Goal: Task Accomplishment & Management: Manage account settings

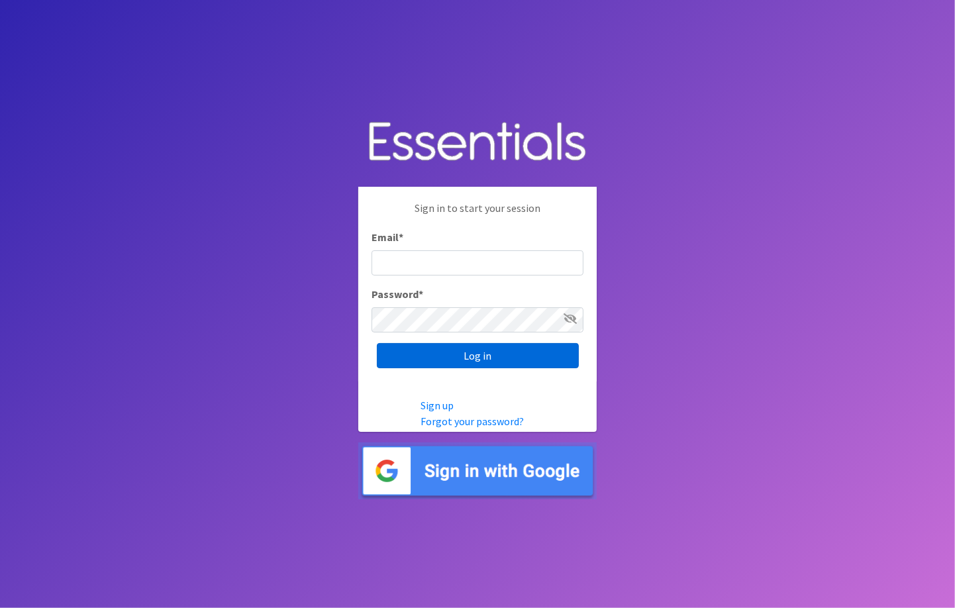
type input "jeffmdolan@gmail.com"
click at [480, 353] on input "Log in" at bounding box center [478, 355] width 202 height 25
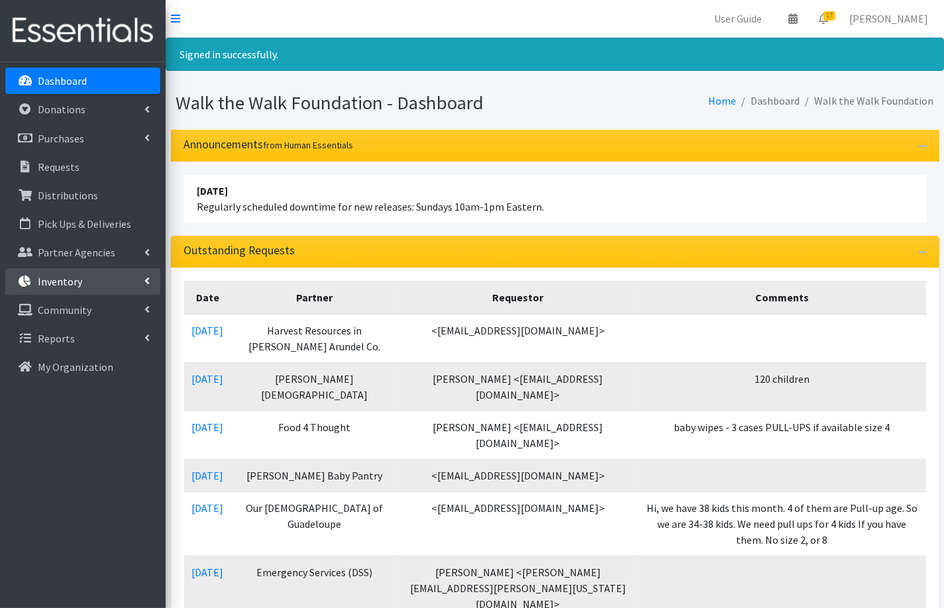
drag, startPoint x: 56, startPoint y: 281, endPoint x: 37, endPoint y: 279, distance: 18.7
click at [38, 279] on p "Inventory" at bounding box center [60, 281] width 44 height 13
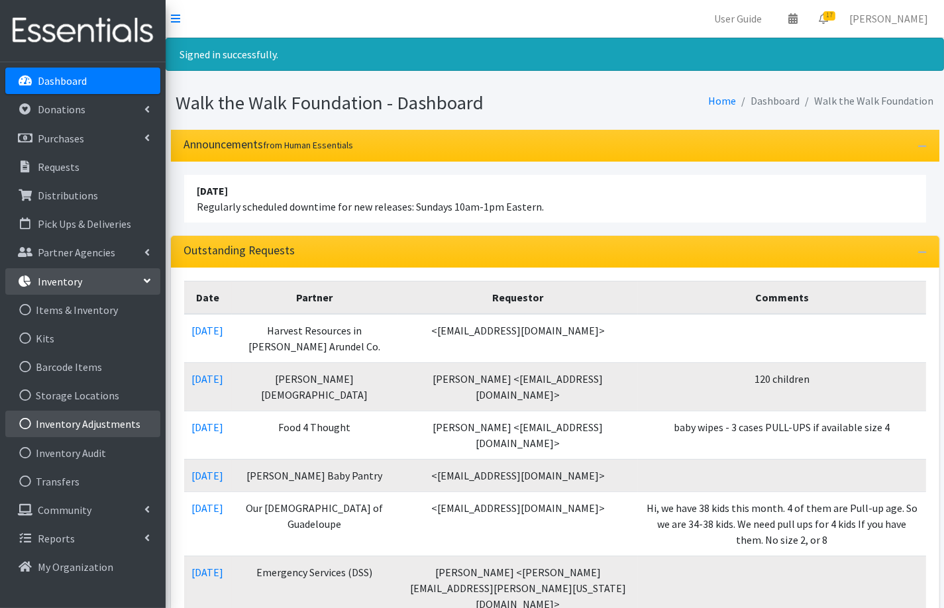
click at [25, 427] on icon at bounding box center [25, 424] width 17 height 12
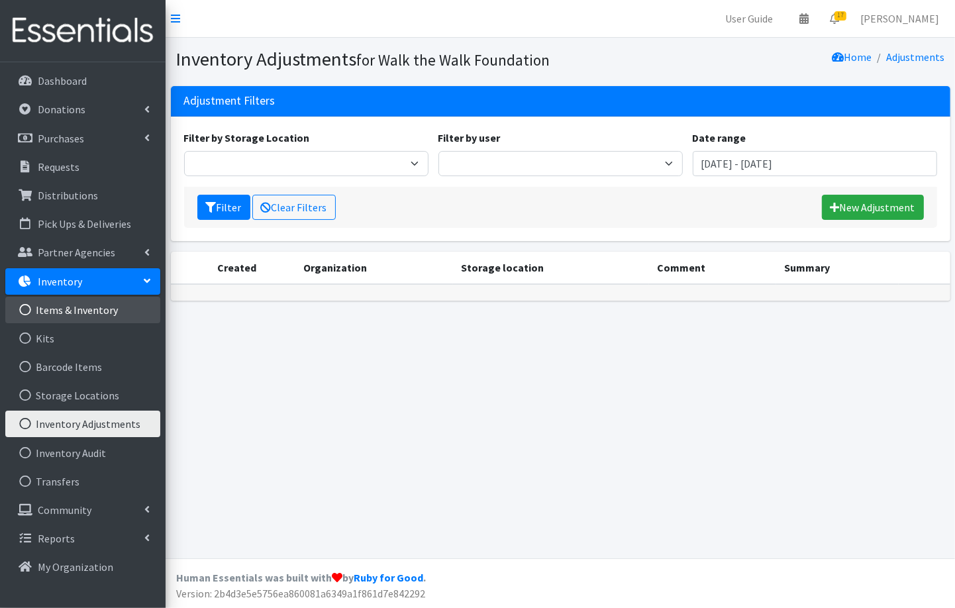
click at [26, 309] on icon at bounding box center [25, 310] width 17 height 12
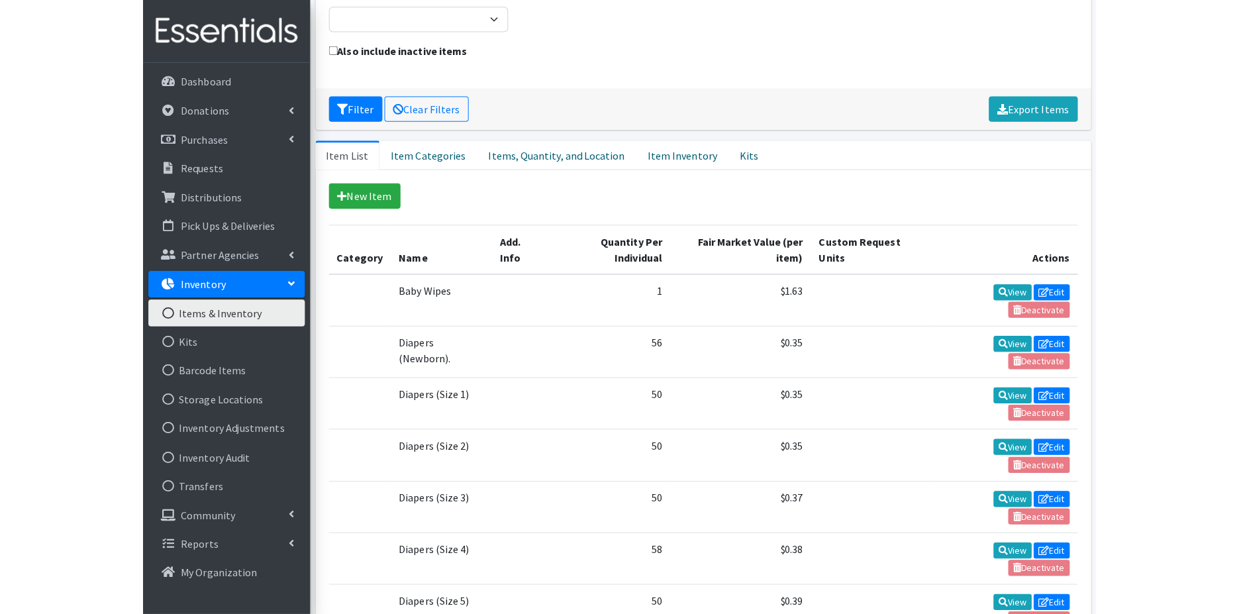
scroll to position [147, 0]
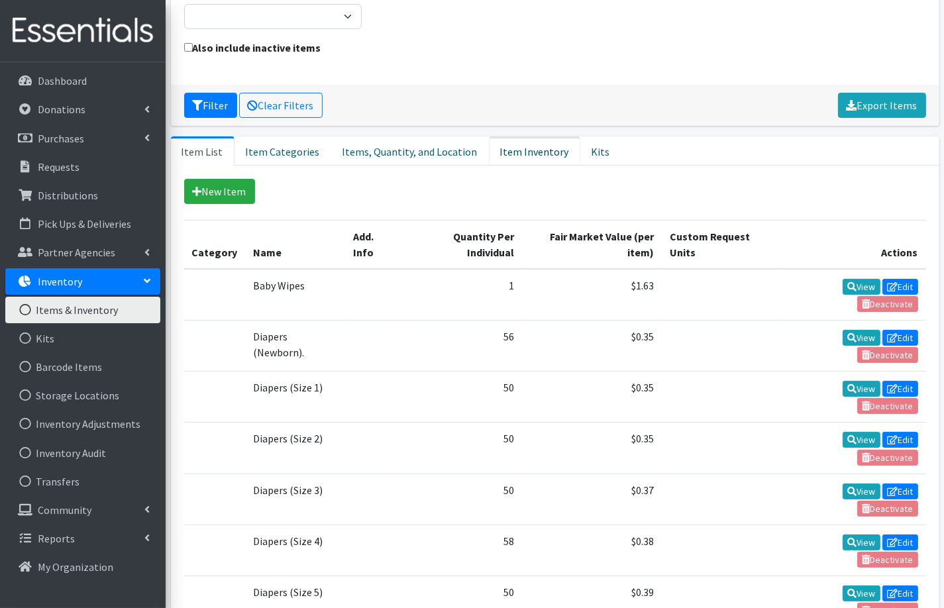
click at [524, 154] on link "Item Inventory" at bounding box center [534, 150] width 91 height 29
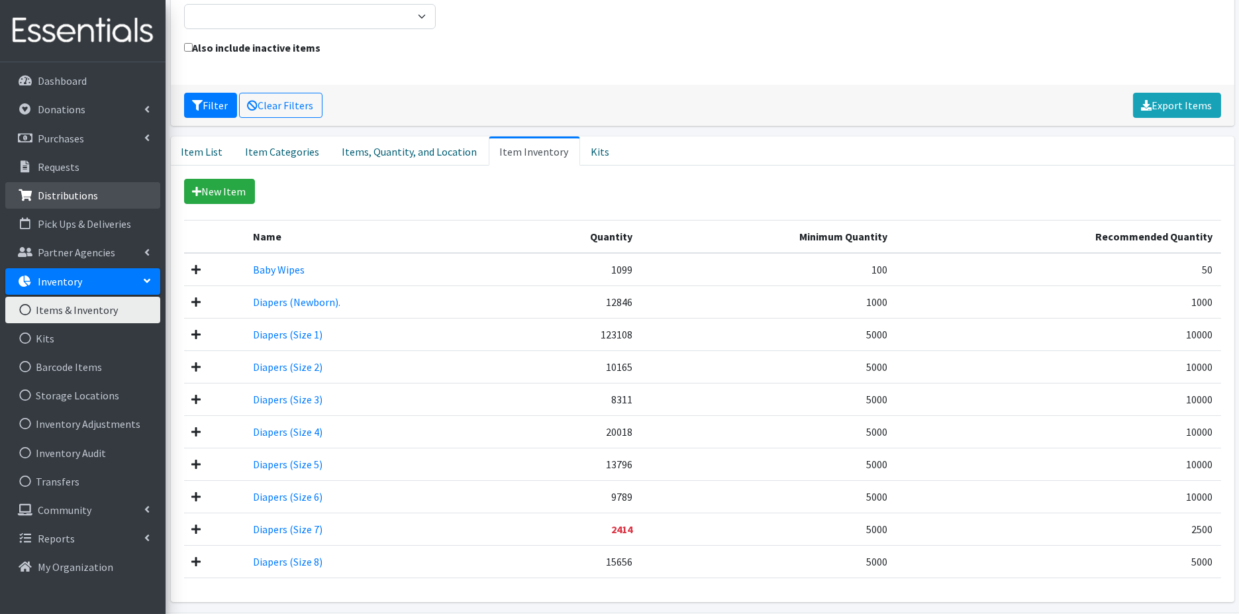
click at [58, 196] on p "Distributions" at bounding box center [68, 195] width 60 height 13
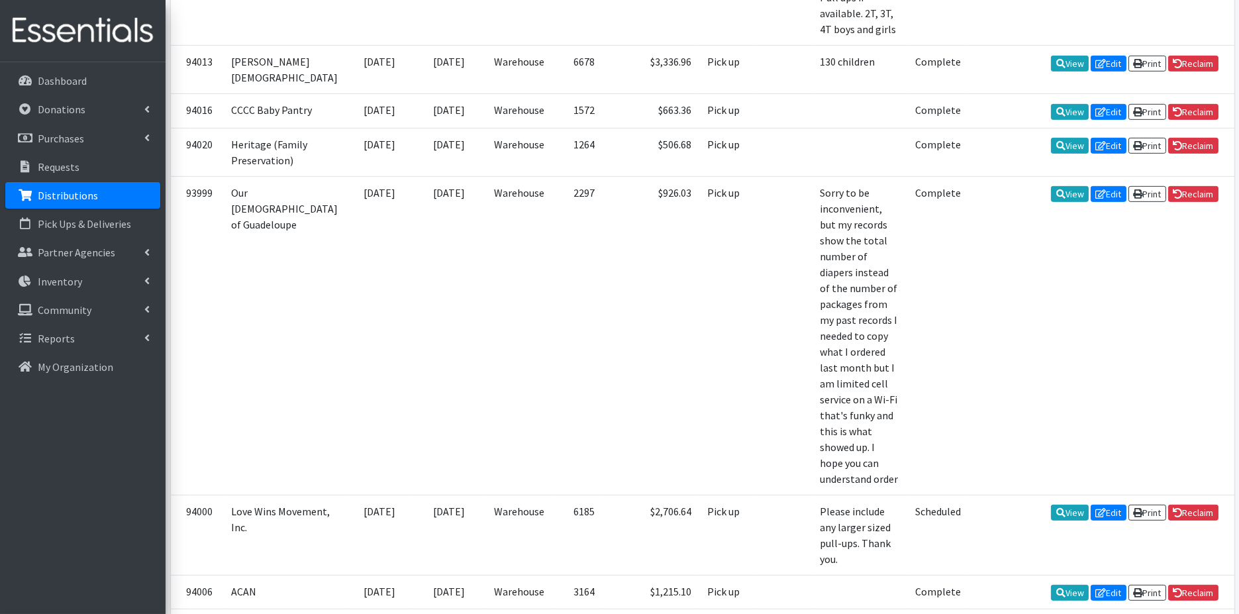
scroll to position [1534, 0]
click at [44, 166] on p "Requests" at bounding box center [59, 166] width 42 height 13
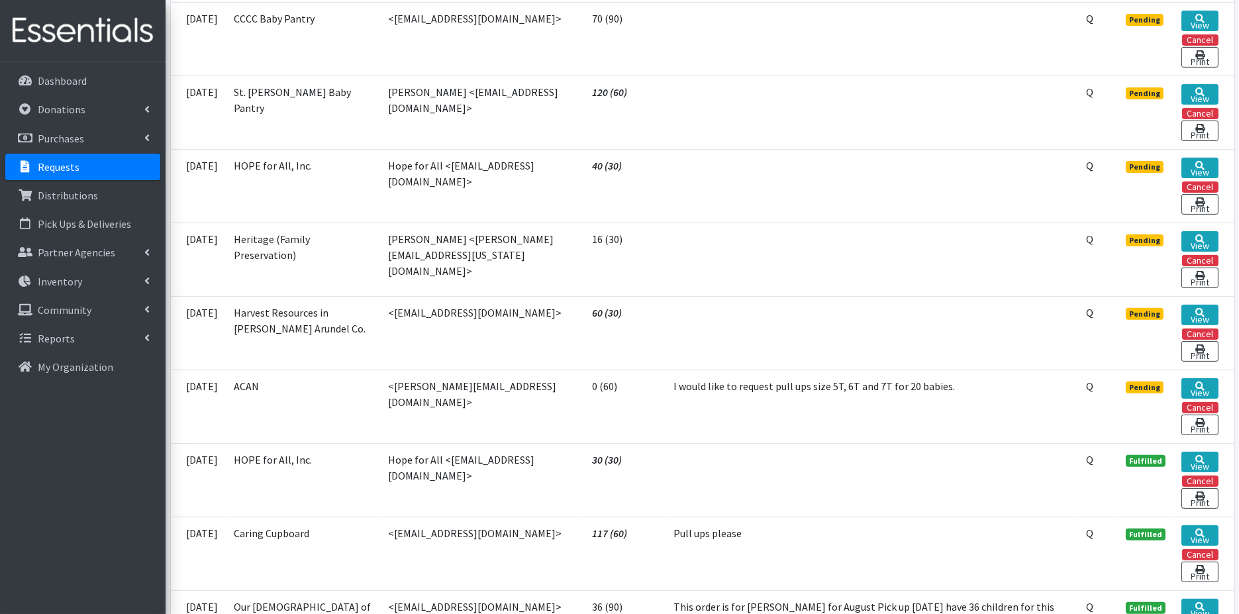
scroll to position [1177, 0]
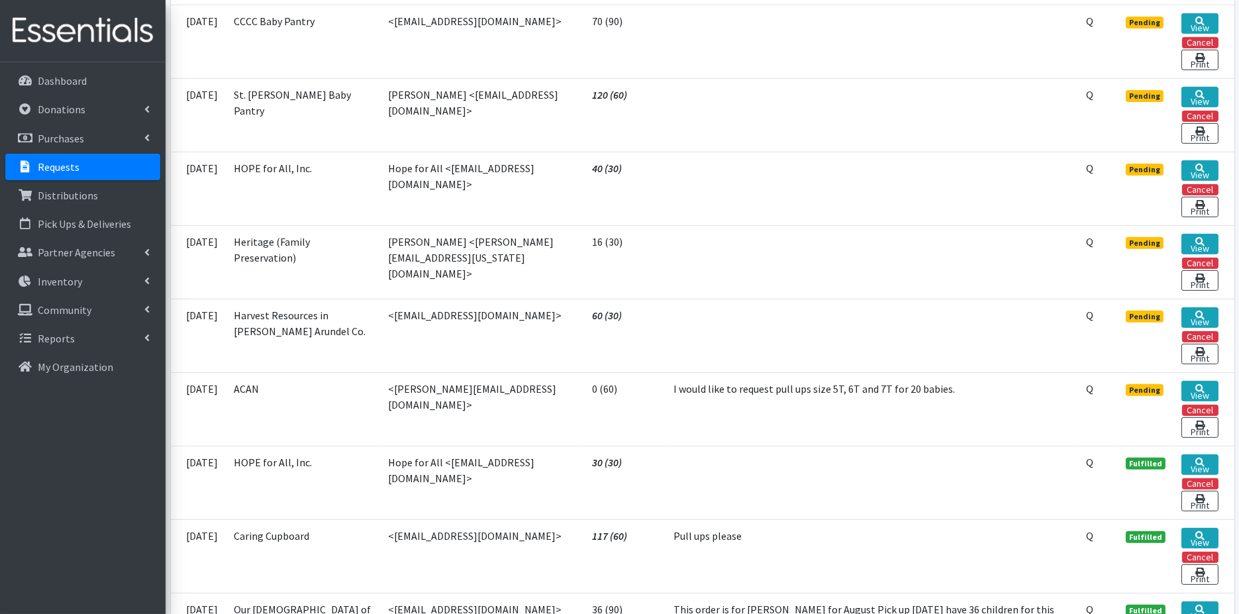
drag, startPoint x: 595, startPoint y: 374, endPoint x: 606, endPoint y: 374, distance: 11.3
click at [606, 374] on td "0 (60)" at bounding box center [624, 409] width 81 height 74
drag, startPoint x: 606, startPoint y: 374, endPoint x: 694, endPoint y: 413, distance: 96.6
click at [694, 413] on td "I would like to request pull ups size 5T, 6T and 7T for 20 babies." at bounding box center [872, 409] width 413 height 74
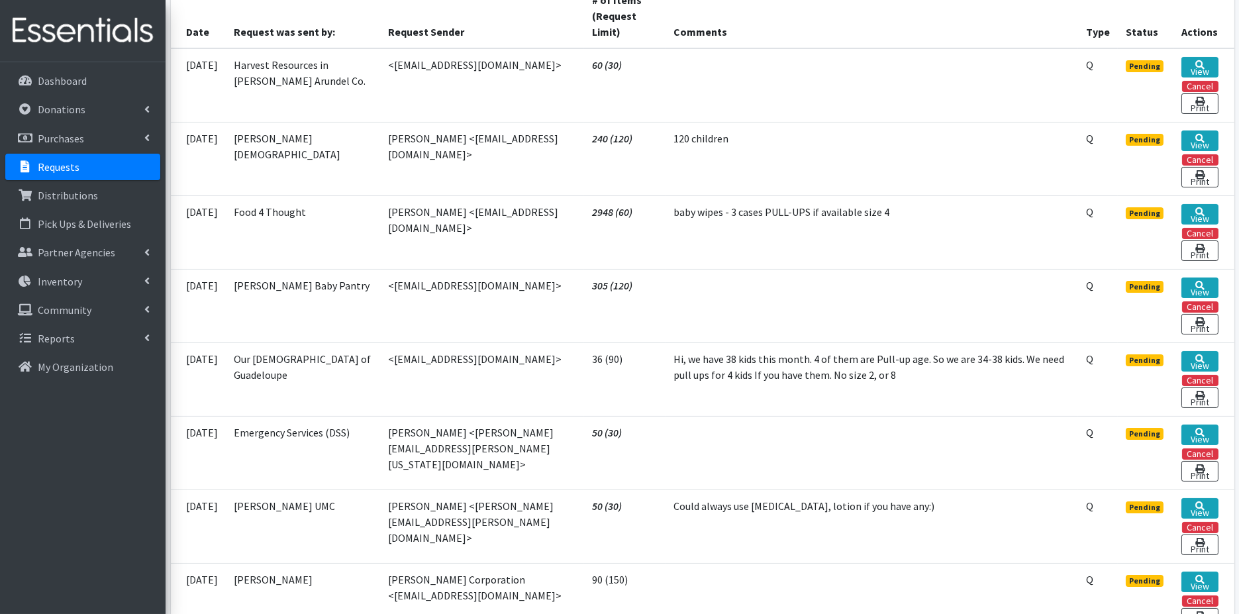
scroll to position [0, 0]
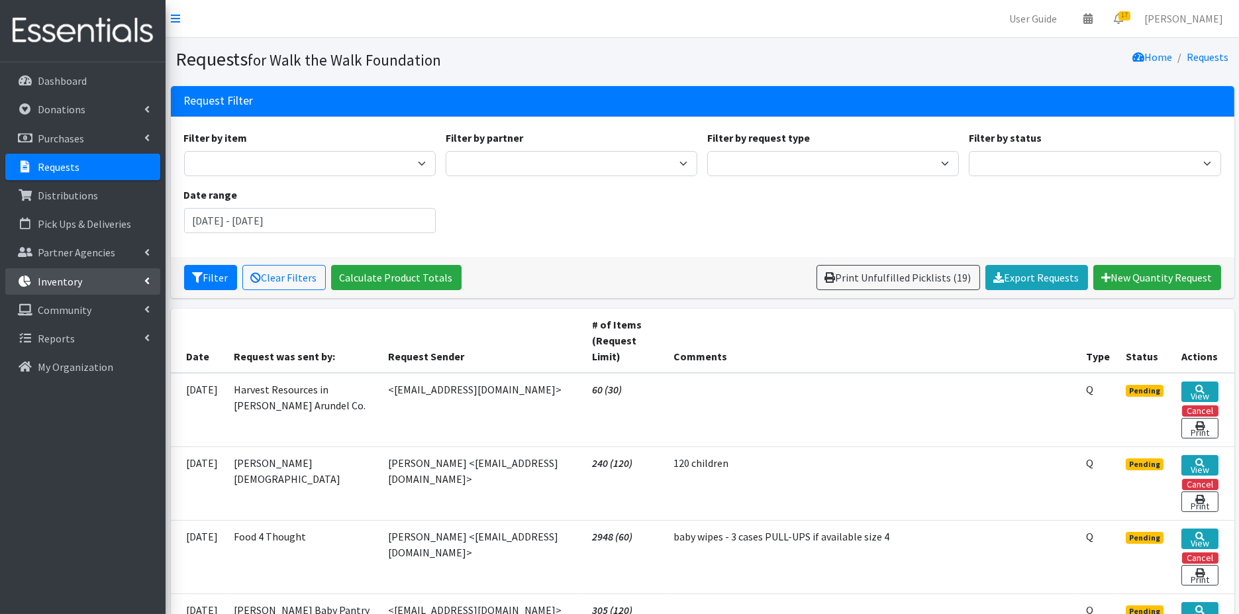
click at [68, 281] on p "Inventory" at bounding box center [60, 281] width 44 height 13
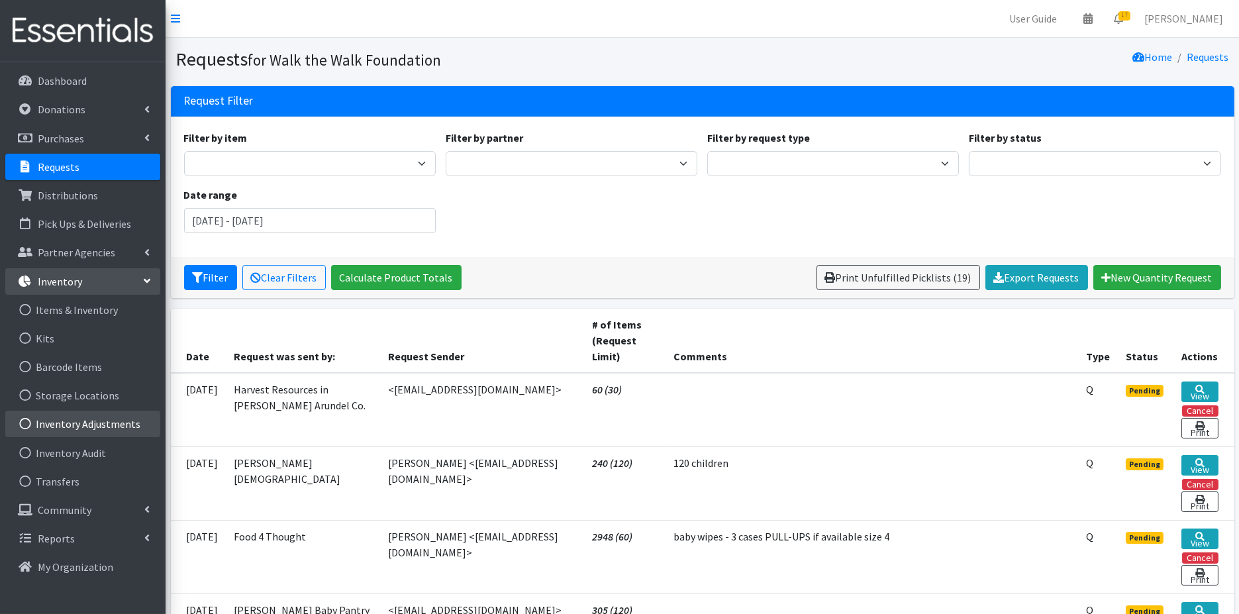
click at [104, 419] on link "Inventory Adjustments" at bounding box center [82, 424] width 155 height 26
click at [87, 434] on link "Inventory Adjustments" at bounding box center [82, 424] width 155 height 26
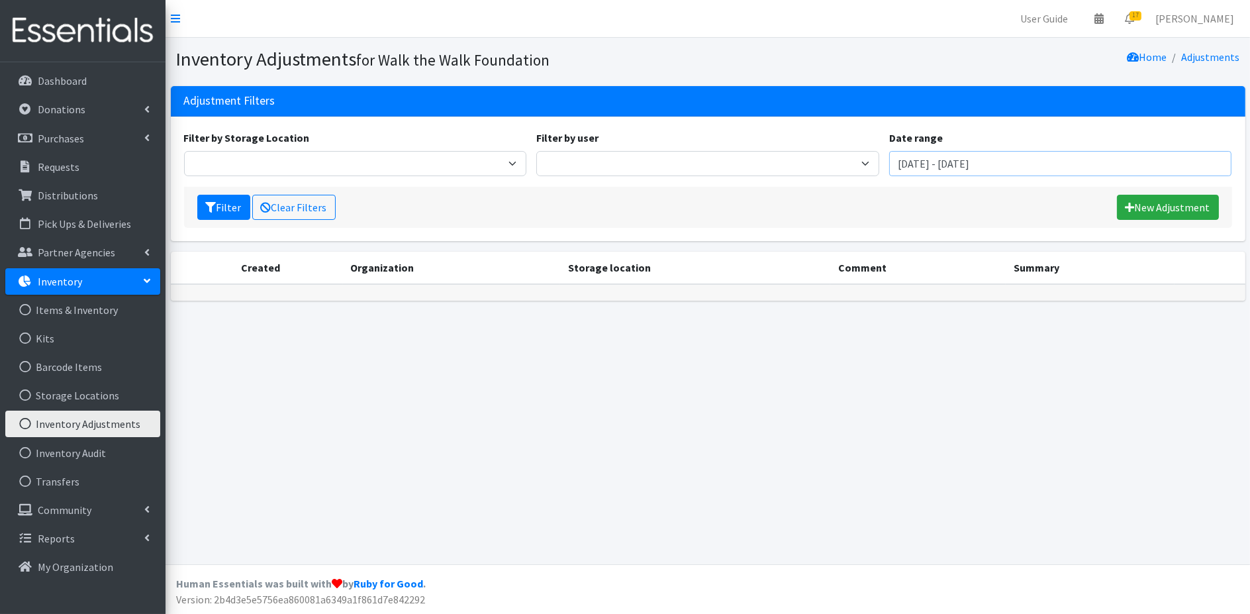
click at [1099, 166] on input "[DATE] - [DATE]" at bounding box center [1060, 163] width 343 height 25
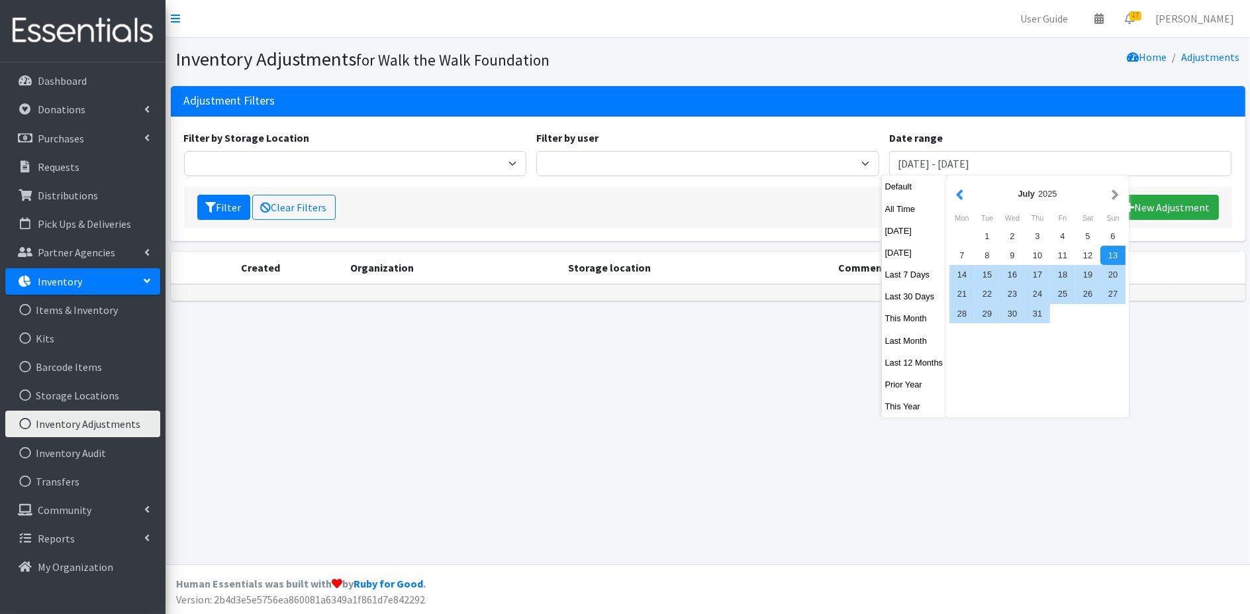
click at [962, 195] on button "button" at bounding box center [960, 193] width 14 height 17
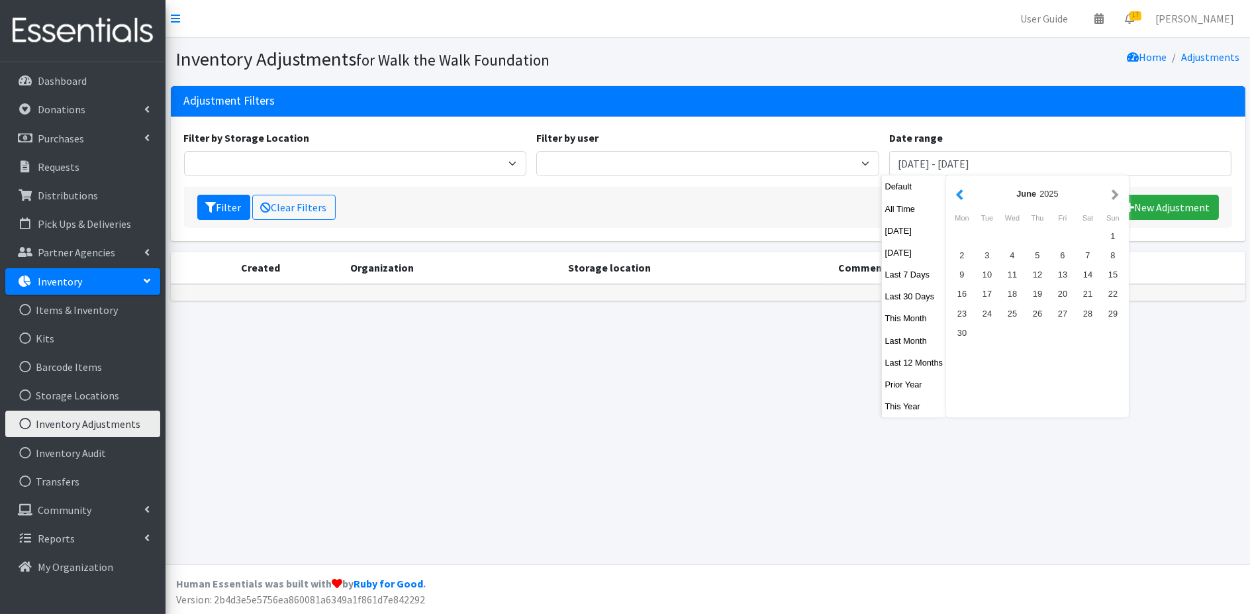
click at [958, 195] on button "button" at bounding box center [960, 193] width 14 height 17
click at [959, 195] on button "button" at bounding box center [960, 193] width 14 height 17
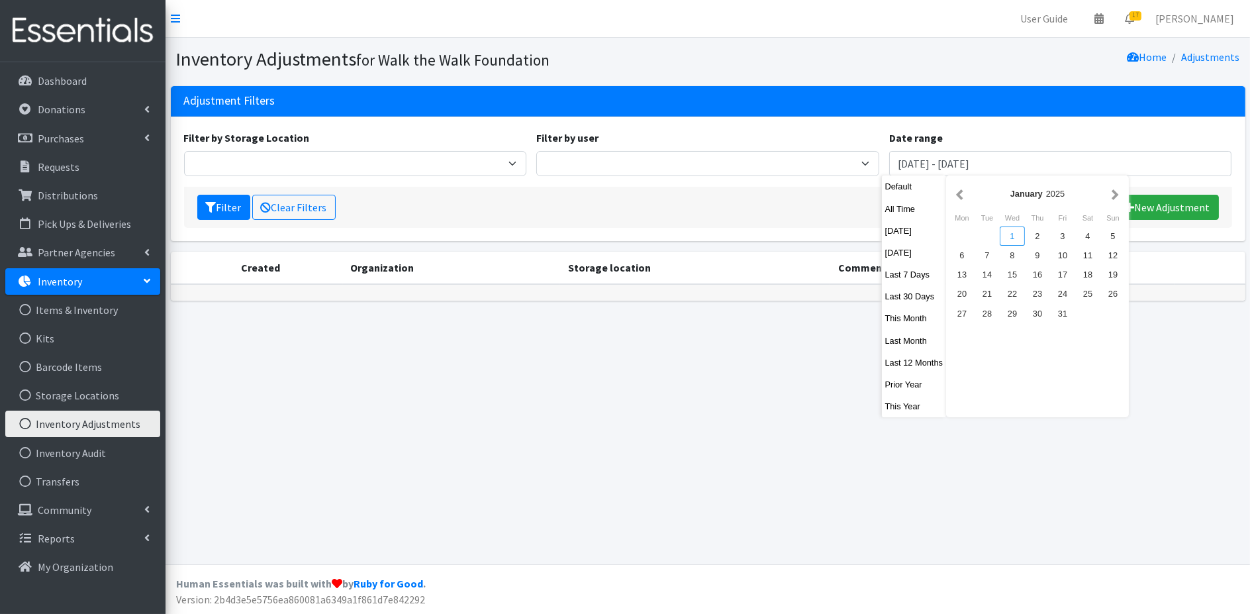
click at [1009, 236] on div "1" at bounding box center [1012, 236] width 25 height 19
click at [1011, 235] on div "1" at bounding box center [1012, 236] width 25 height 19
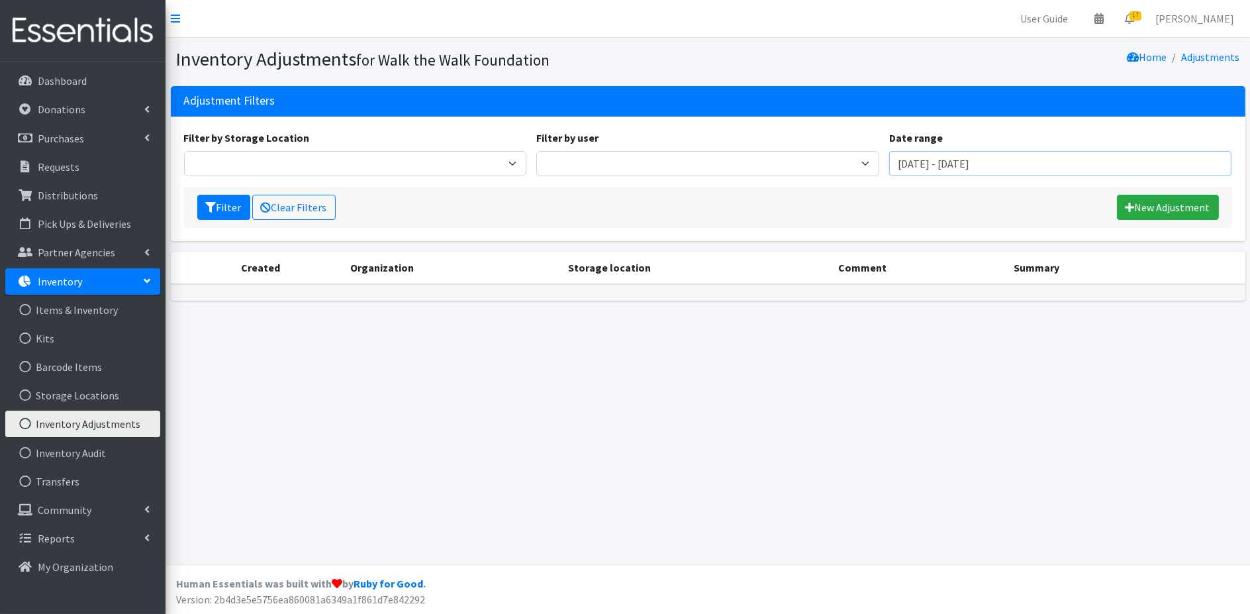
click at [976, 168] on input "January 1, 2025 - January 1, 2025" at bounding box center [1060, 163] width 343 height 25
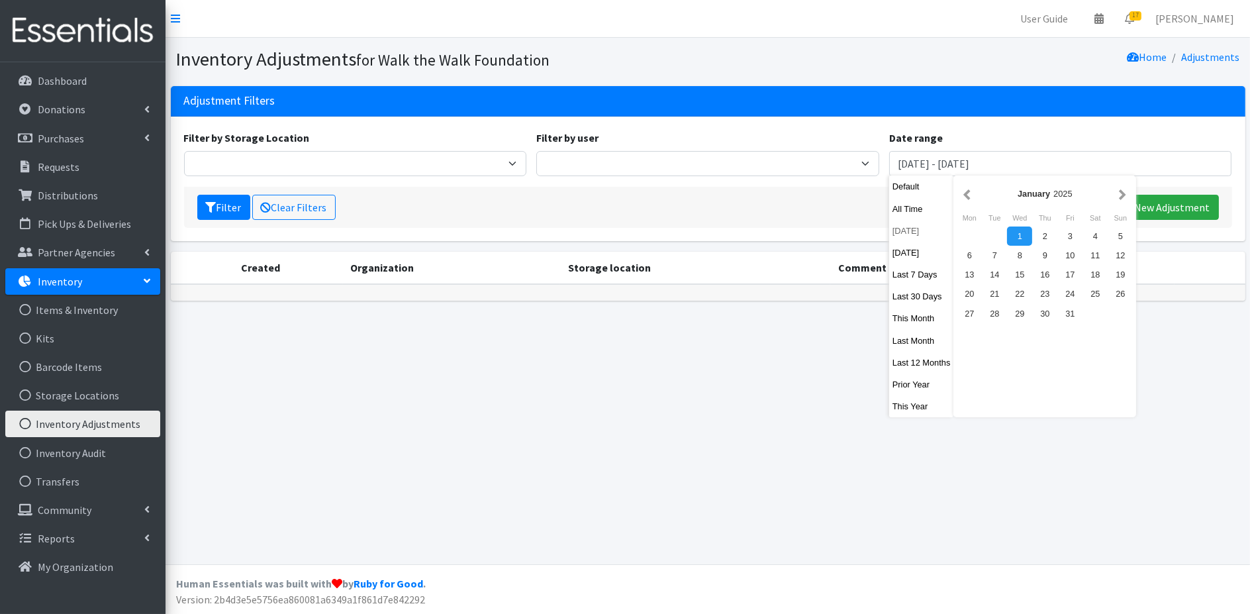
click at [910, 230] on button "[DATE]" at bounding box center [921, 230] width 65 height 19
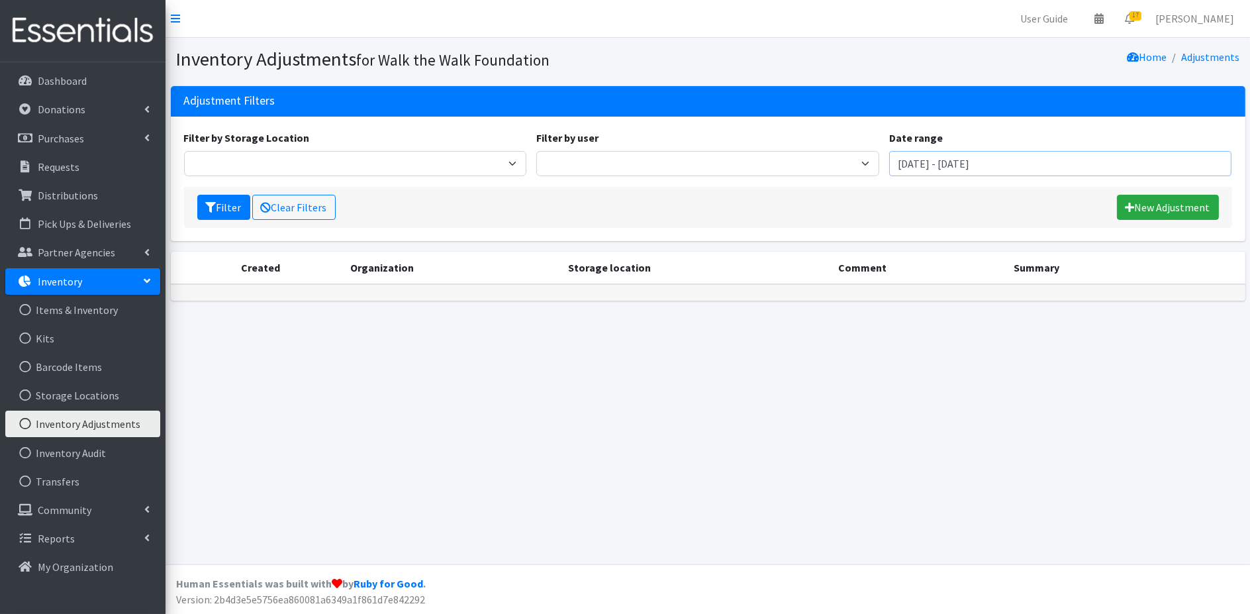
click at [978, 164] on input "September 13, 2025 - September 13, 2025" at bounding box center [1060, 163] width 343 height 25
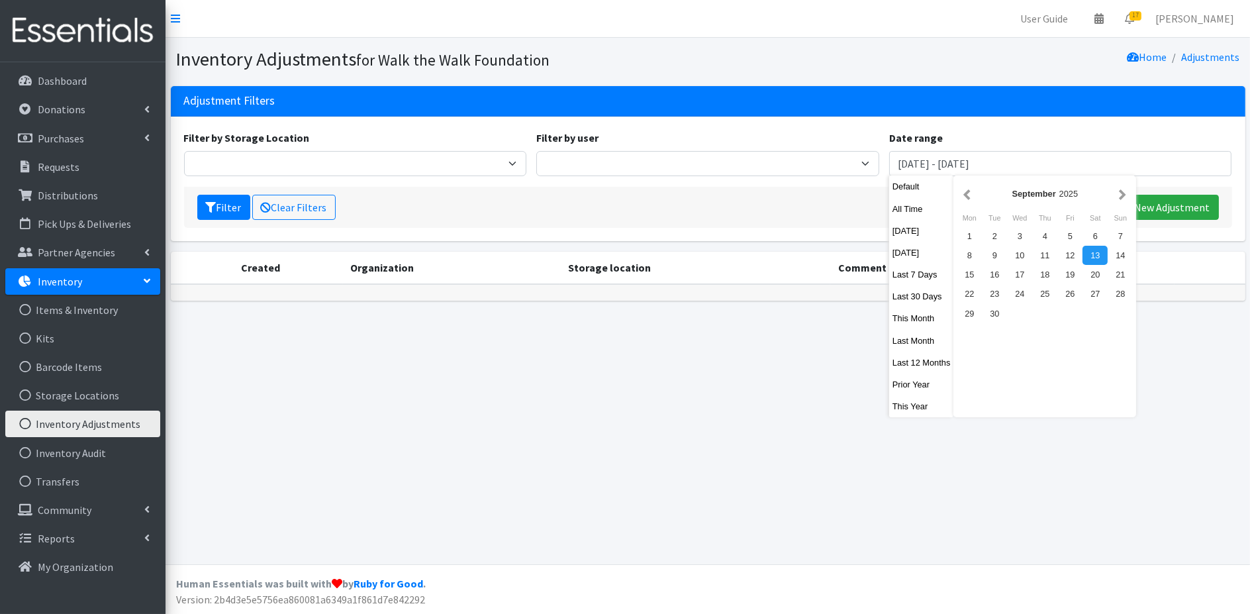
click at [935, 362] on button "Last 12 Months" at bounding box center [921, 362] width 65 height 19
type input "September 14, 2024 - September 13, 2025"
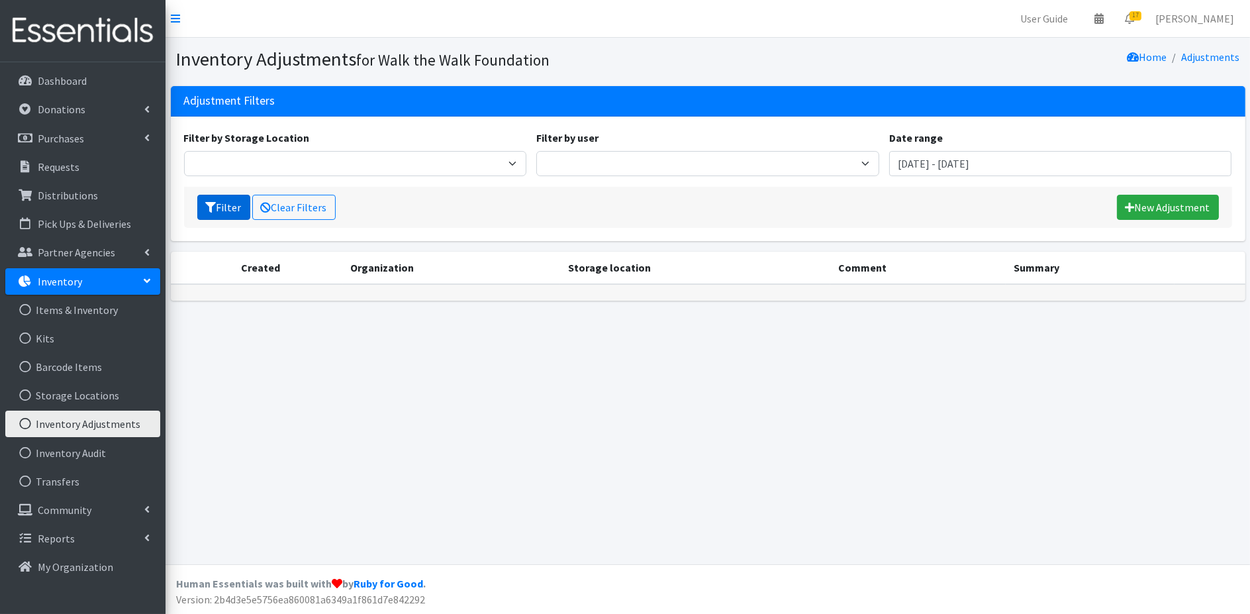
click at [225, 203] on button "Filter" at bounding box center [223, 207] width 53 height 25
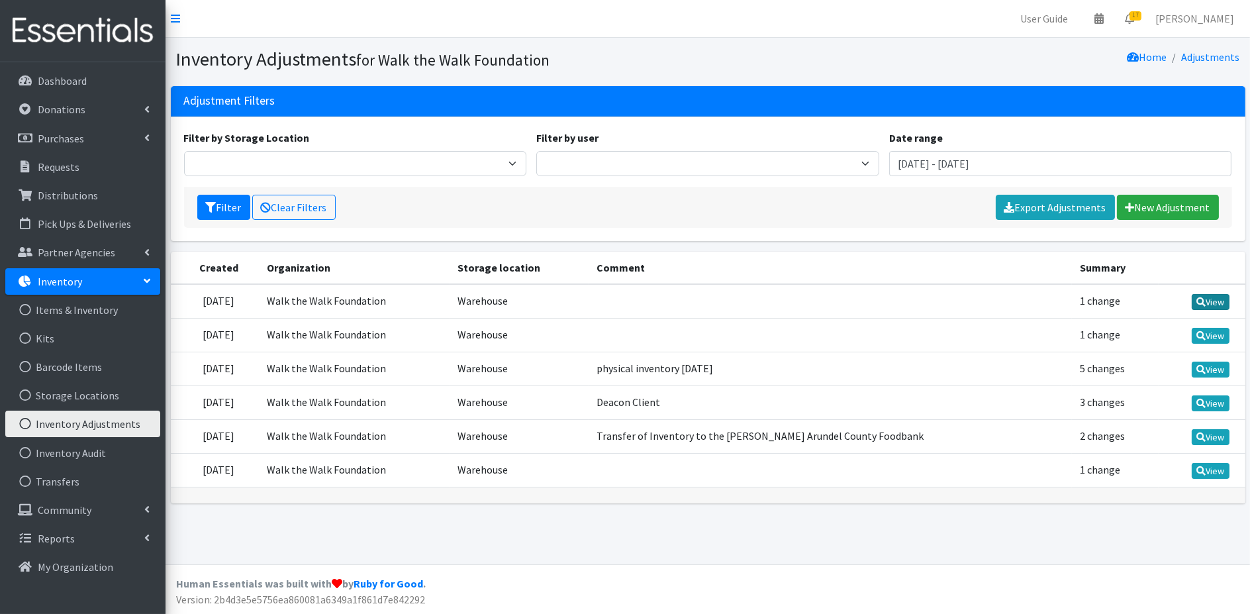
click at [1213, 299] on link "View" at bounding box center [1211, 302] width 38 height 16
click at [1219, 329] on link "View" at bounding box center [1211, 336] width 38 height 16
click at [1203, 367] on icon at bounding box center [1201, 369] width 9 height 9
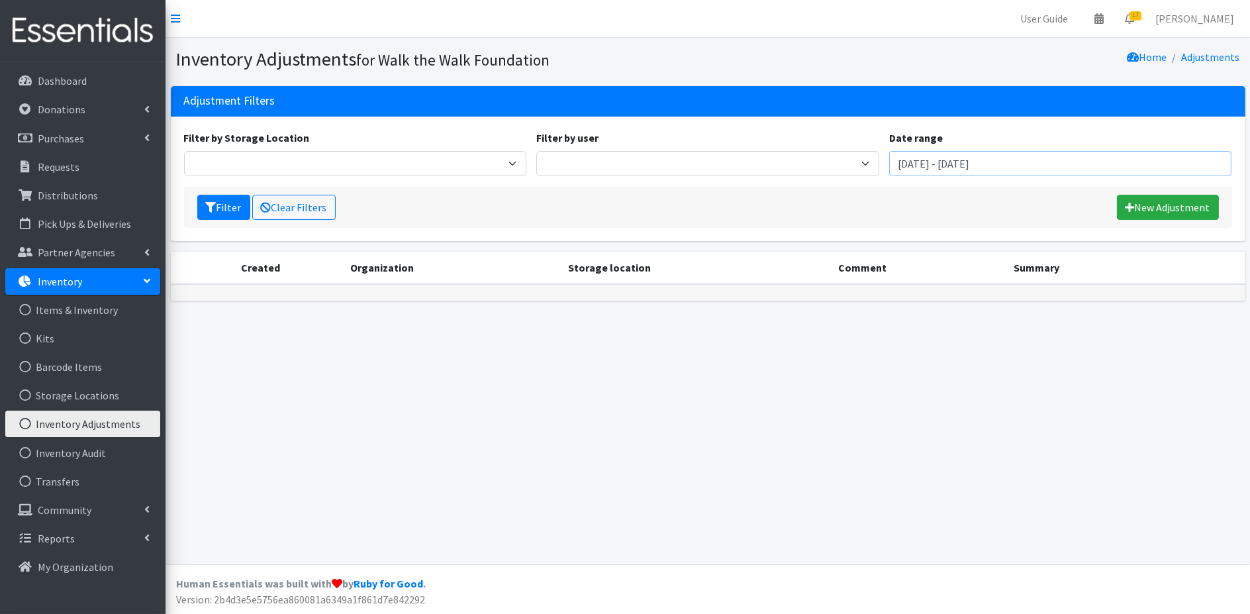
click at [1139, 155] on input "[DATE] - [DATE]" at bounding box center [1060, 163] width 343 height 25
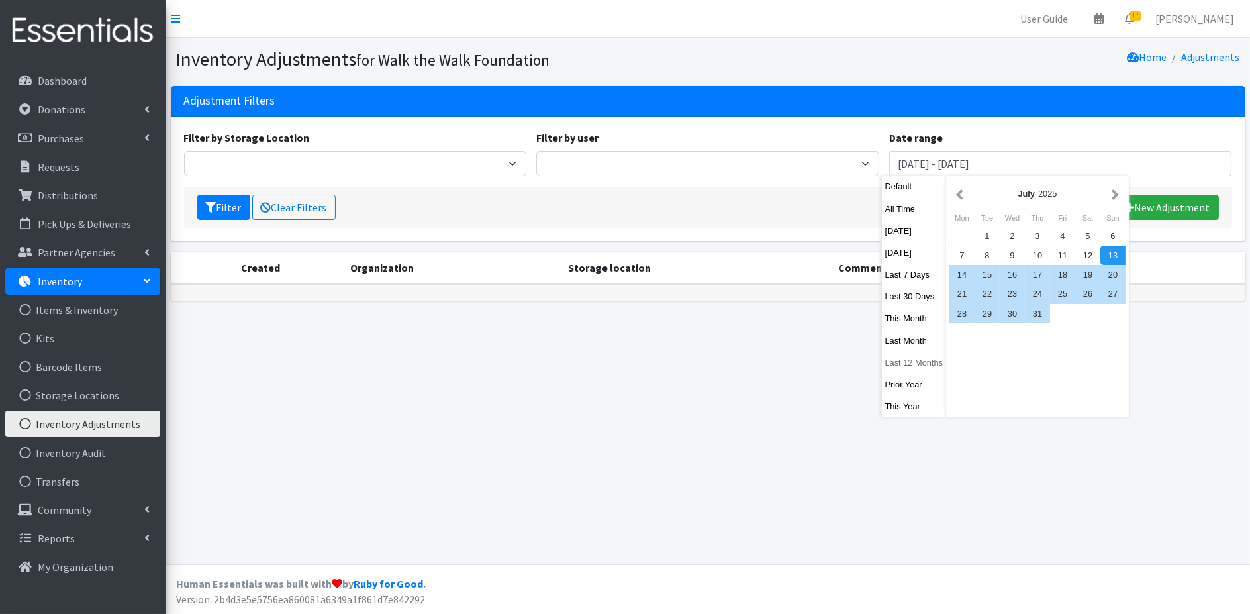
click at [909, 369] on button "Last 12 Months" at bounding box center [914, 362] width 65 height 19
type input "[DATE] - [DATE]"
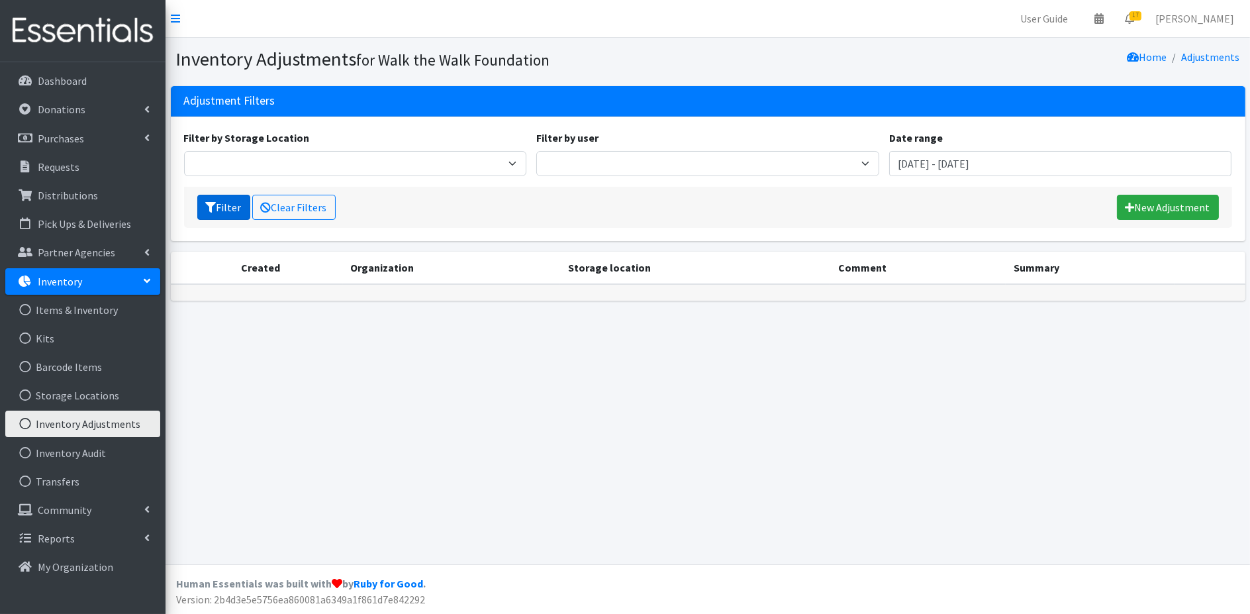
click at [214, 205] on icon "submit" at bounding box center [211, 207] width 11 height 11
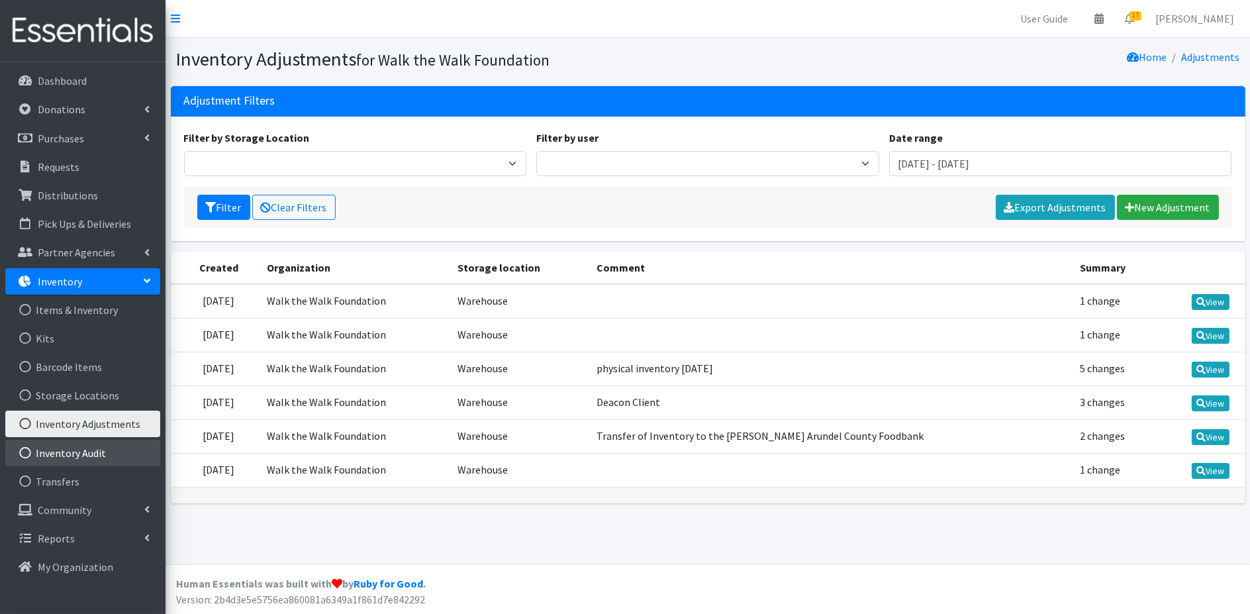
click at [82, 449] on link "Inventory Audit" at bounding box center [82, 453] width 155 height 26
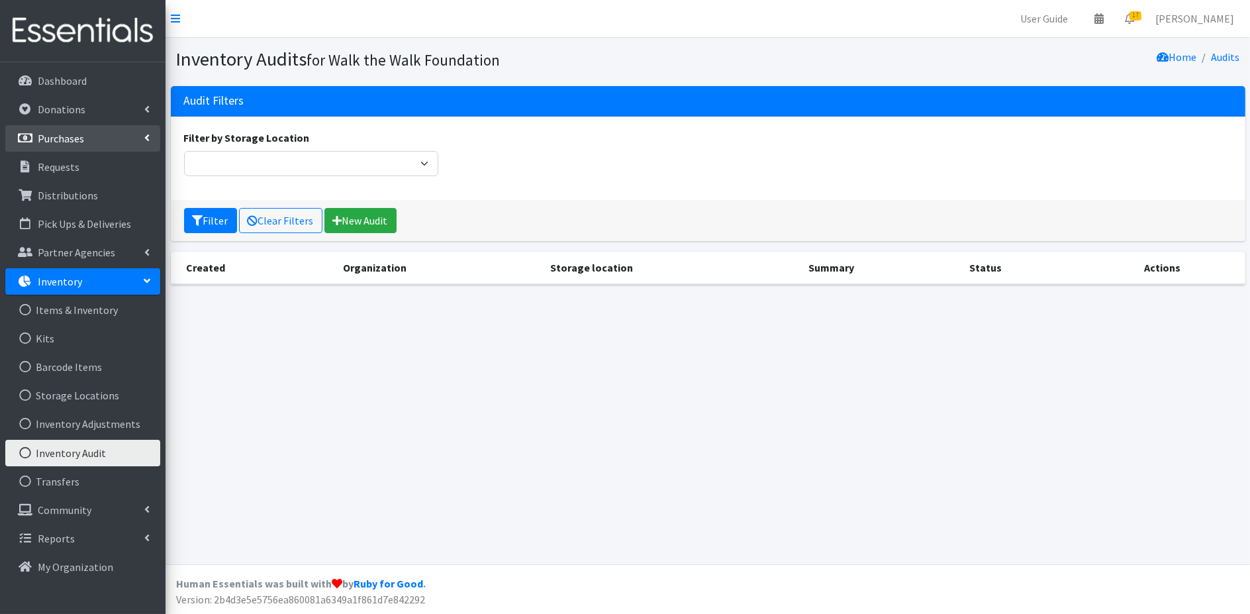
click at [152, 134] on link "Purchases" at bounding box center [82, 138] width 155 height 26
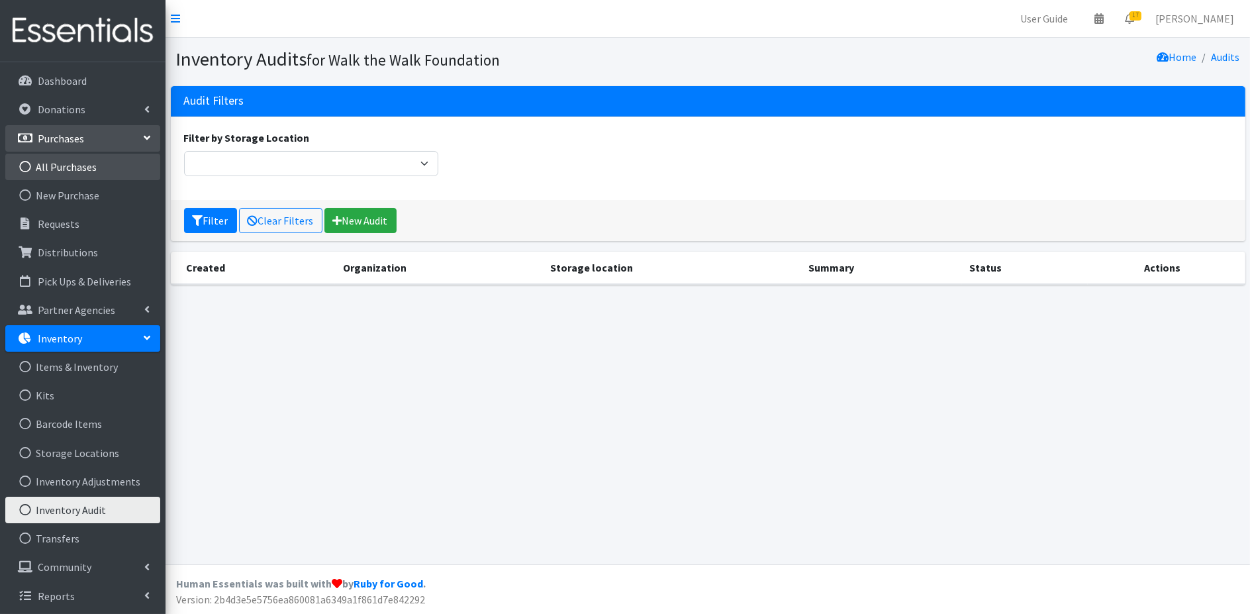
click at [102, 164] on link "All Purchases" at bounding box center [82, 167] width 155 height 26
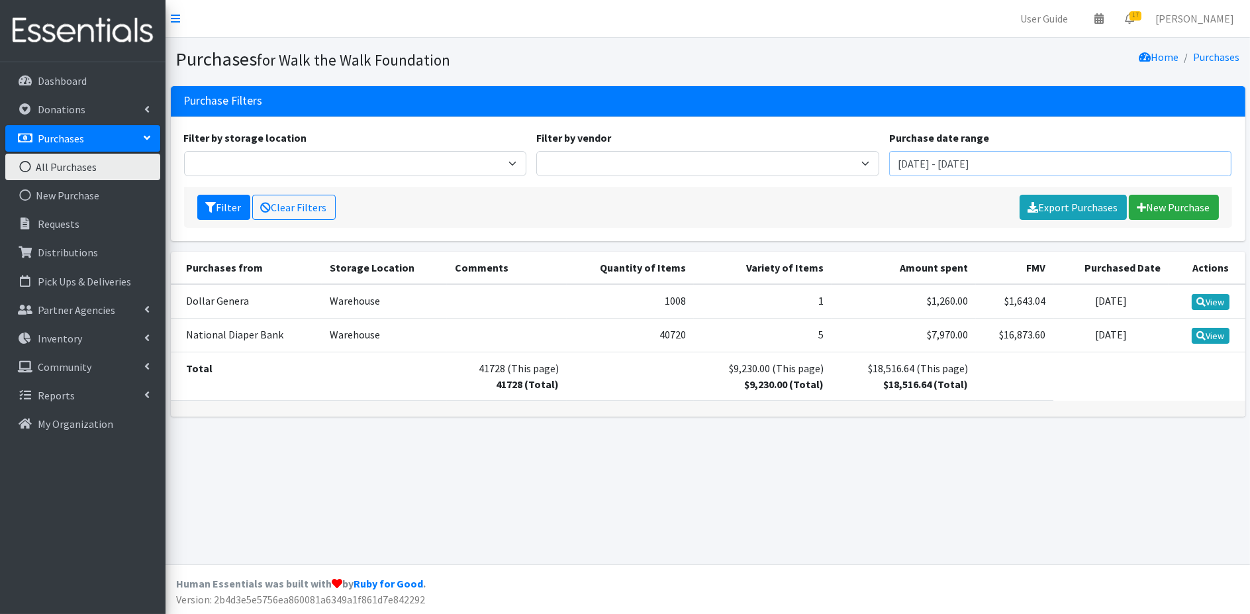
click at [1180, 160] on input "[DATE] - [DATE]" at bounding box center [1060, 163] width 343 height 25
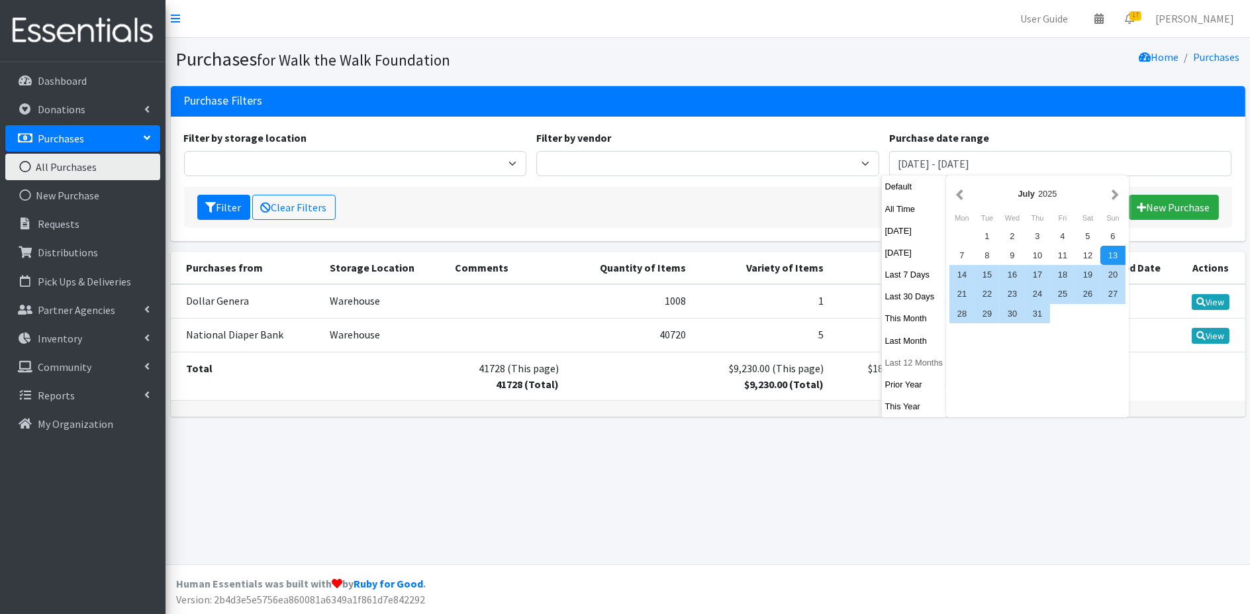
click at [897, 361] on button "Last 12 Months" at bounding box center [914, 362] width 65 height 19
type input "September 14, 2024 - September 13, 2025"
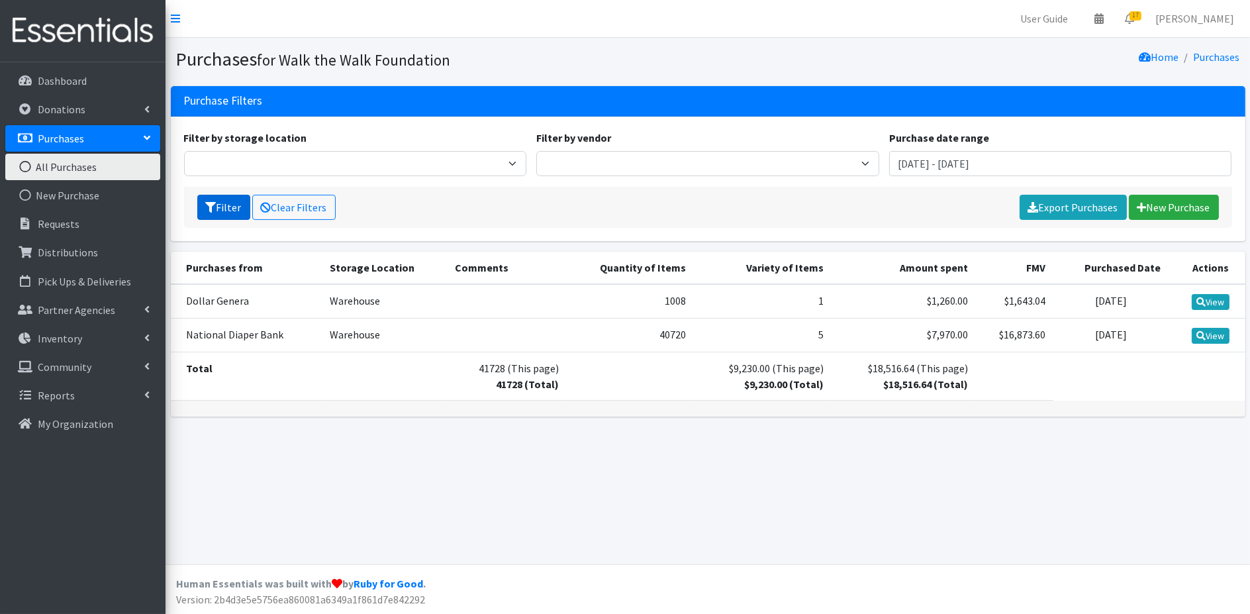
click at [228, 206] on button "Filter" at bounding box center [223, 207] width 53 height 25
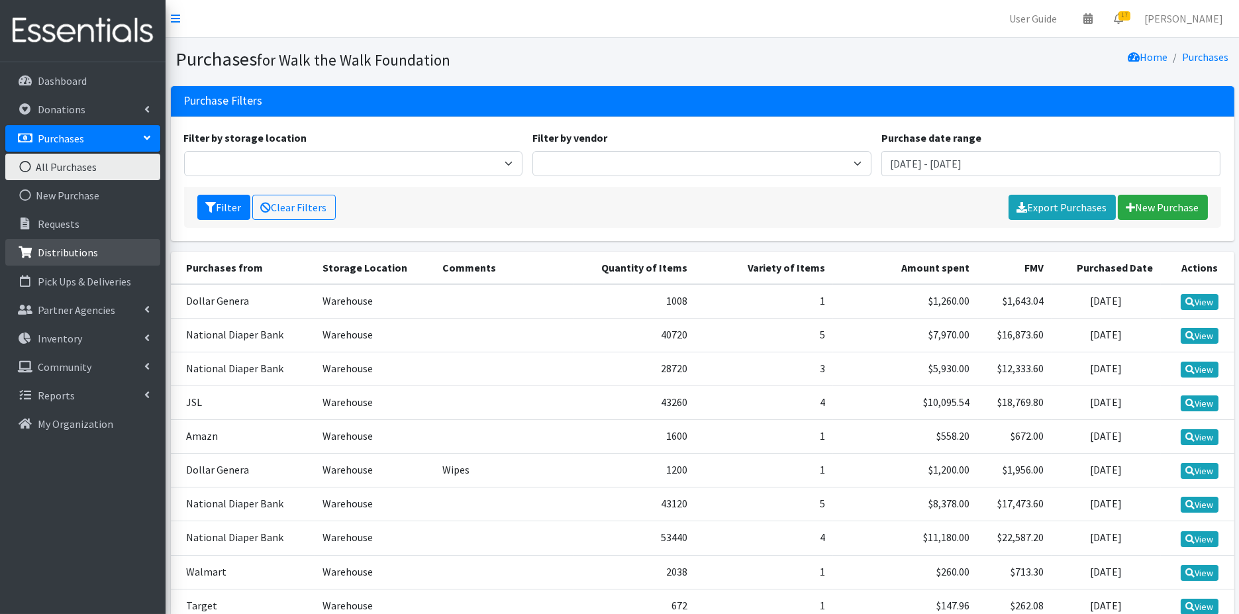
click at [25, 246] on icon at bounding box center [25, 252] width 17 height 12
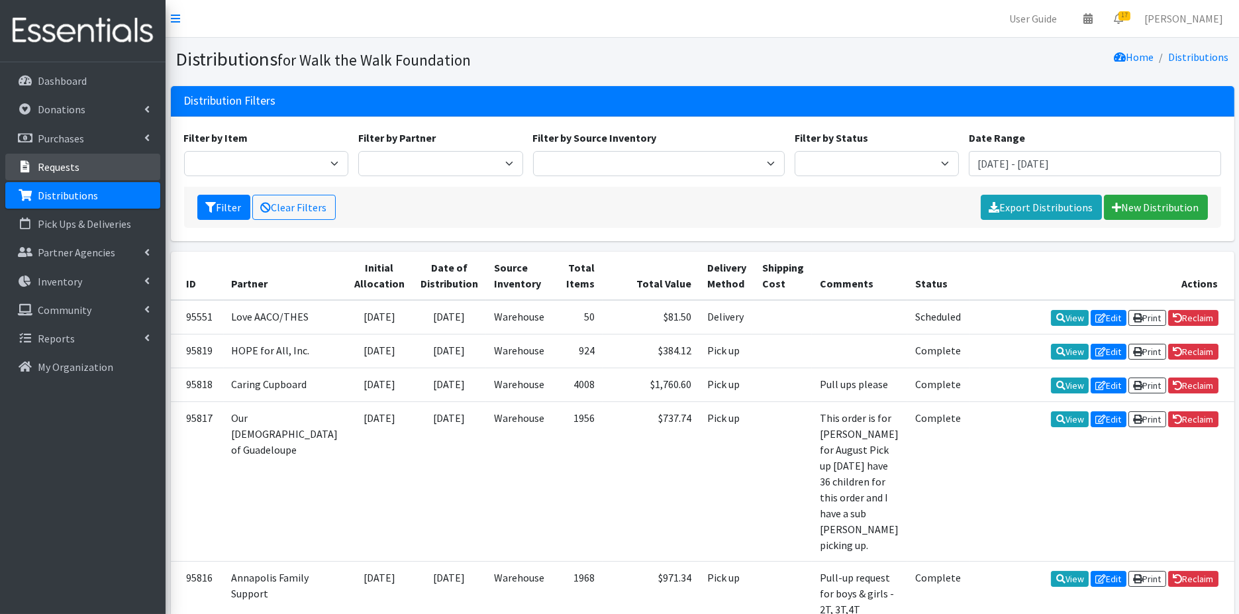
click at [60, 167] on p "Requests" at bounding box center [59, 166] width 42 height 13
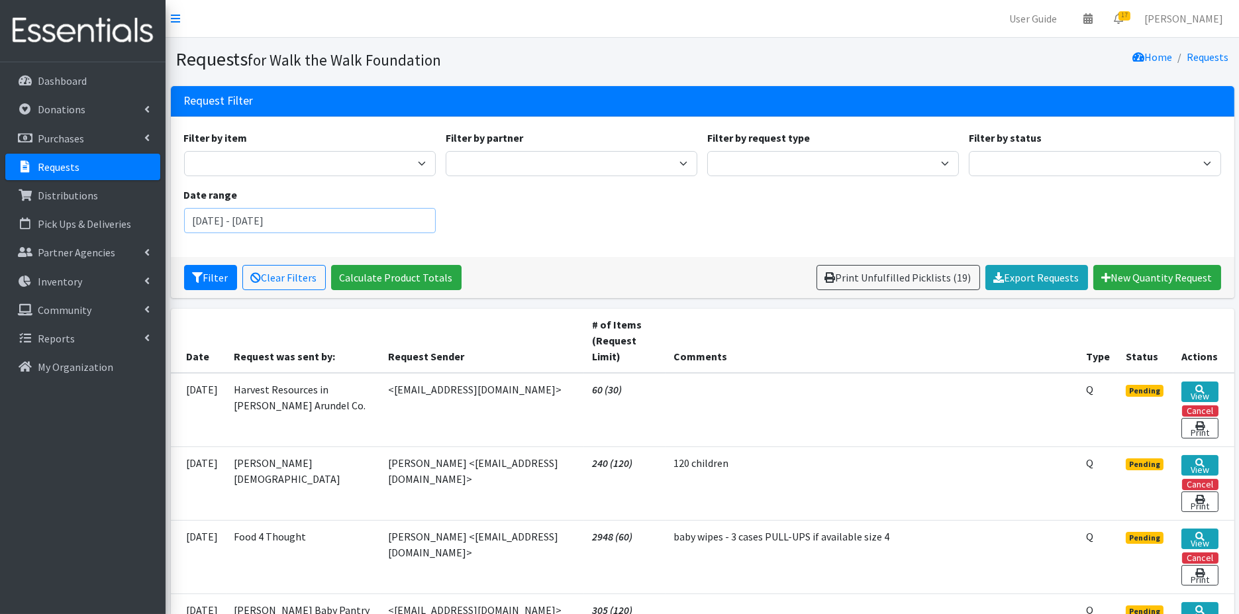
click at [383, 214] on input "July 13, 2025 - October 13, 2025" at bounding box center [310, 220] width 252 height 25
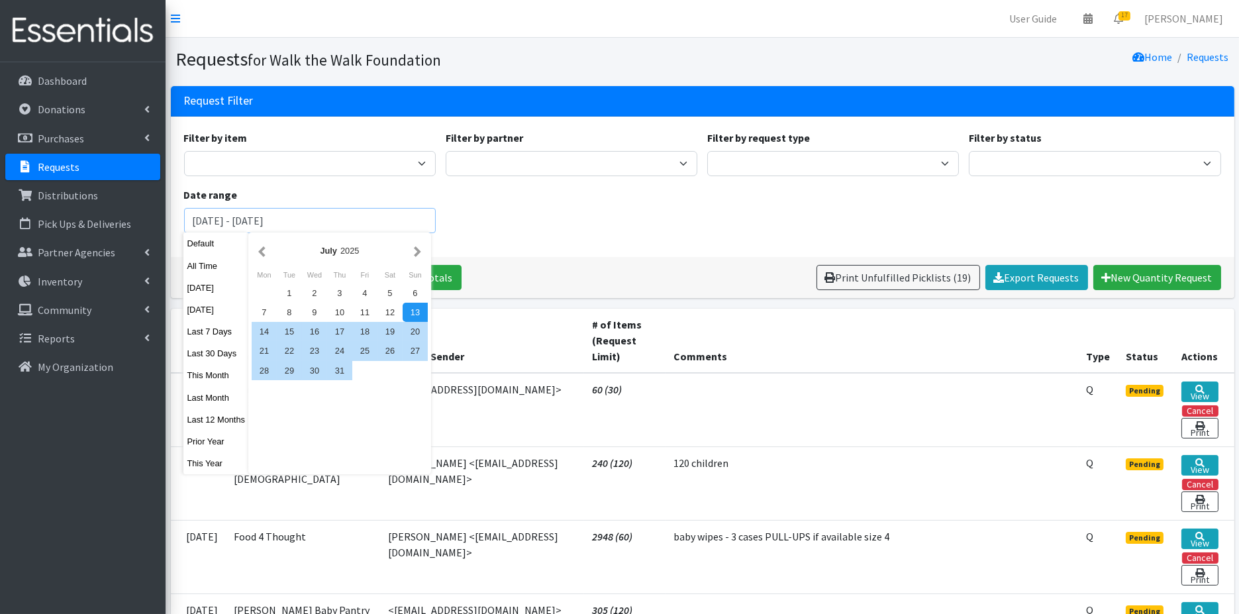
click at [383, 214] on input "[DATE] - [DATE]" at bounding box center [310, 220] width 252 height 25
click at [210, 464] on button "This Year" at bounding box center [215, 463] width 65 height 19
type input "[DATE] - [DATE]"
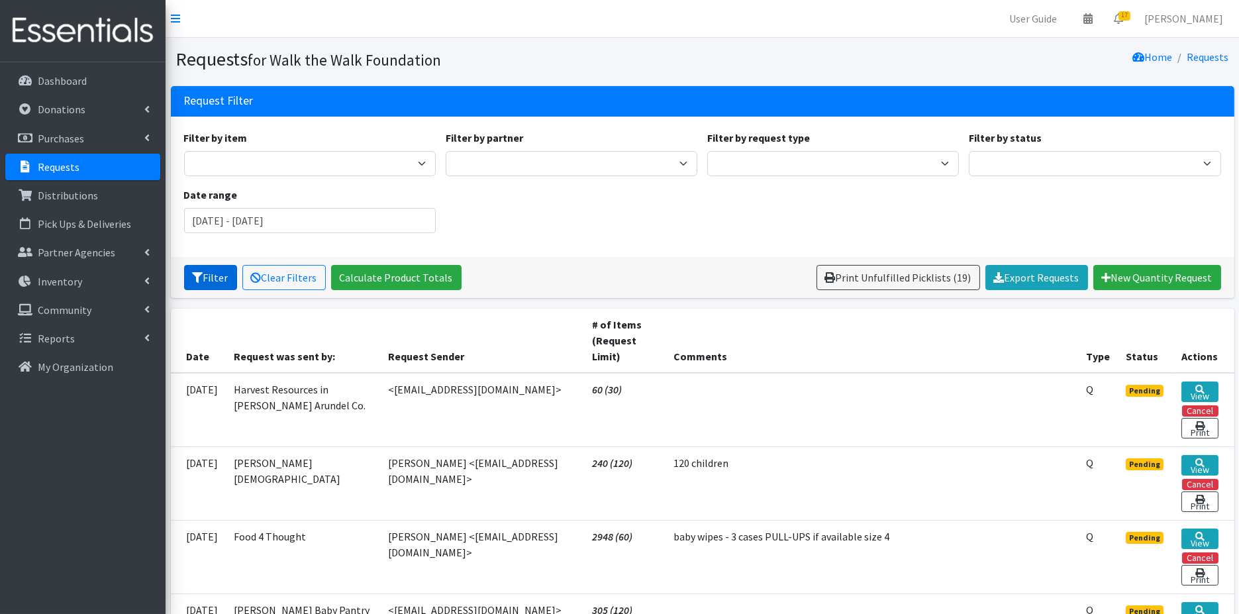
click at [205, 275] on button "Filter" at bounding box center [210, 277] width 53 height 25
click at [205, 275] on div "Please wait... Clear Filters Calculate Product Totals" at bounding box center [334, 277] width 300 height 25
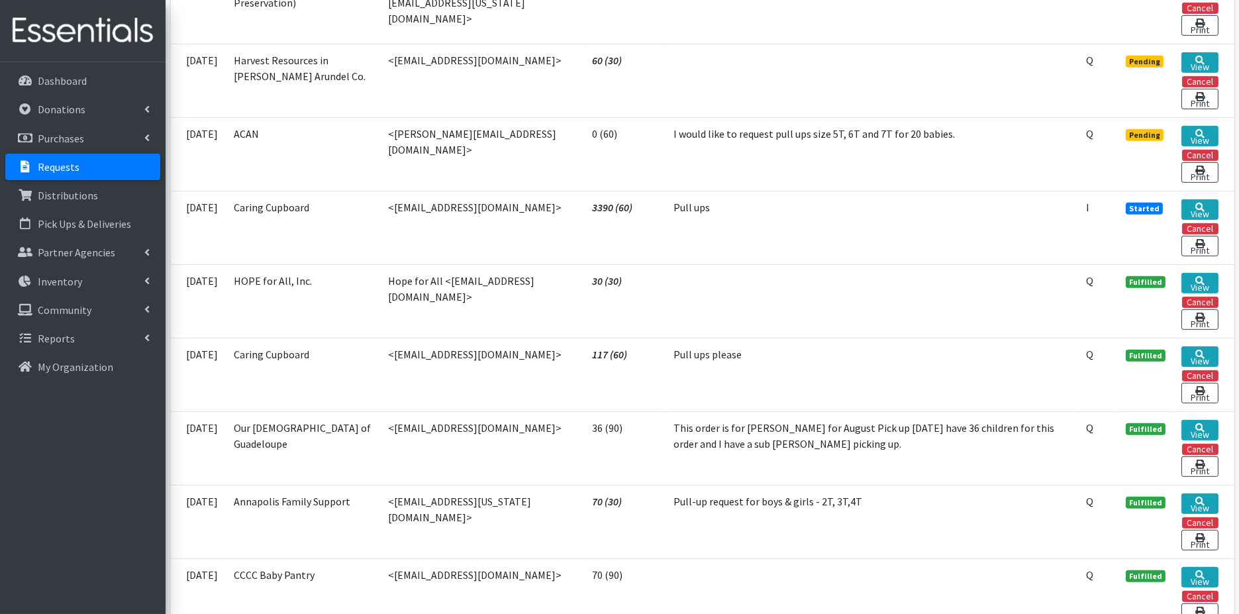
scroll to position [1472, 0]
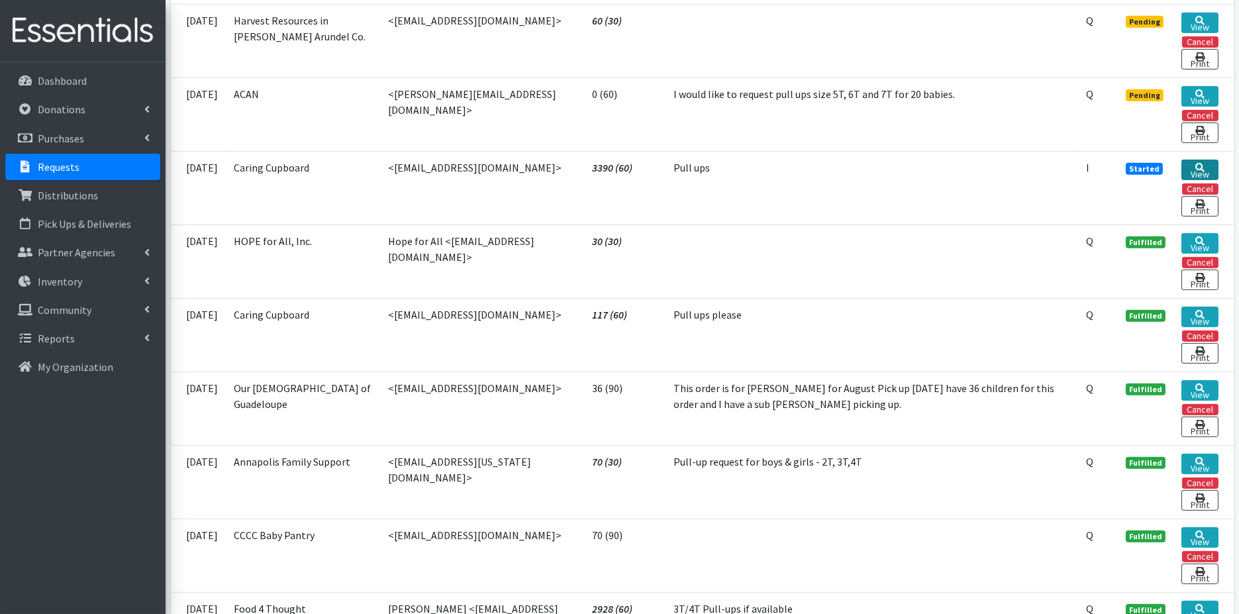
click at [1196, 160] on link "View" at bounding box center [1200, 170] width 37 height 21
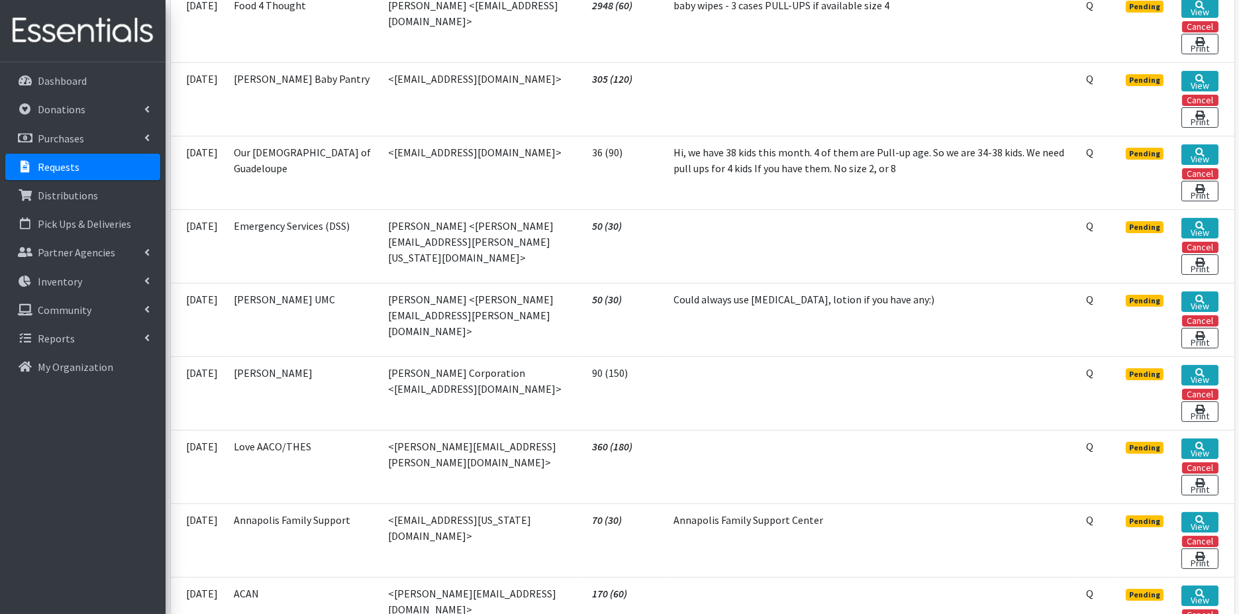
scroll to position [441, 0]
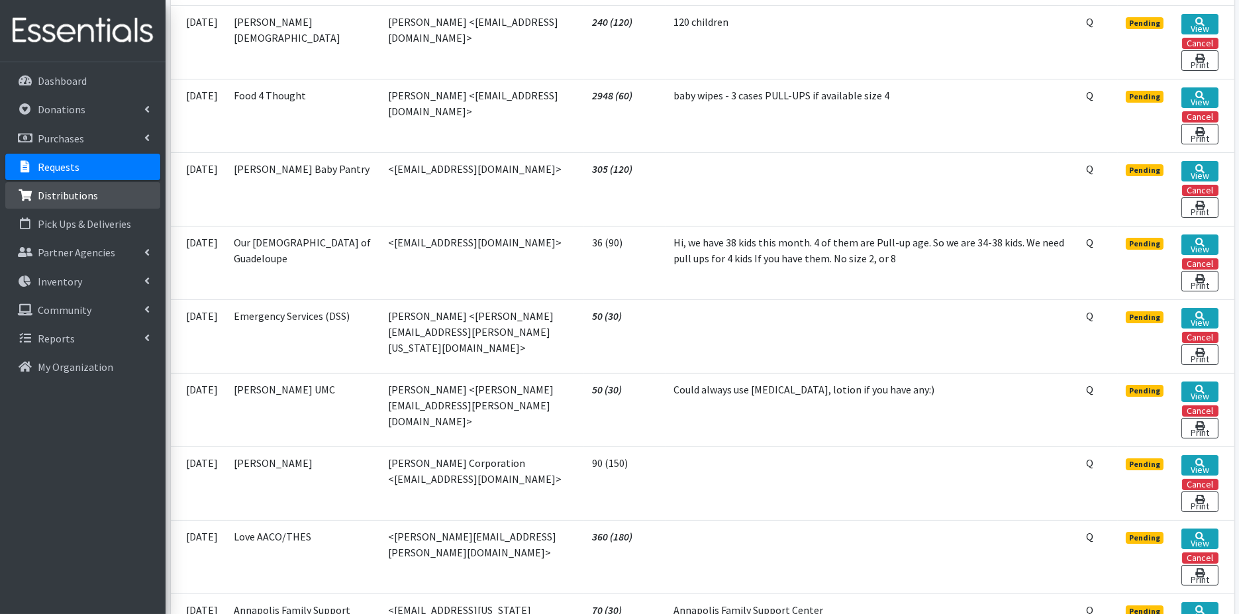
click at [64, 197] on p "Distributions" at bounding box center [68, 195] width 60 height 13
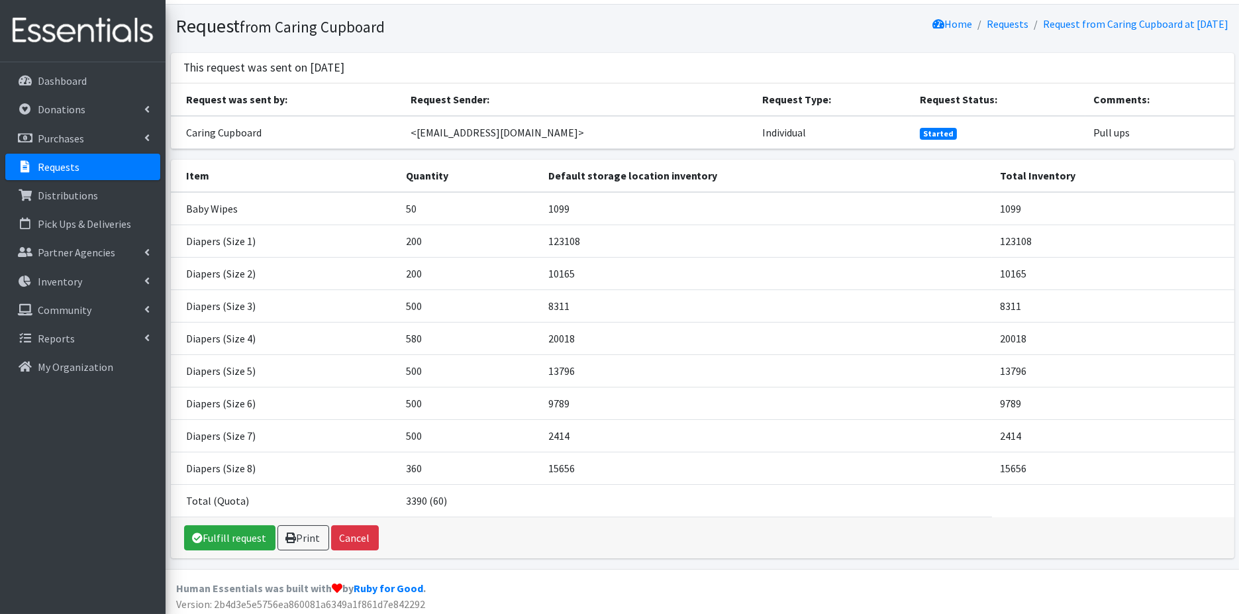
scroll to position [34, 0]
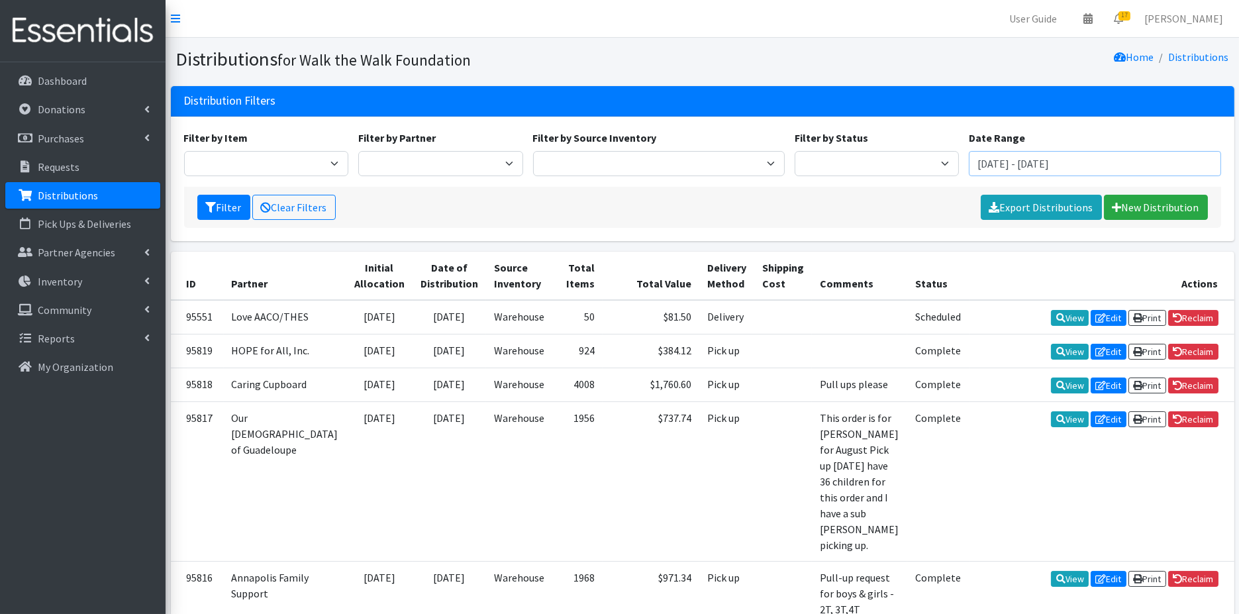
click at [1025, 166] on input "July 13, 2025 - October 13, 2025" at bounding box center [1095, 163] width 252 height 25
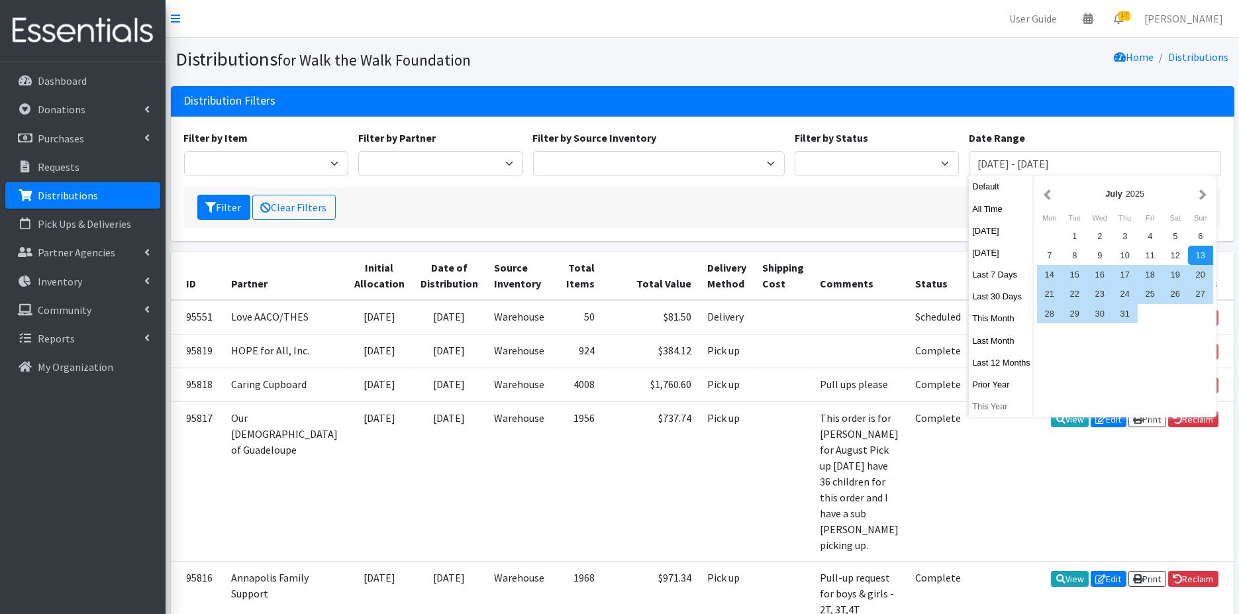
click at [987, 404] on button "This Year" at bounding box center [1001, 406] width 65 height 19
type input "[DATE] - [DATE]"
click at [987, 401] on td "View Edit Print Reclaim" at bounding box center [1102, 385] width 265 height 34
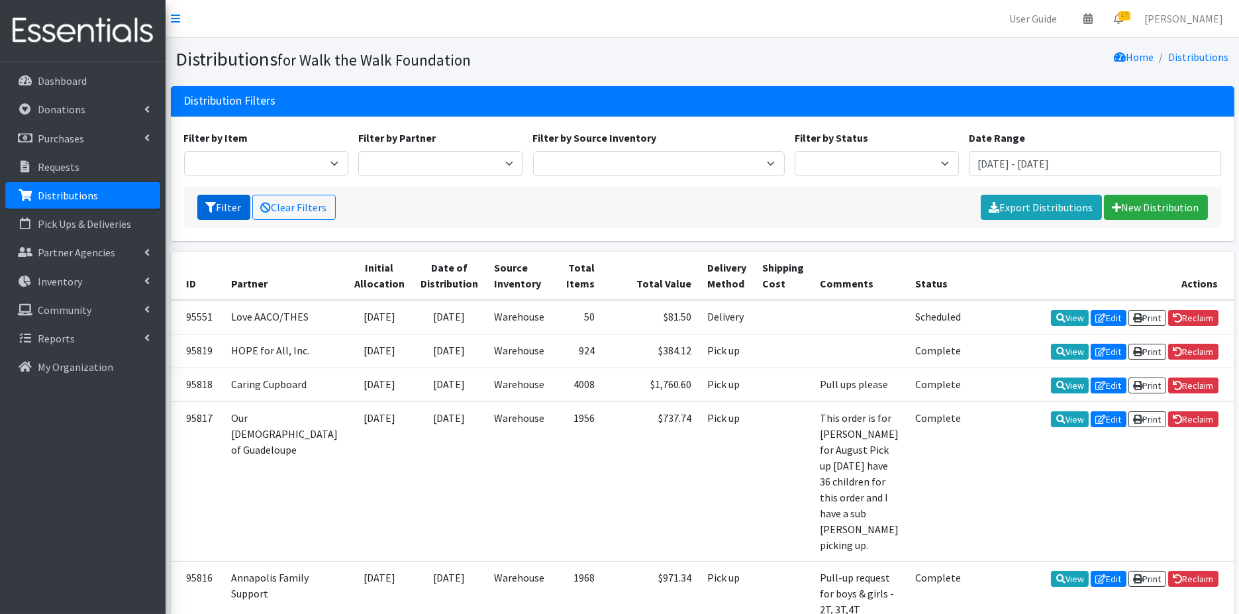
click at [220, 208] on button "Filter" at bounding box center [223, 207] width 53 height 25
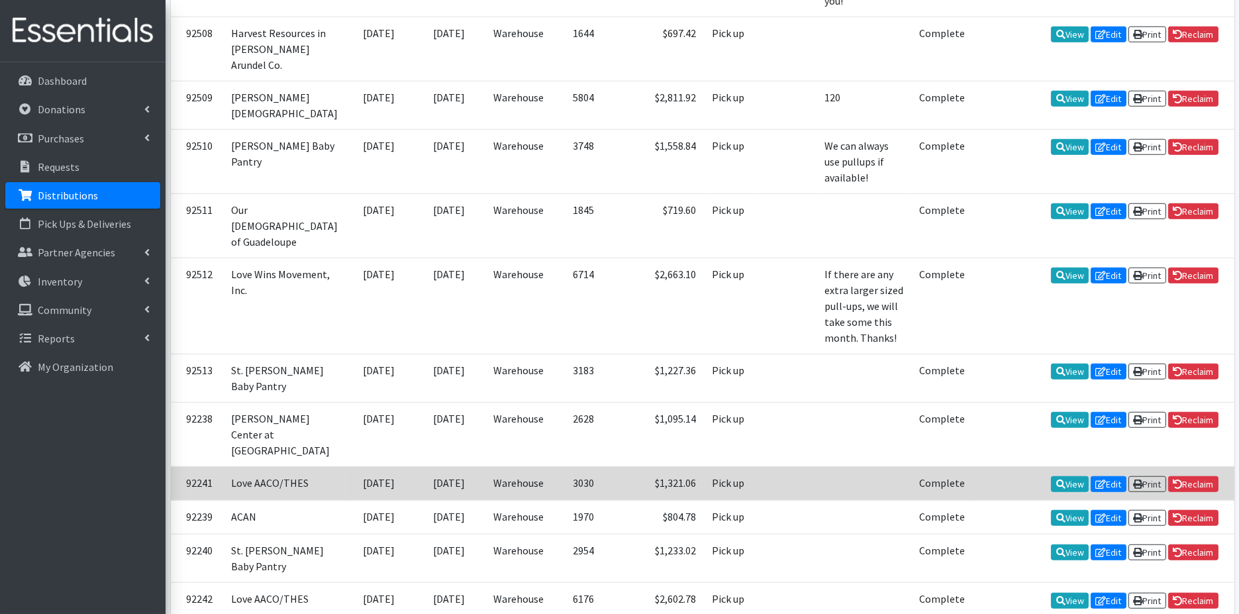
scroll to position [2527, 0]
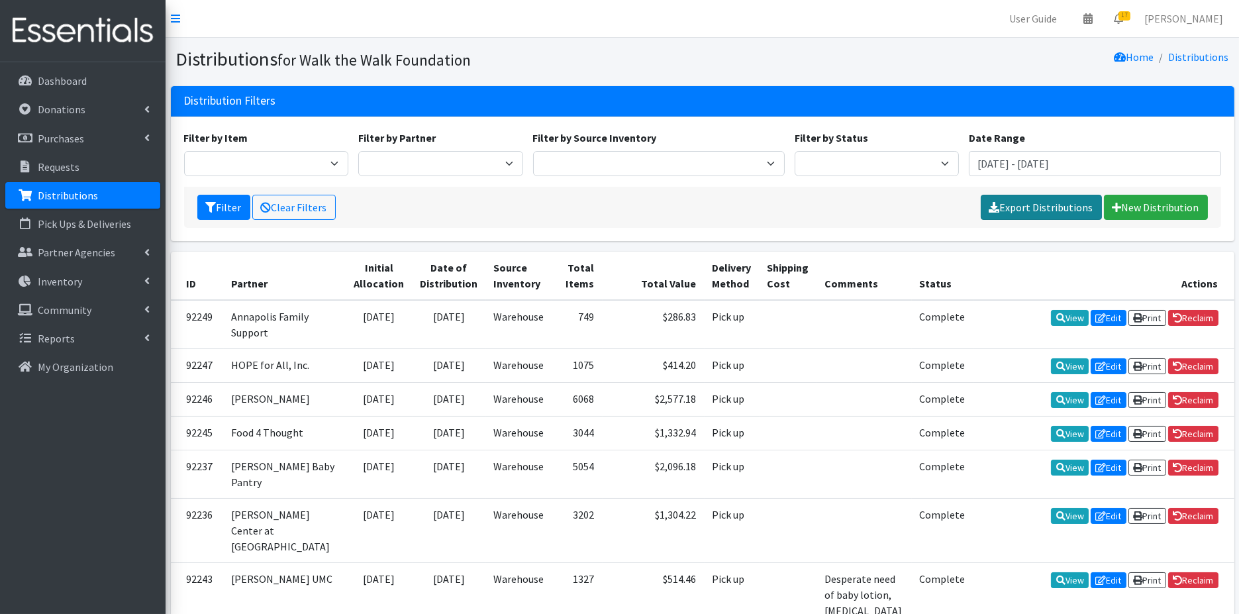
click at [1034, 203] on link "Export Distributions" at bounding box center [1041, 207] width 121 height 25
click at [738, 17] on nav "User Guide 0 Pick-ups remaining this week View Calendar 17 17 Requests 0 Partne…" at bounding box center [703, 19] width 1074 height 38
click at [1178, 162] on input "January 1, 2025 - December 31, 2025" at bounding box center [1095, 163] width 252 height 25
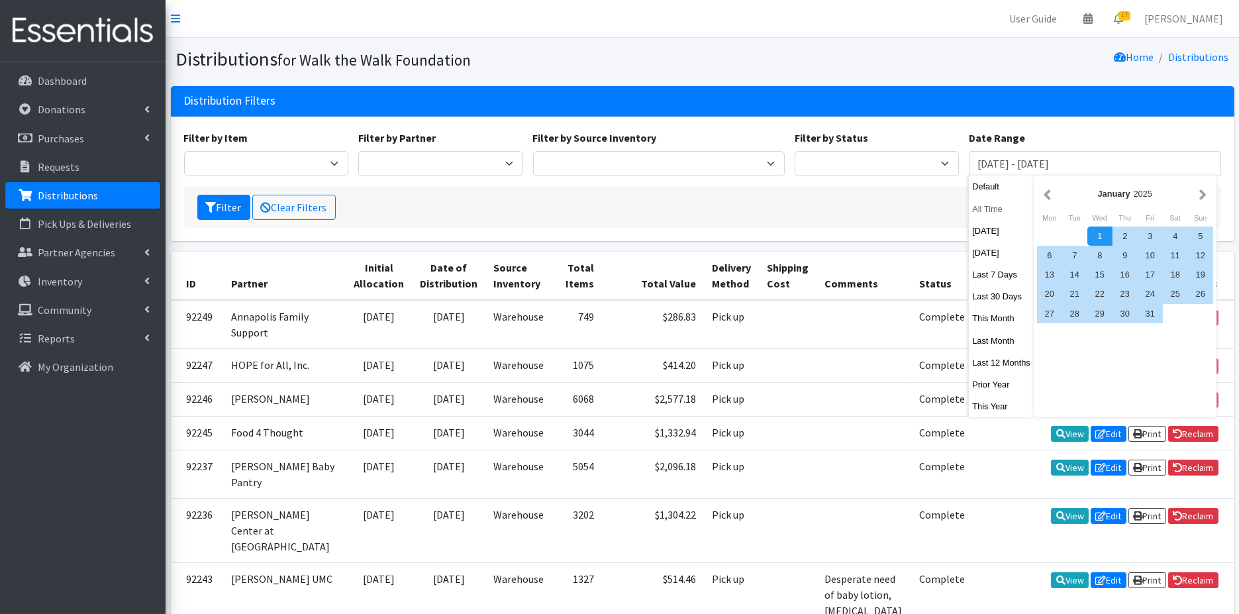
click at [976, 207] on button "All Time" at bounding box center [1001, 208] width 65 height 19
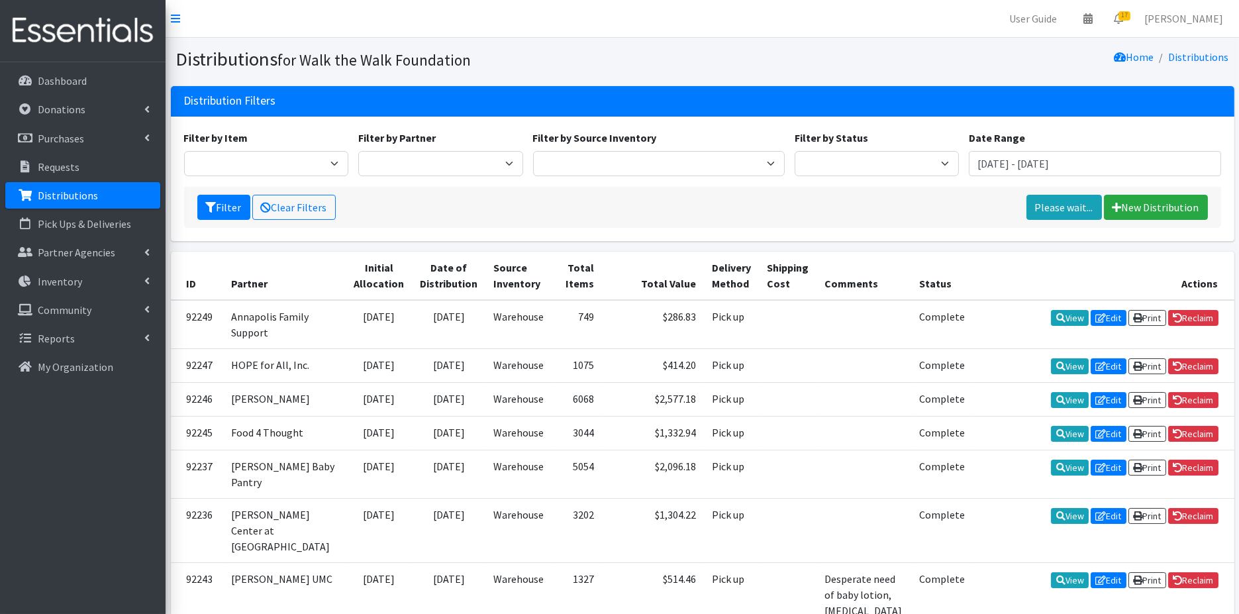
type input "[DATE] - [DATE]"
click at [225, 209] on button "Filter" at bounding box center [223, 207] width 53 height 25
click at [225, 209] on div "Filter Clear Filters Please wait... New Distribution" at bounding box center [702, 207] width 1037 height 41
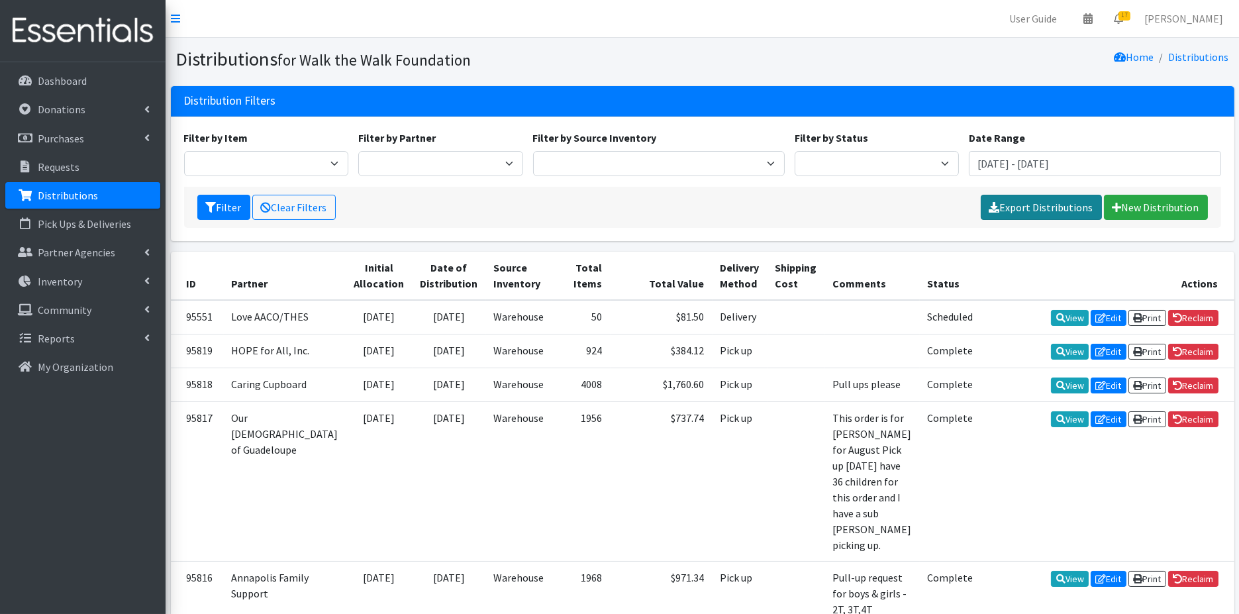
click at [1046, 205] on link "Export Distributions" at bounding box center [1041, 207] width 121 height 25
click at [97, 132] on link "Purchases" at bounding box center [82, 138] width 155 height 26
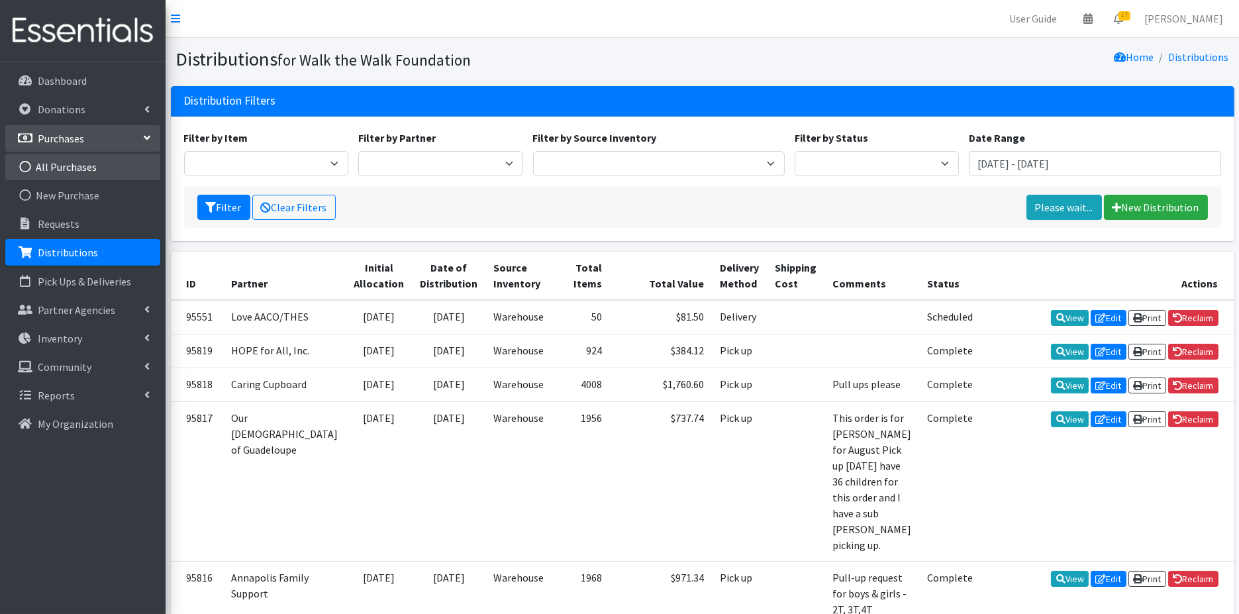
click at [78, 168] on link "All Purchases" at bounding box center [82, 167] width 155 height 26
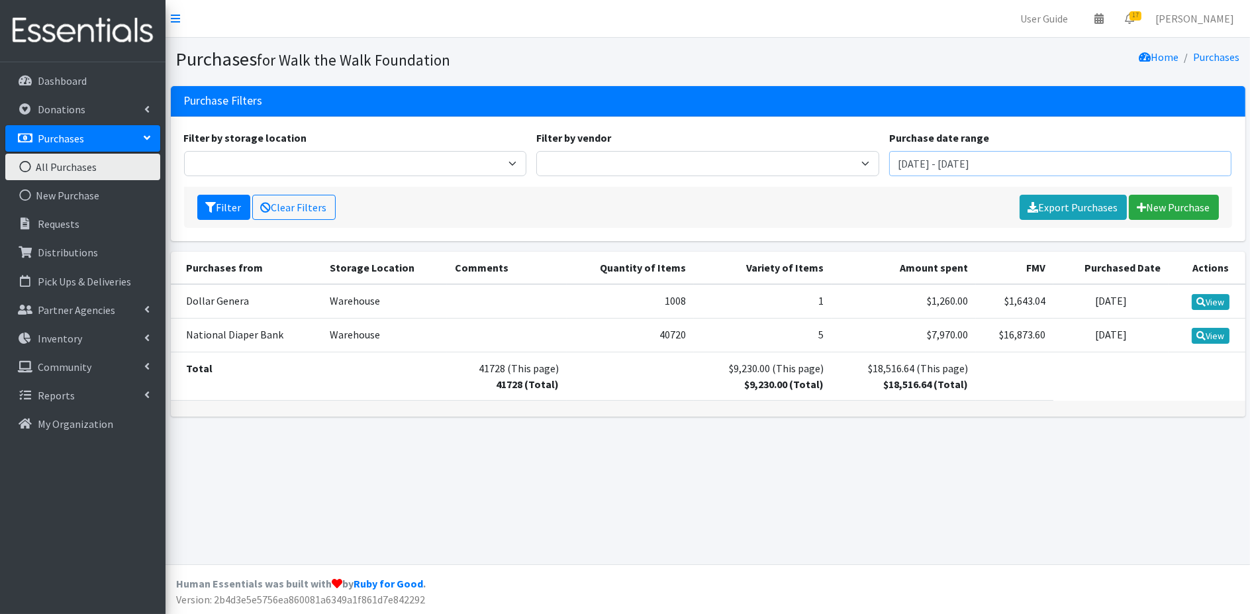
click at [958, 160] on input "[DATE] - [DATE]" at bounding box center [1060, 163] width 343 height 25
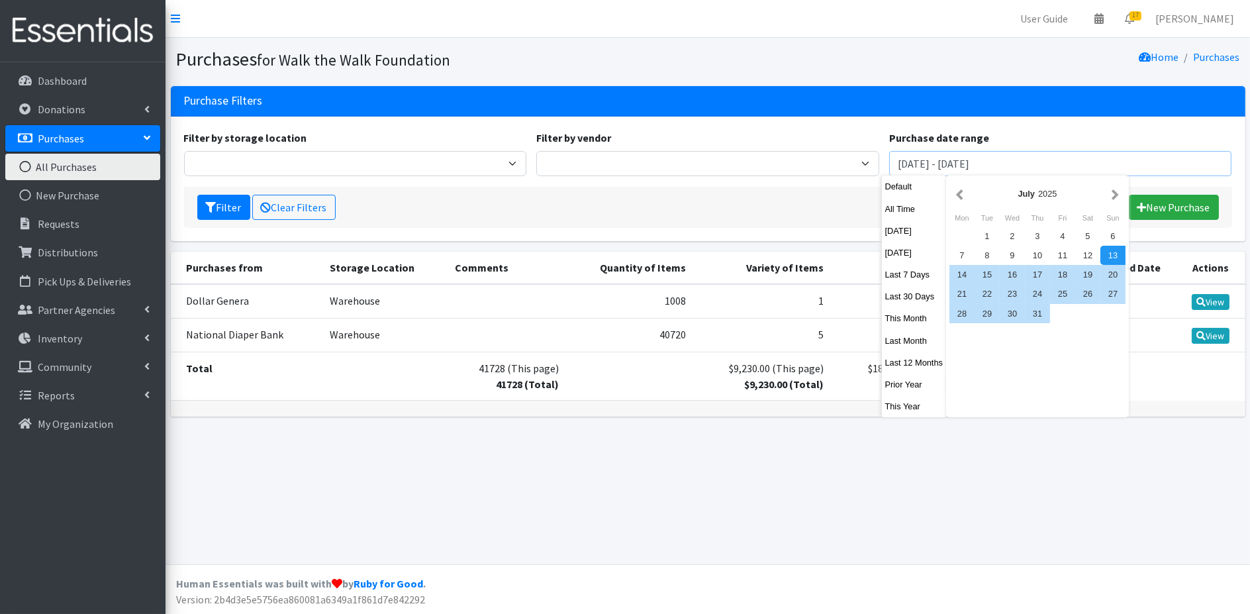
click at [958, 160] on input "[DATE] - [DATE]" at bounding box center [1060, 163] width 343 height 25
click at [909, 404] on button "This Year" at bounding box center [914, 406] width 65 height 19
type input "[DATE] - [DATE]"
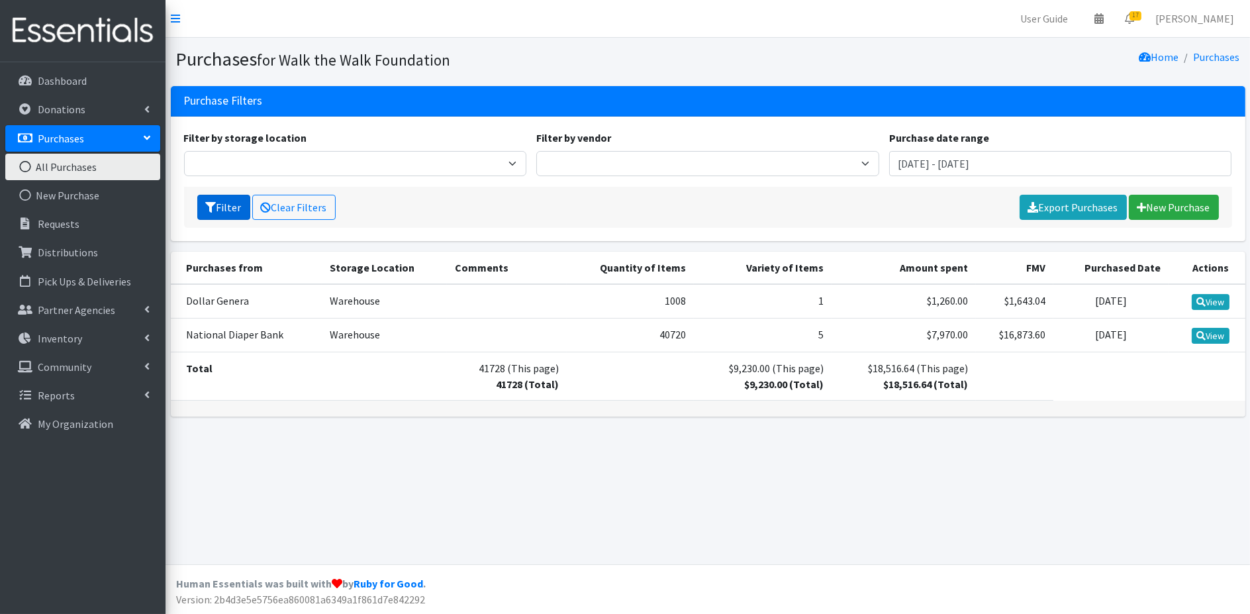
click at [230, 207] on button "Filter" at bounding box center [223, 207] width 53 height 25
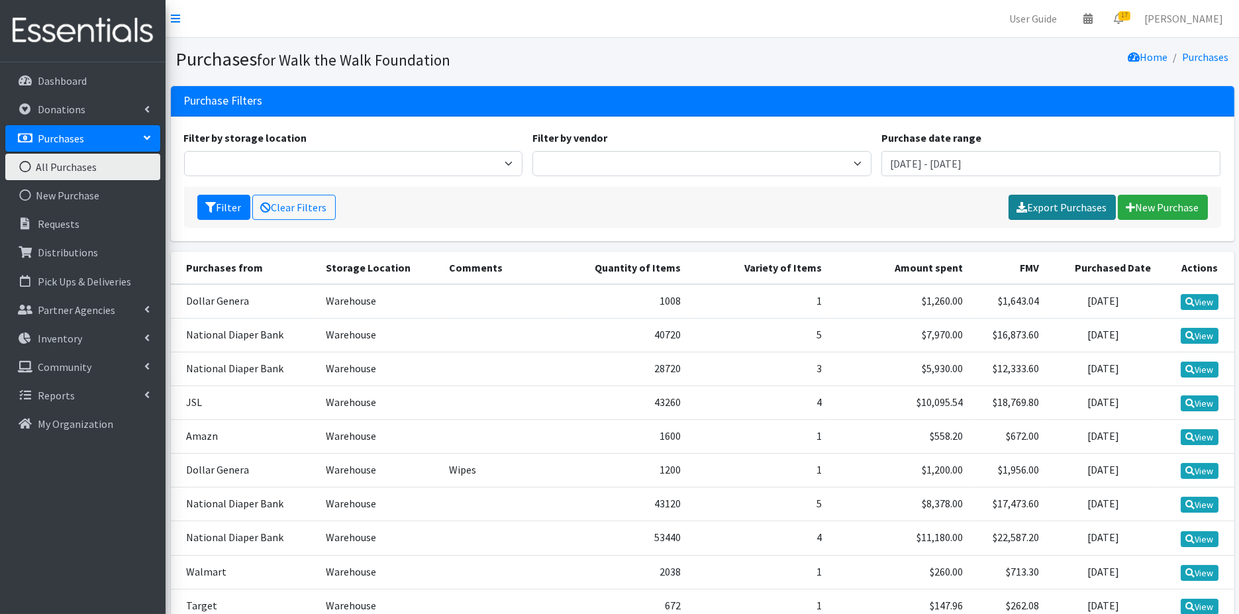
click at [1061, 202] on link "Export Purchases" at bounding box center [1062, 207] width 107 height 25
click at [153, 336] on link "Inventory" at bounding box center [82, 338] width 155 height 26
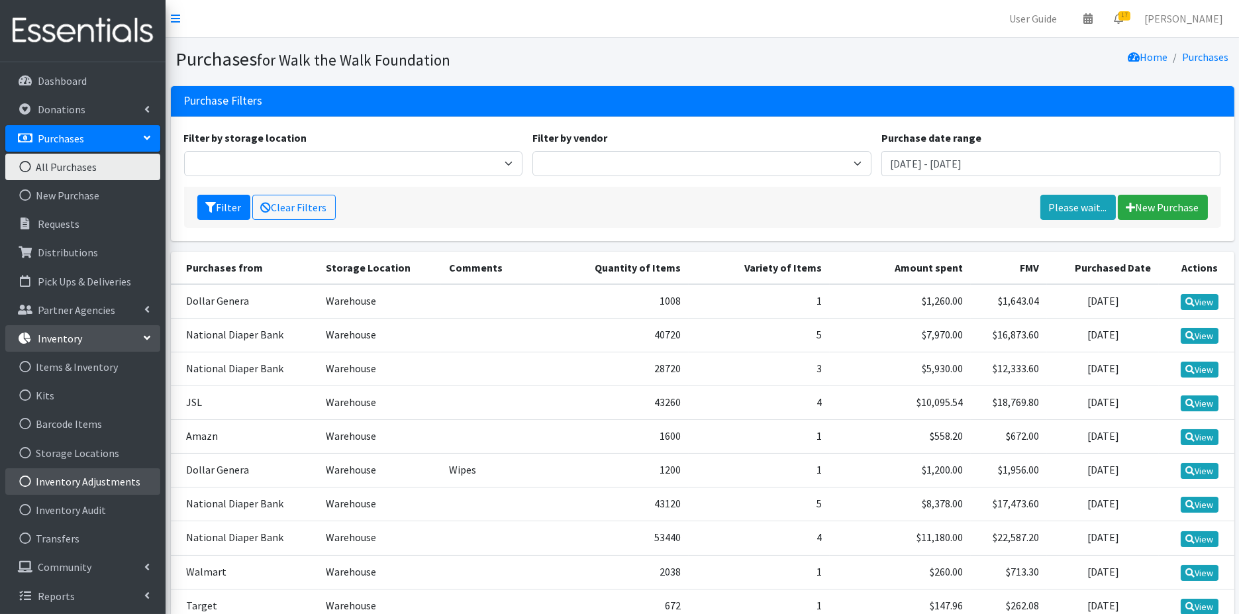
click at [87, 480] on link "Inventory Adjustments" at bounding box center [82, 481] width 155 height 26
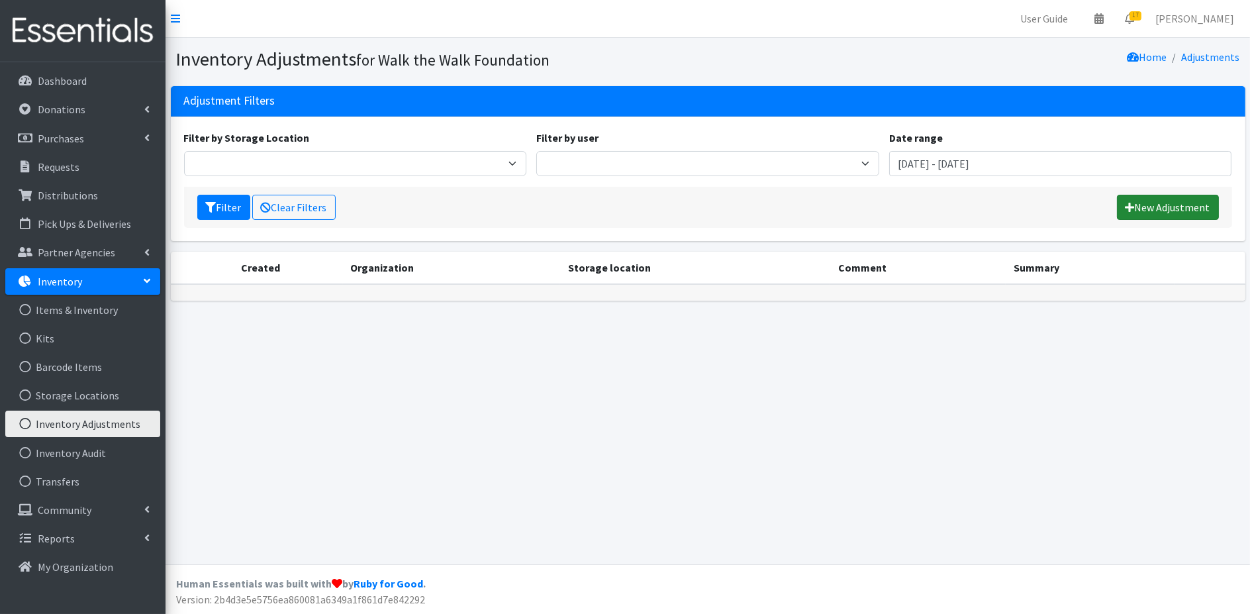
click at [1148, 203] on link "New Adjustment" at bounding box center [1168, 207] width 102 height 25
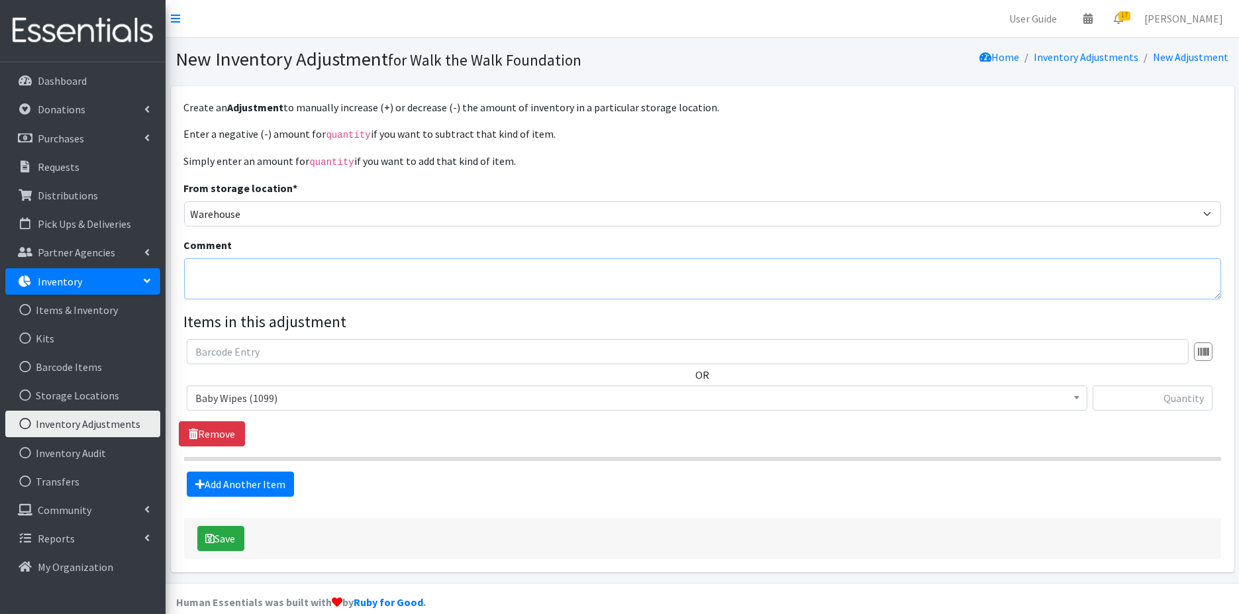
click at [452, 274] on textarea "Comment" at bounding box center [702, 278] width 1037 height 41
type textarea "From physical inventory conducted on [DATE]"
click at [740, 312] on legend "Items in this adjustment" at bounding box center [702, 322] width 1037 height 24
click at [1173, 390] on input "text" at bounding box center [1153, 397] width 120 height 25
type input "-472"
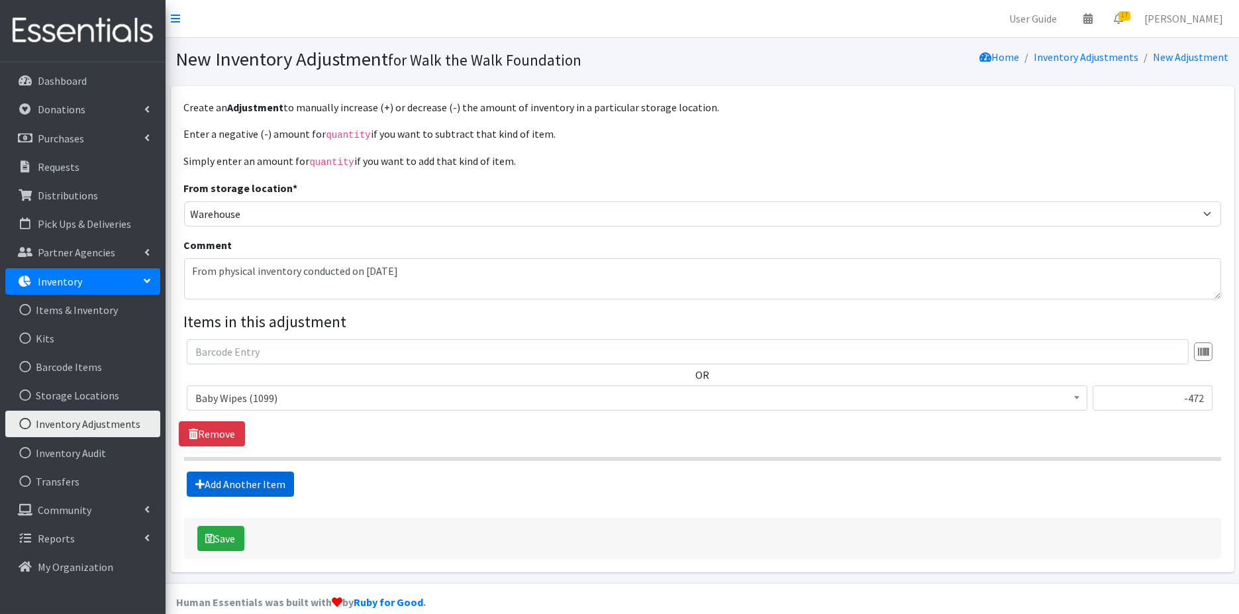
click at [236, 488] on link "Add Another Item" at bounding box center [240, 484] width 107 height 25
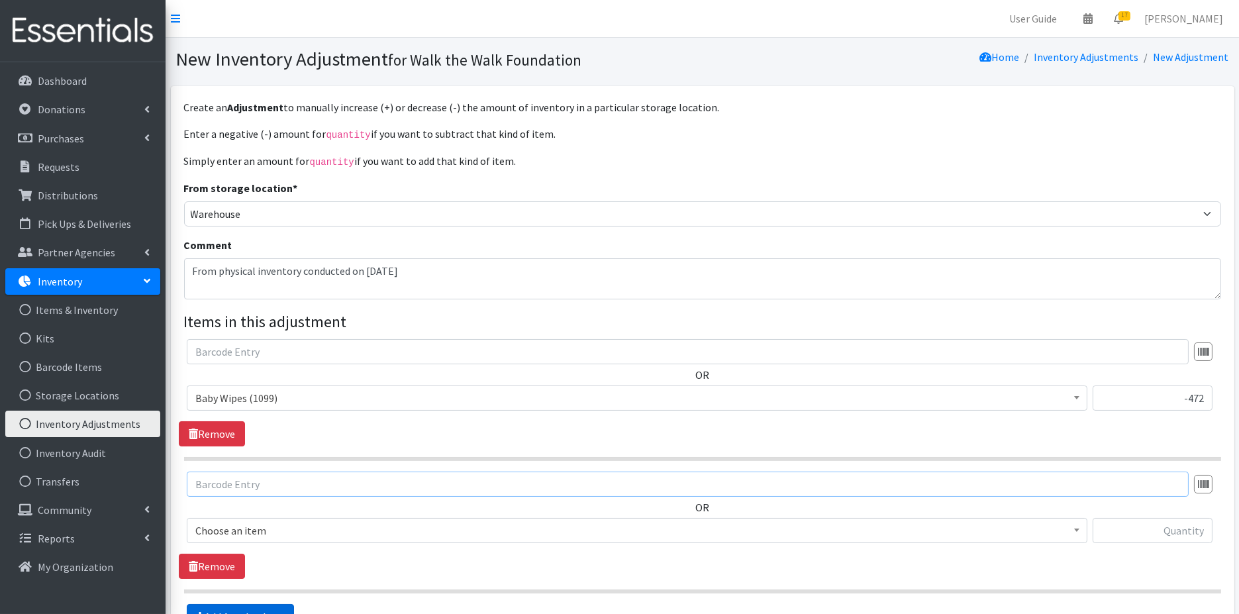
click at [236, 488] on div "OR Choose an item Baby Wipes Diapers (Newborn). Diapers (Size 1) Diapers (Size …" at bounding box center [702, 513] width 1047 height 82
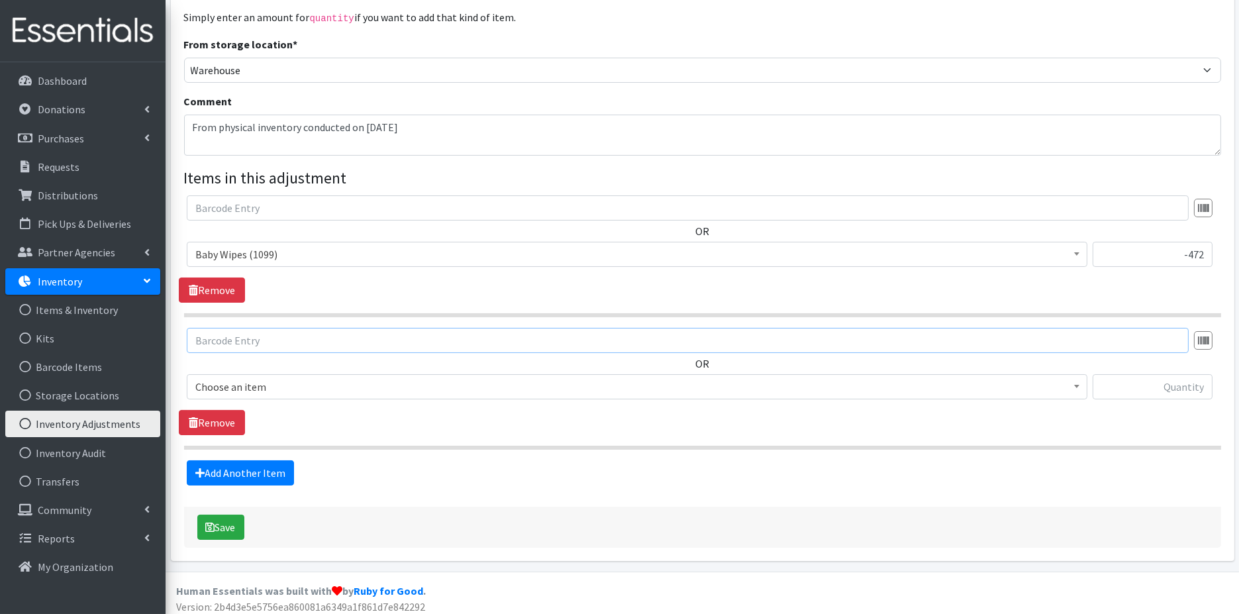
scroll to position [147, 0]
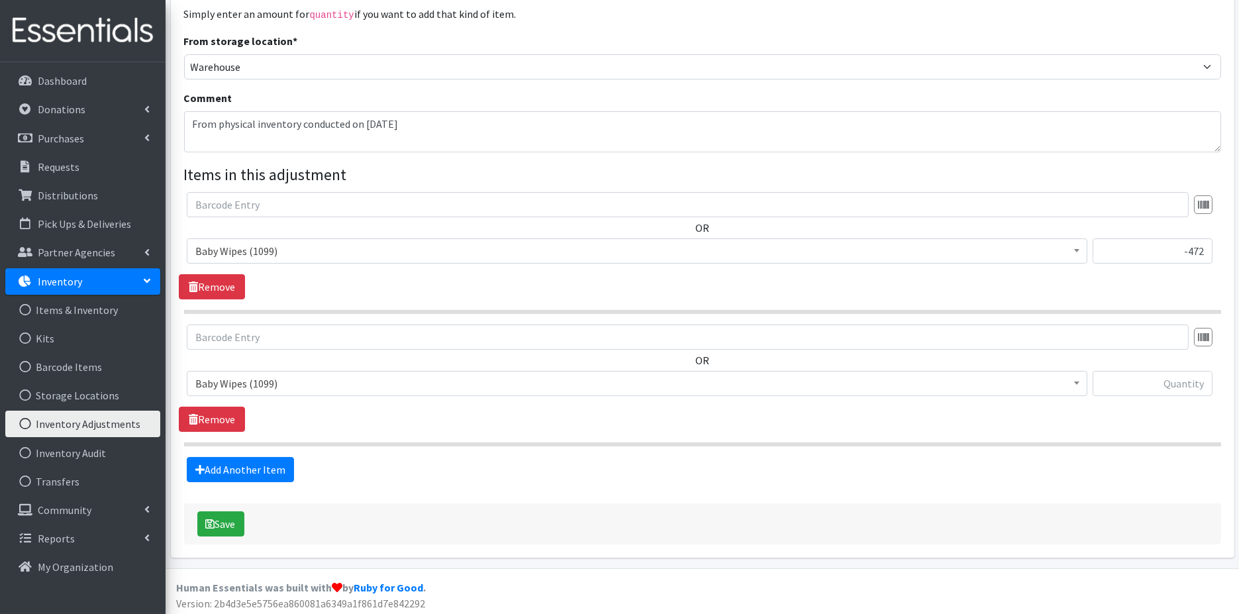
click at [378, 376] on span "Baby Wipes (1099)" at bounding box center [637, 383] width 884 height 19
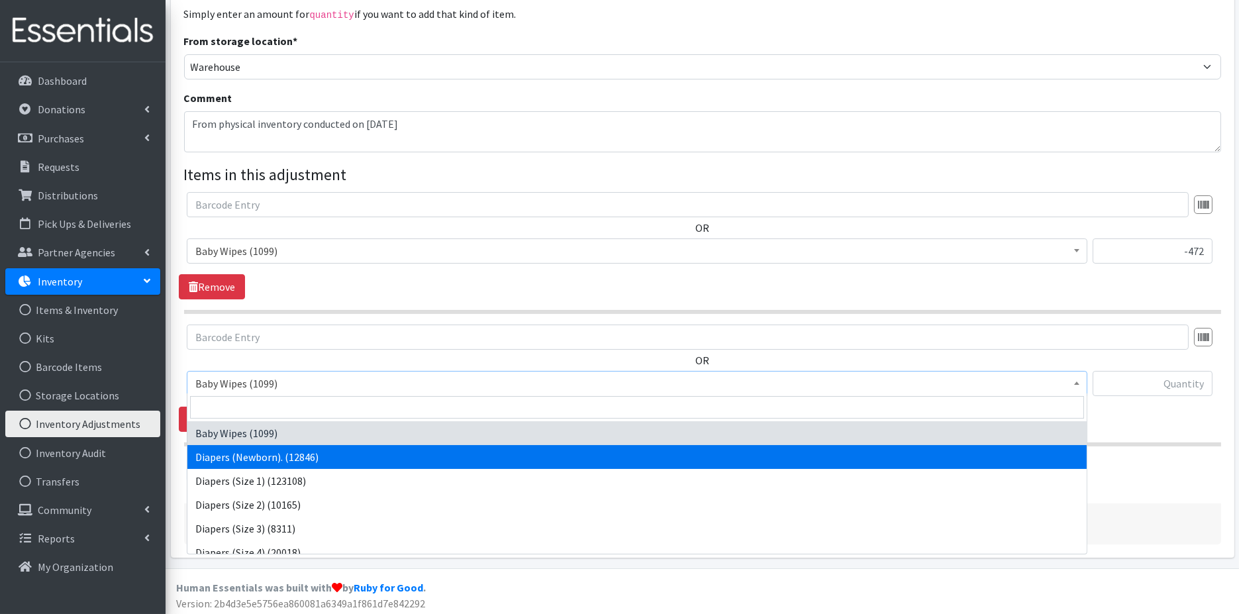
select select "11545"
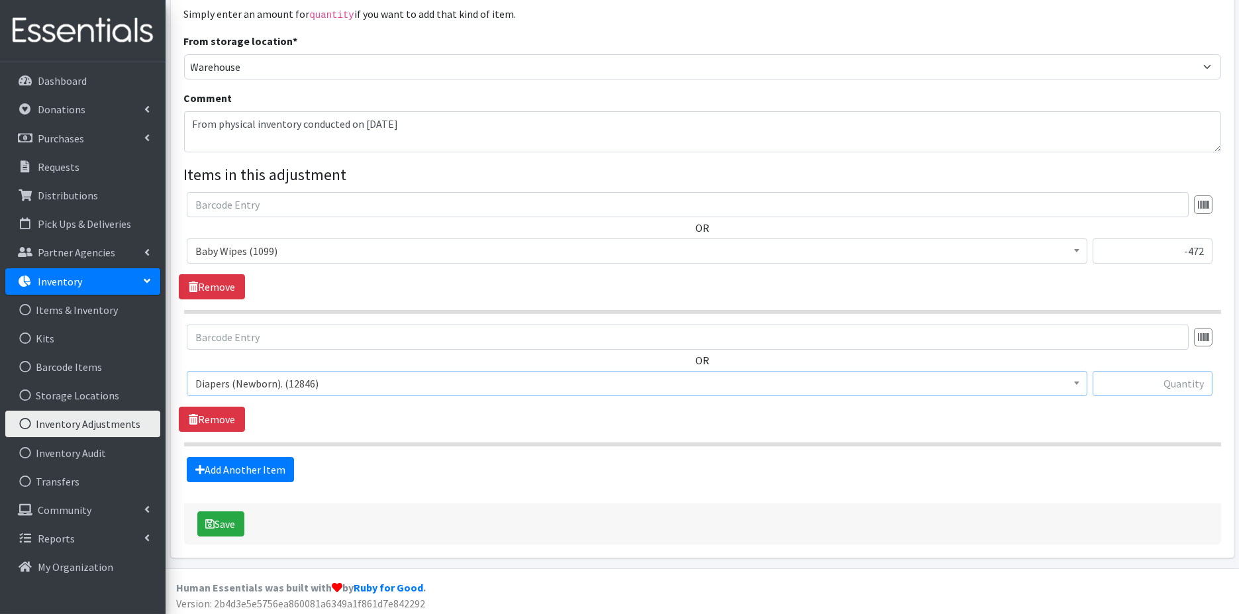
click at [1186, 381] on input "text" at bounding box center [1153, 383] width 120 height 25
type input "823"
click at [223, 473] on link "Add Another Item" at bounding box center [240, 469] width 107 height 25
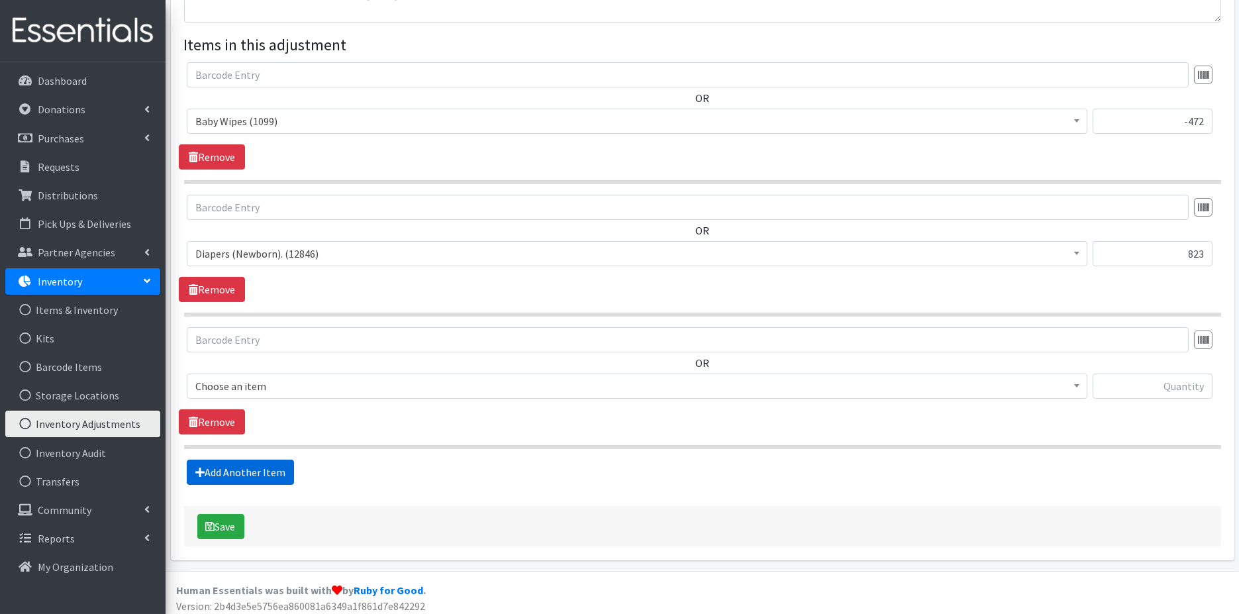
scroll to position [279, 0]
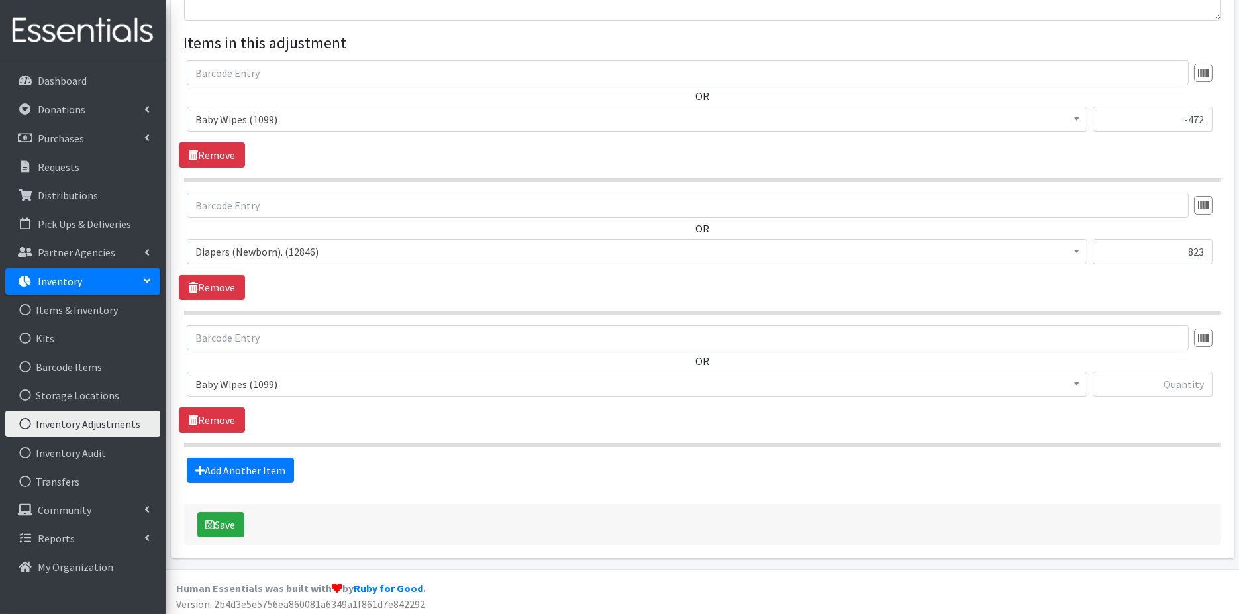
click at [445, 381] on span "Baby Wipes (1099)" at bounding box center [637, 384] width 884 height 19
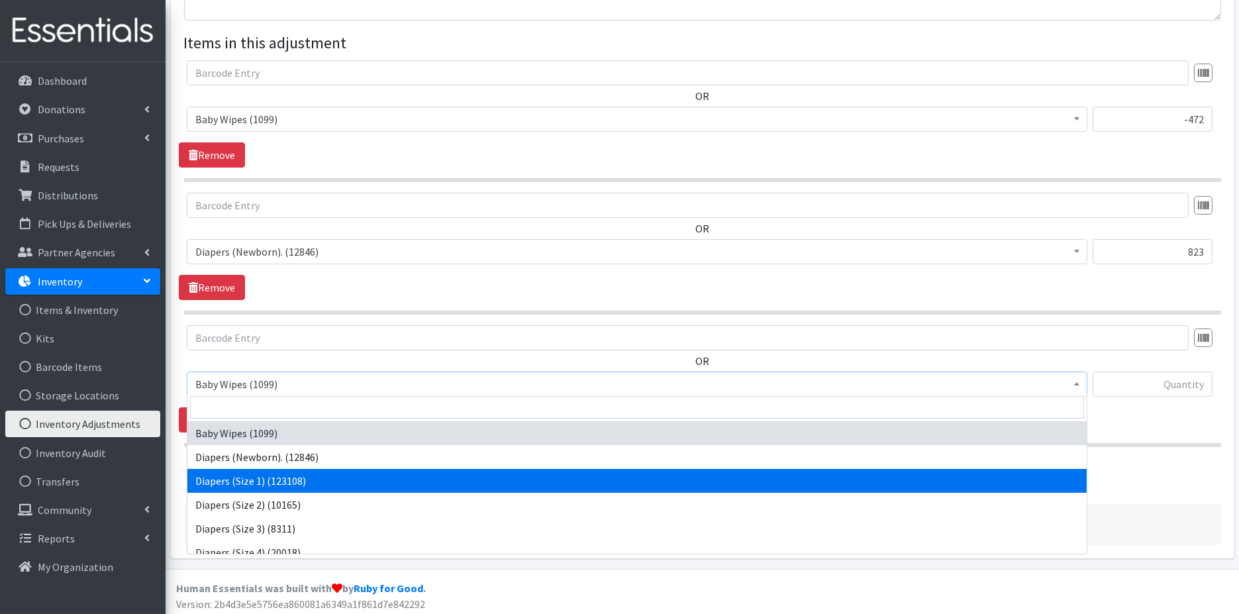
select select "11558"
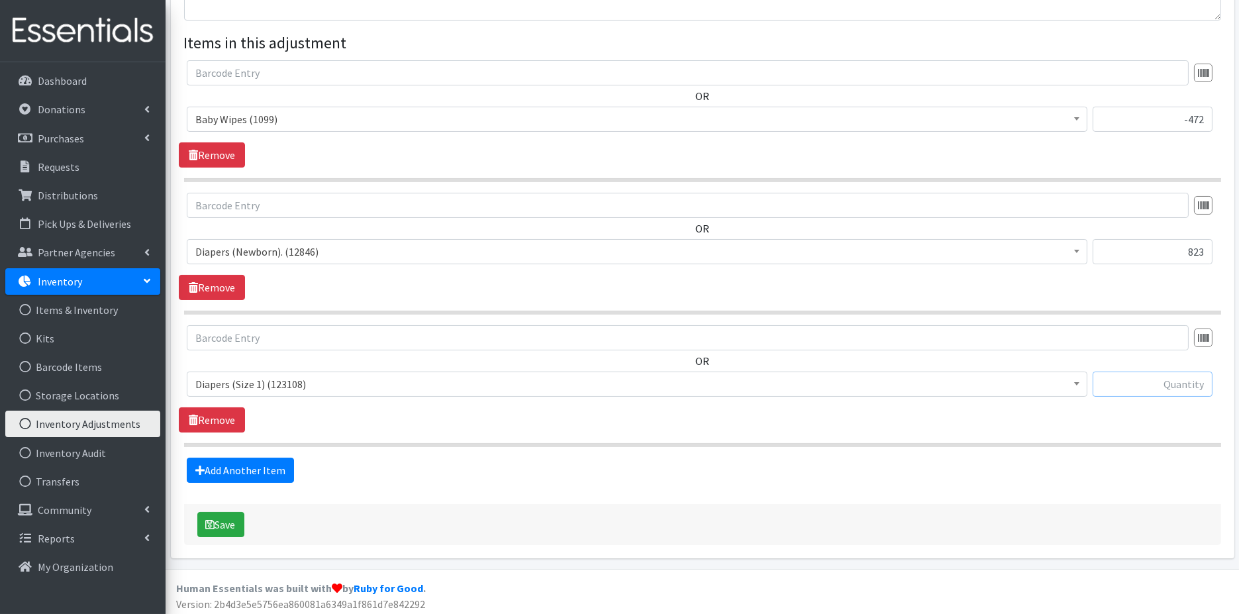
click at [1176, 374] on input "text" at bounding box center [1153, 384] width 120 height 25
type input "-731"
click at [237, 465] on link "Add Another Item" at bounding box center [240, 470] width 107 height 25
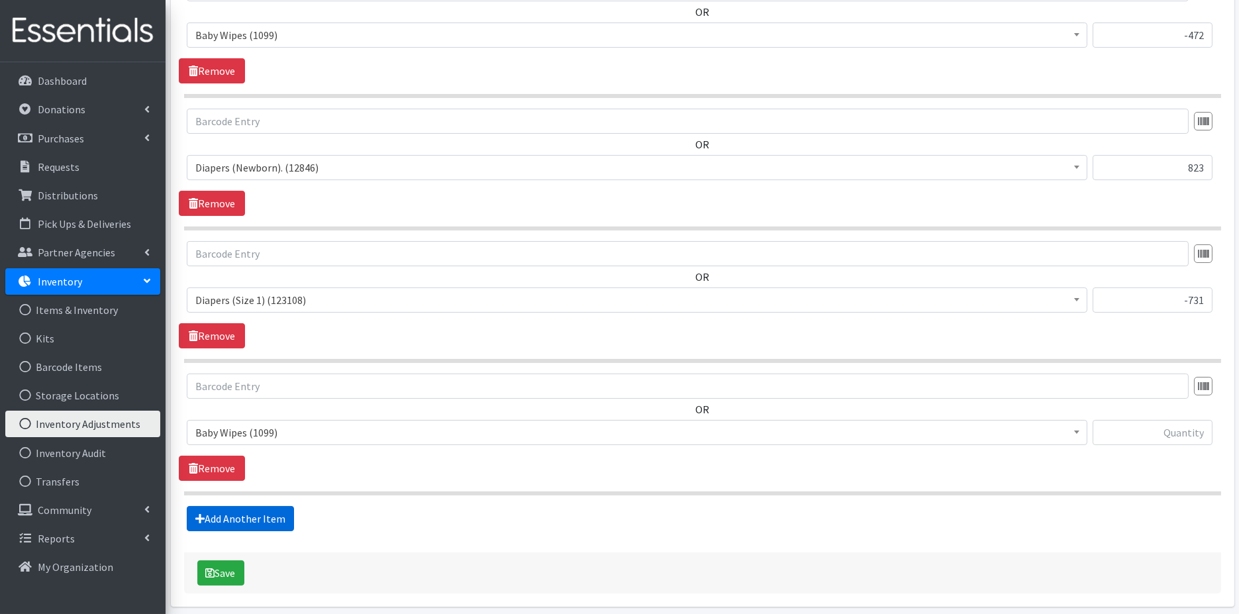
scroll to position [411, 0]
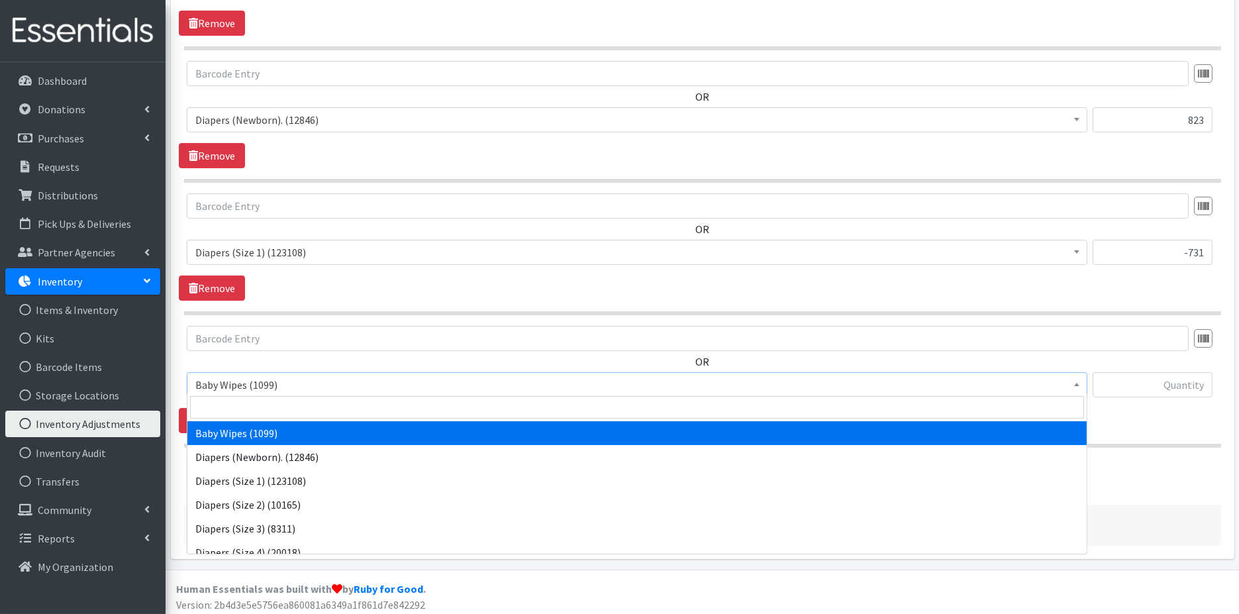
click at [509, 379] on span "Baby Wipes (1099)" at bounding box center [637, 385] width 884 height 19
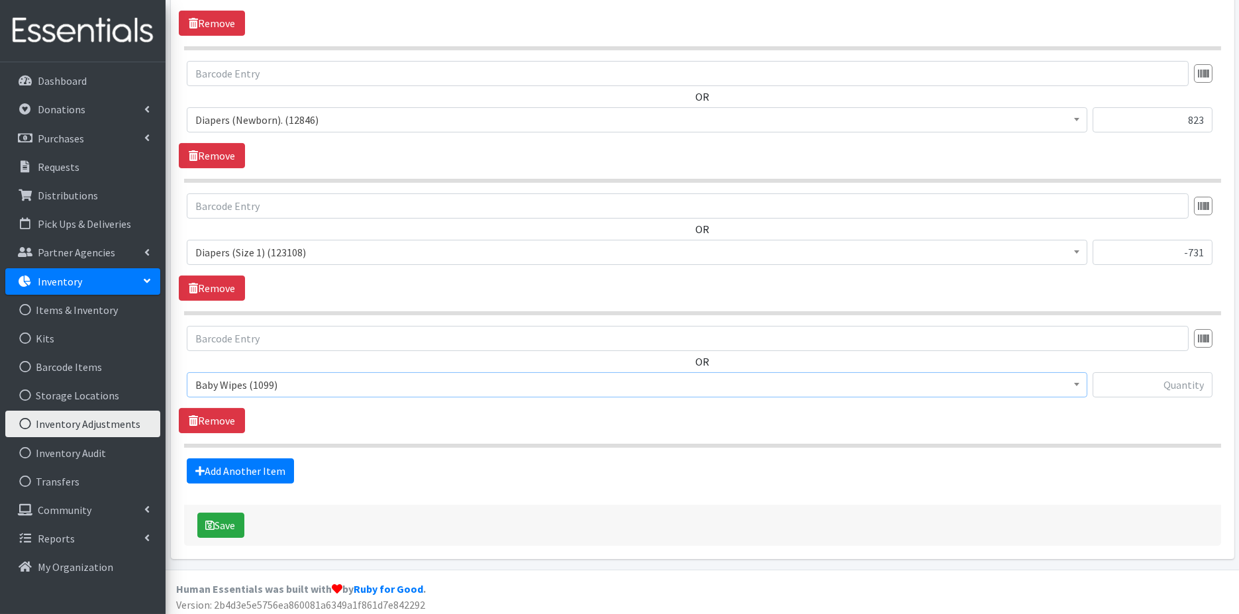
click at [505, 389] on span "Baby Wipes (1099)" at bounding box center [637, 385] width 884 height 19
click at [505, 389] on span "Baby Wipes (1099)" at bounding box center [637, 384] width 901 height 25
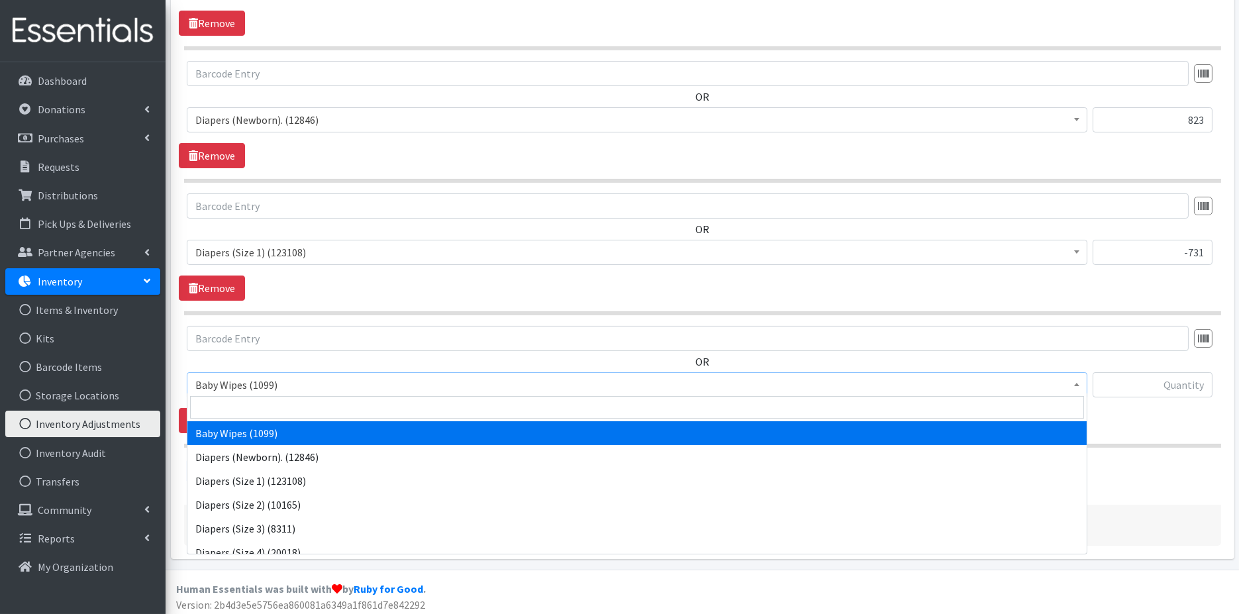
click at [506, 389] on span "Baby Wipes (1099)" at bounding box center [637, 384] width 901 height 25
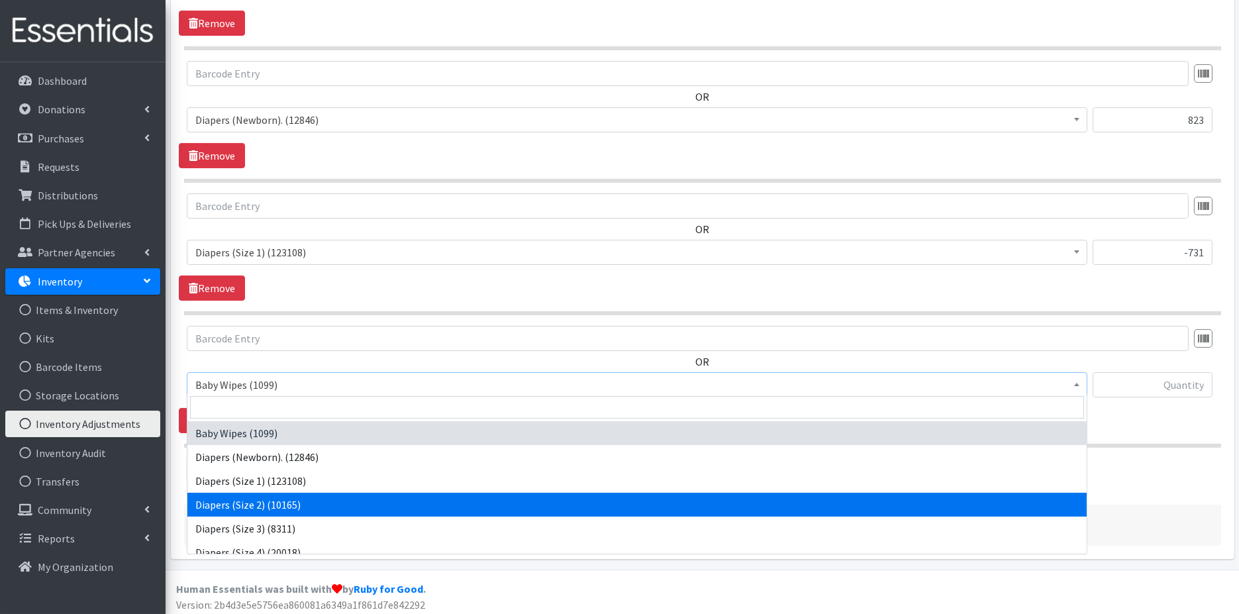
select select "11544"
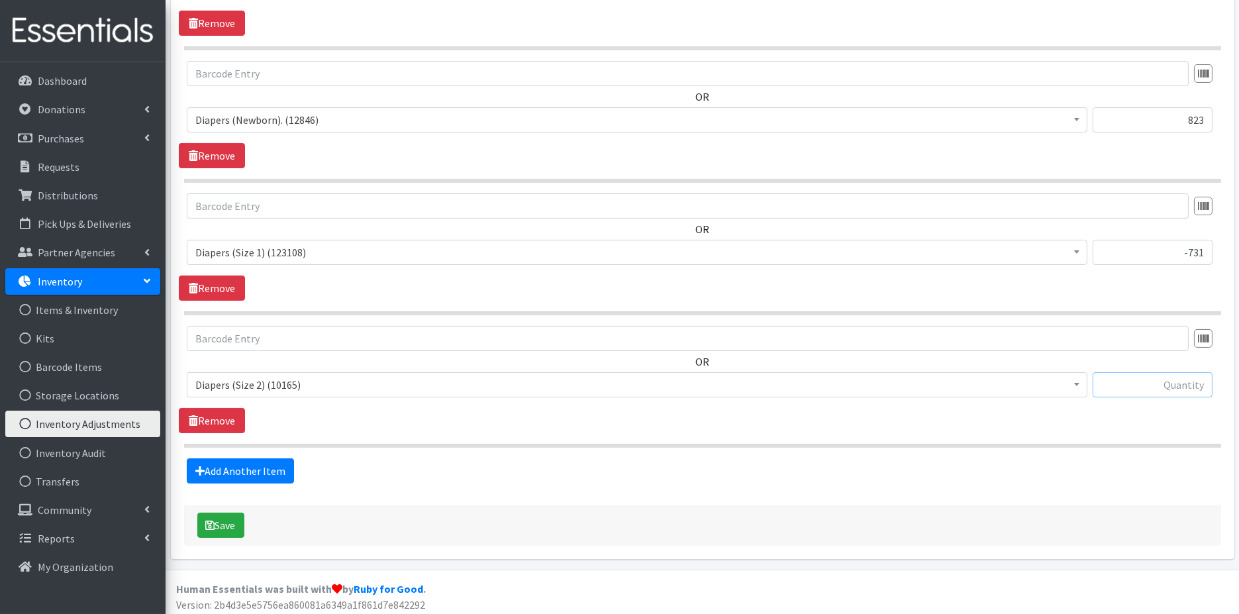
click at [1154, 380] on input "text" at bounding box center [1153, 384] width 120 height 25
type input "29"
click at [268, 470] on link "Add Another Item" at bounding box center [240, 470] width 107 height 25
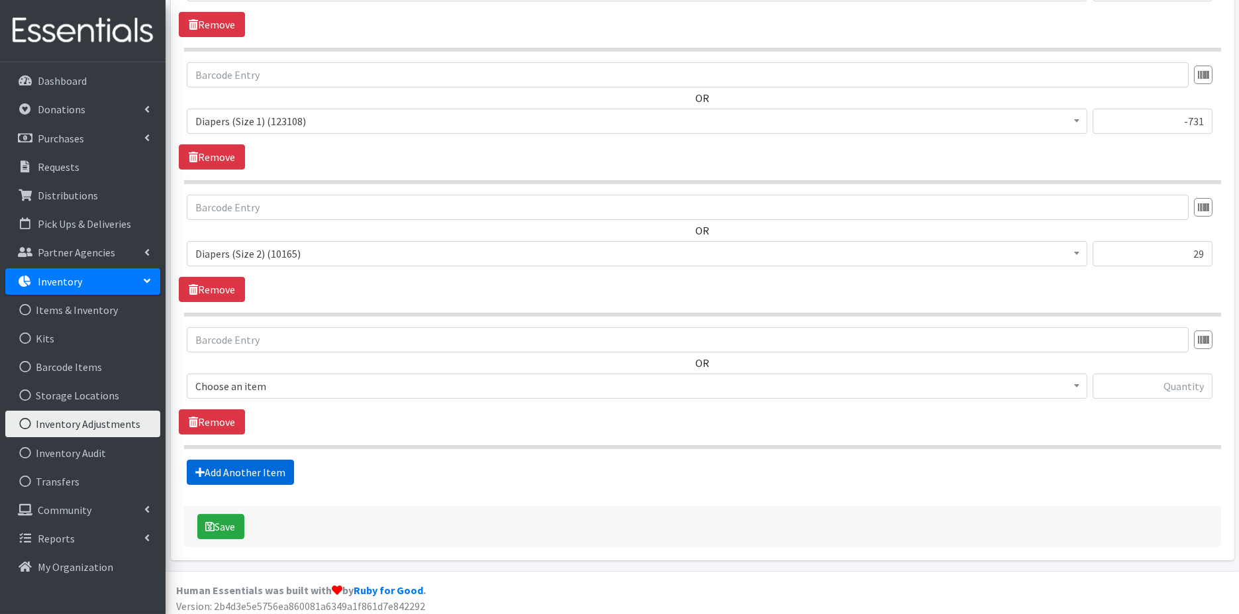
scroll to position [543, 0]
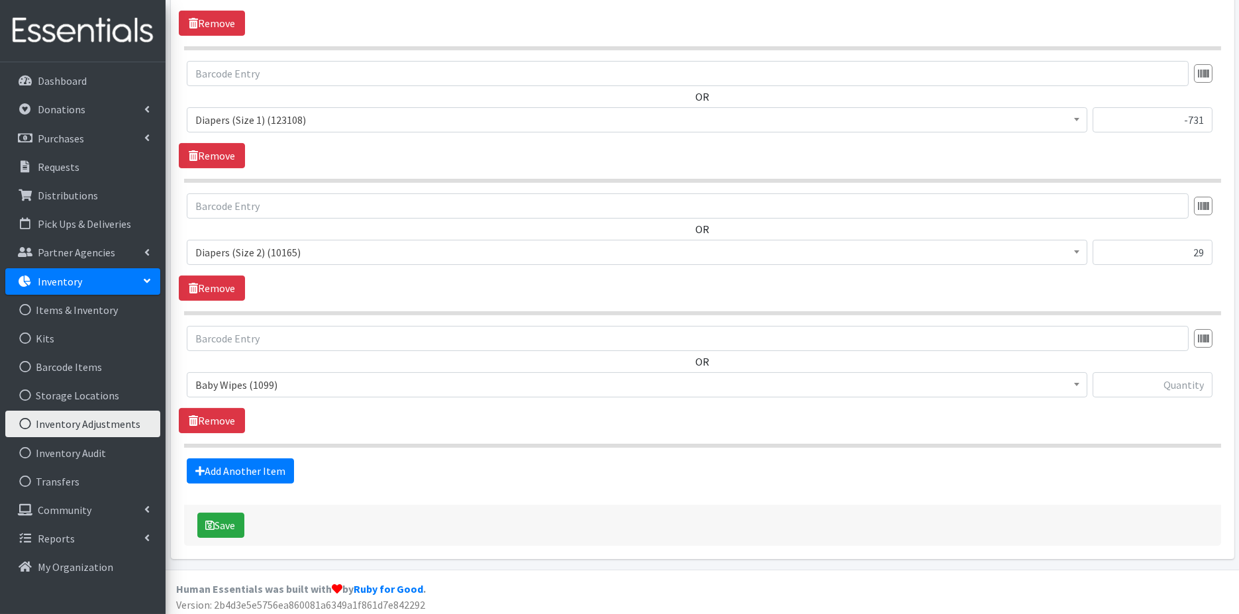
click at [463, 385] on span "Baby Wipes (1099)" at bounding box center [637, 385] width 884 height 19
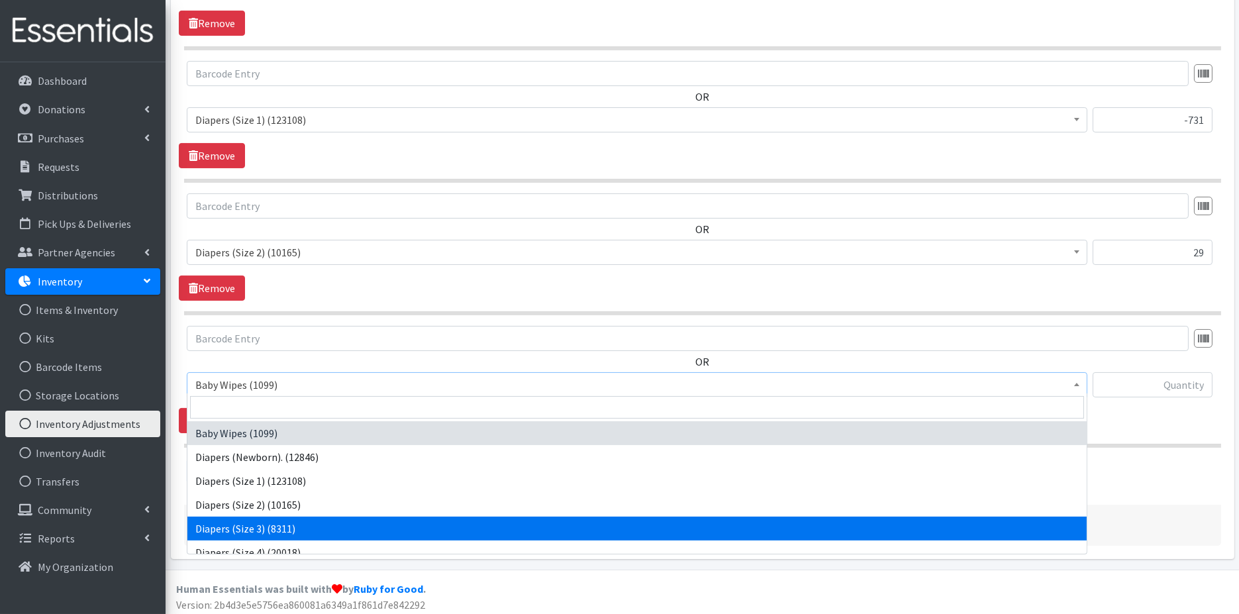
select select "11547"
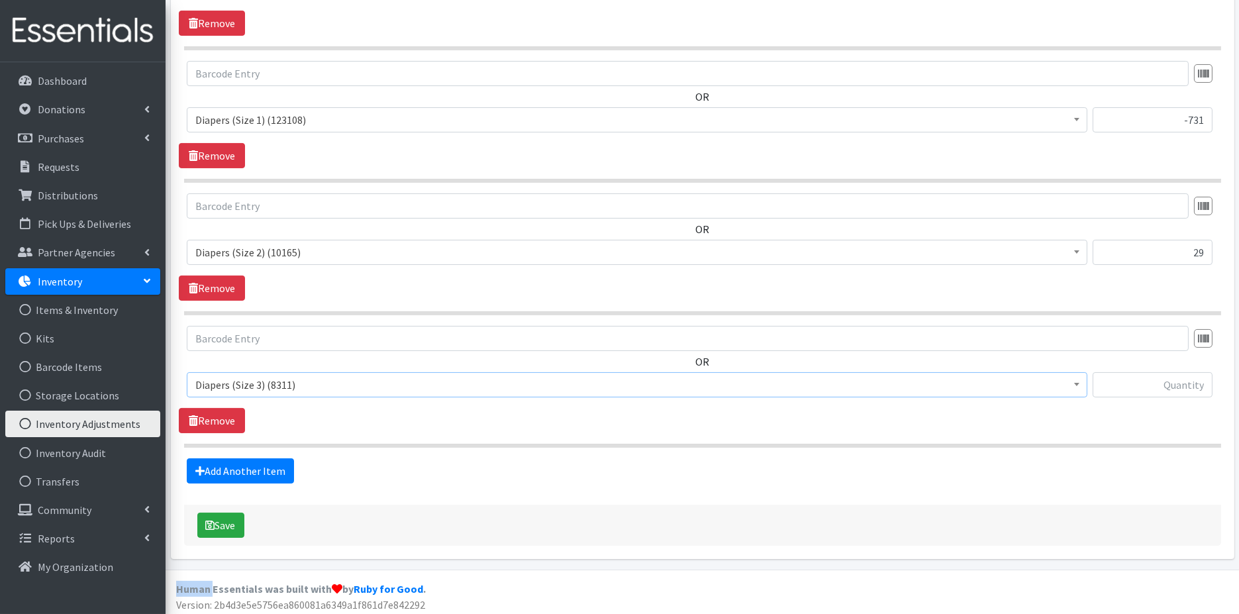
click at [477, 528] on div "Save" at bounding box center [702, 525] width 1037 height 41
click at [1188, 376] on input "text" at bounding box center [1153, 384] width 120 height 25
click at [1188, 377] on input "text" at bounding box center [1153, 384] width 120 height 25
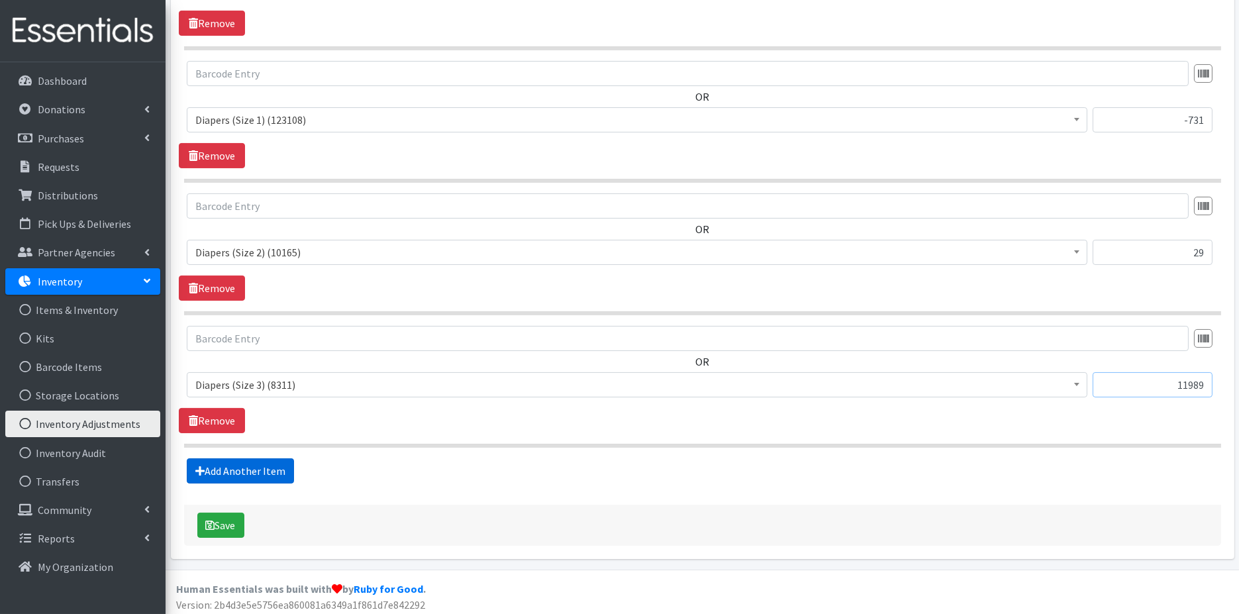
type input "11989"
click at [255, 464] on link "Add Another Item" at bounding box center [240, 470] width 107 height 25
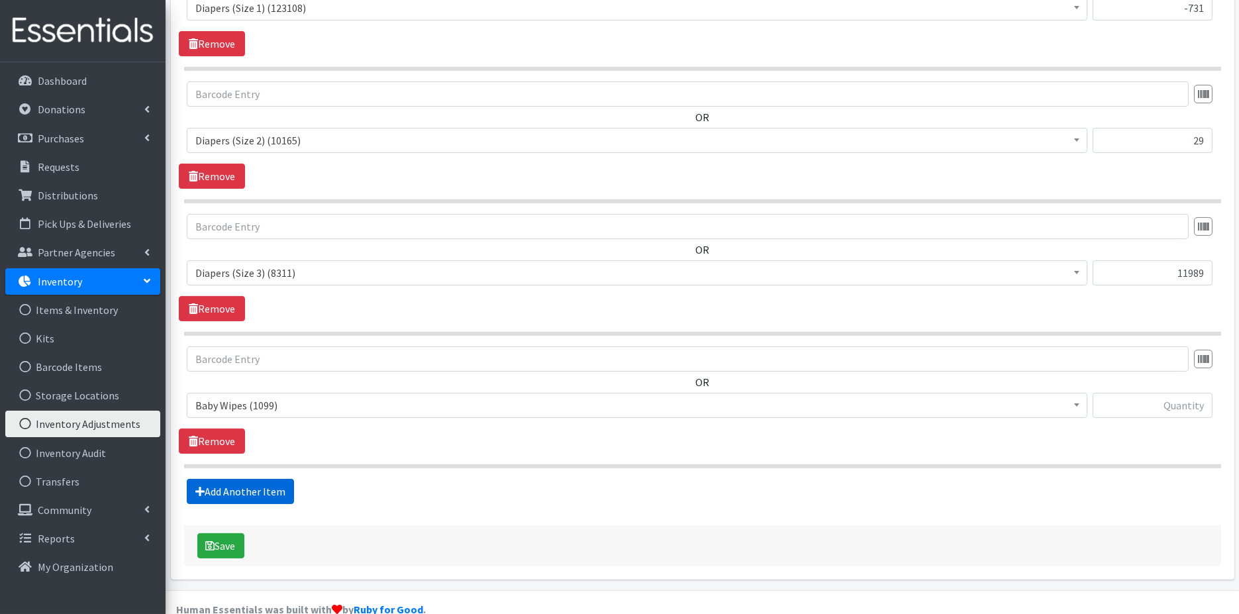
scroll to position [675, 0]
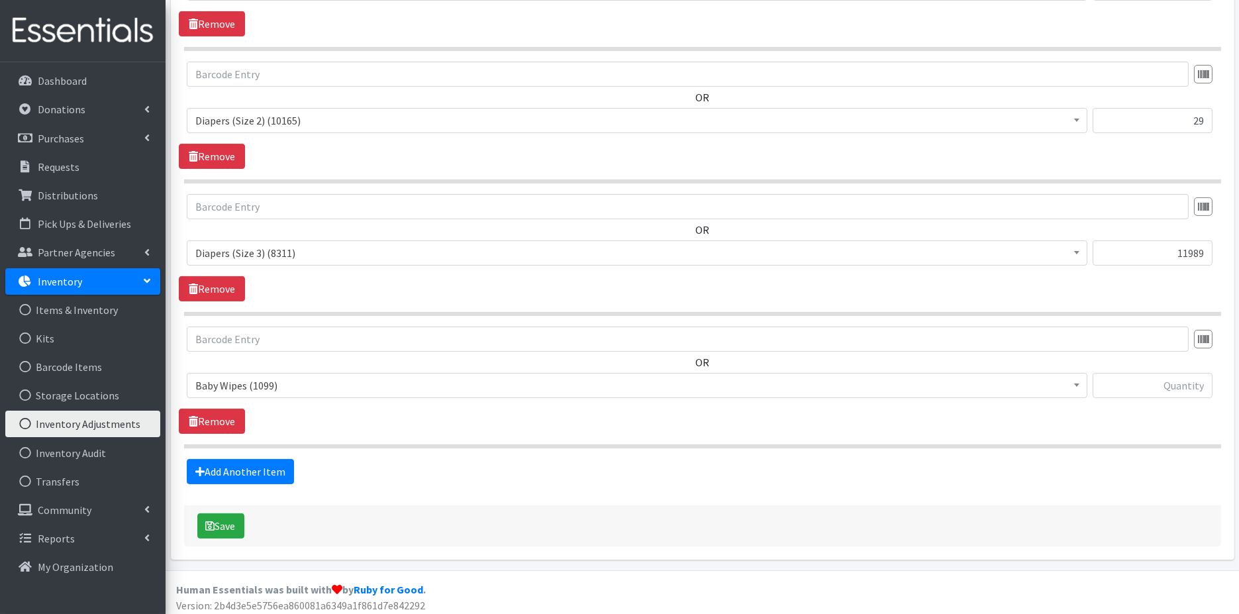
click at [470, 378] on span "Baby Wipes (1099)" at bounding box center [637, 385] width 884 height 19
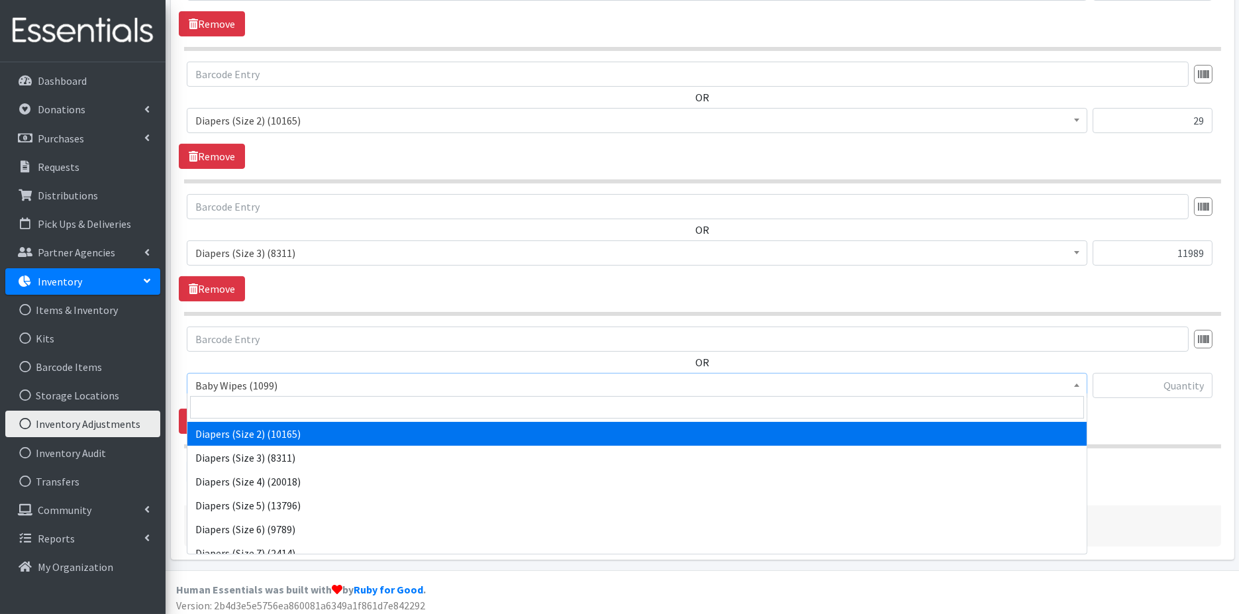
scroll to position [74, 0]
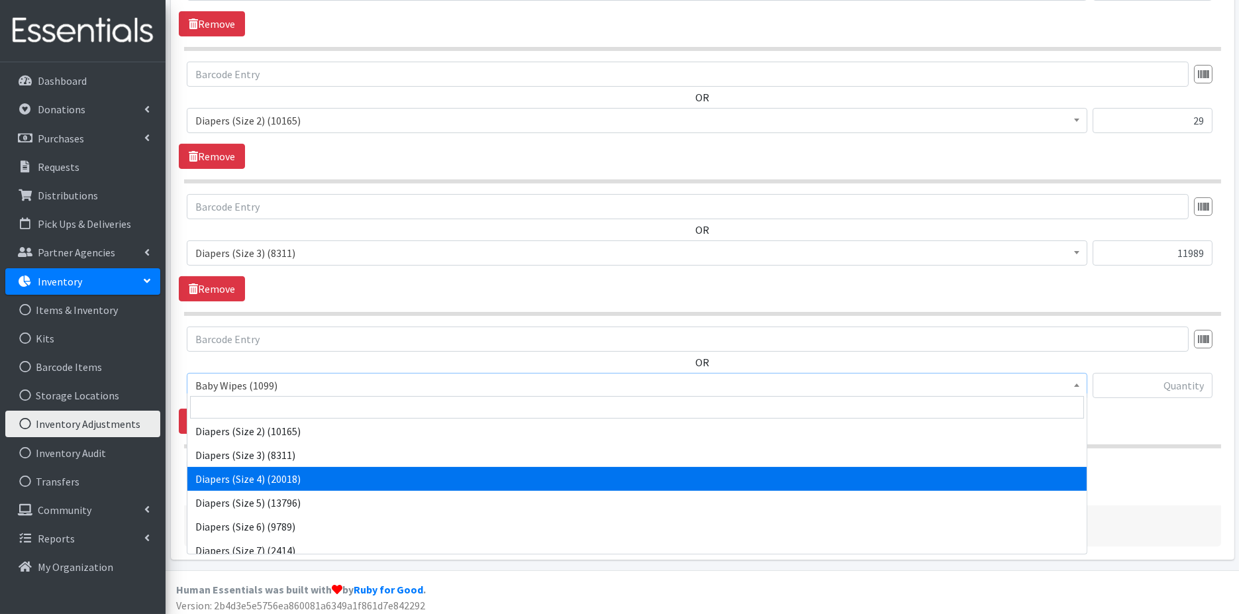
select select "11546"
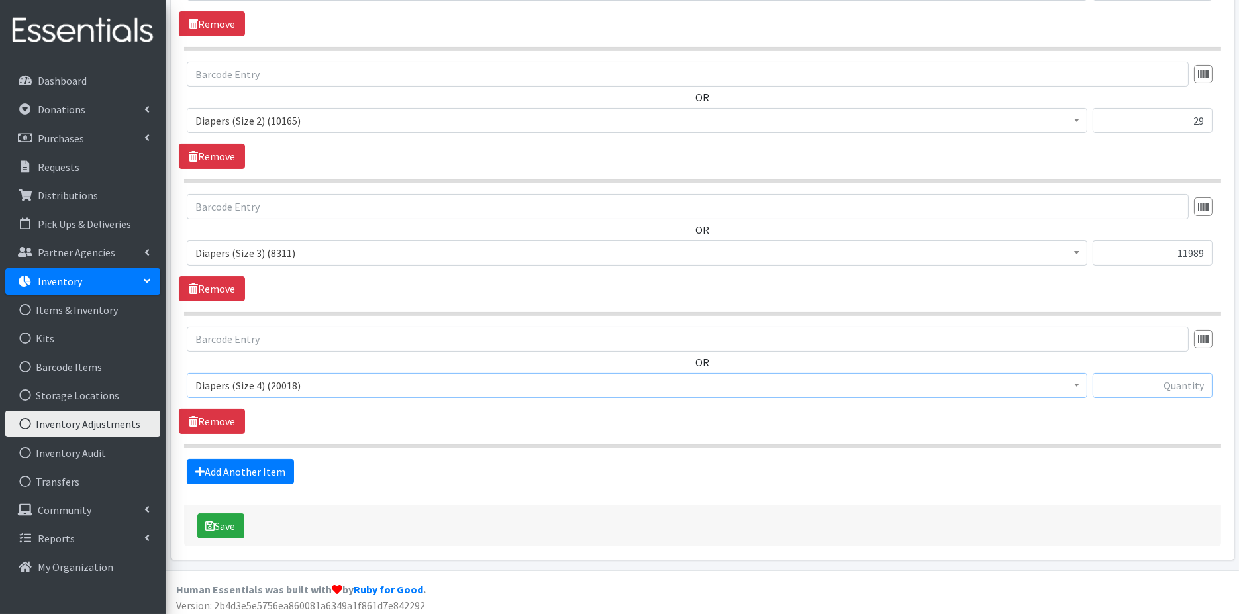
click at [1152, 384] on input "text" at bounding box center [1153, 385] width 120 height 25
type input "2236"
click at [266, 467] on link "Add Another Item" at bounding box center [240, 471] width 107 height 25
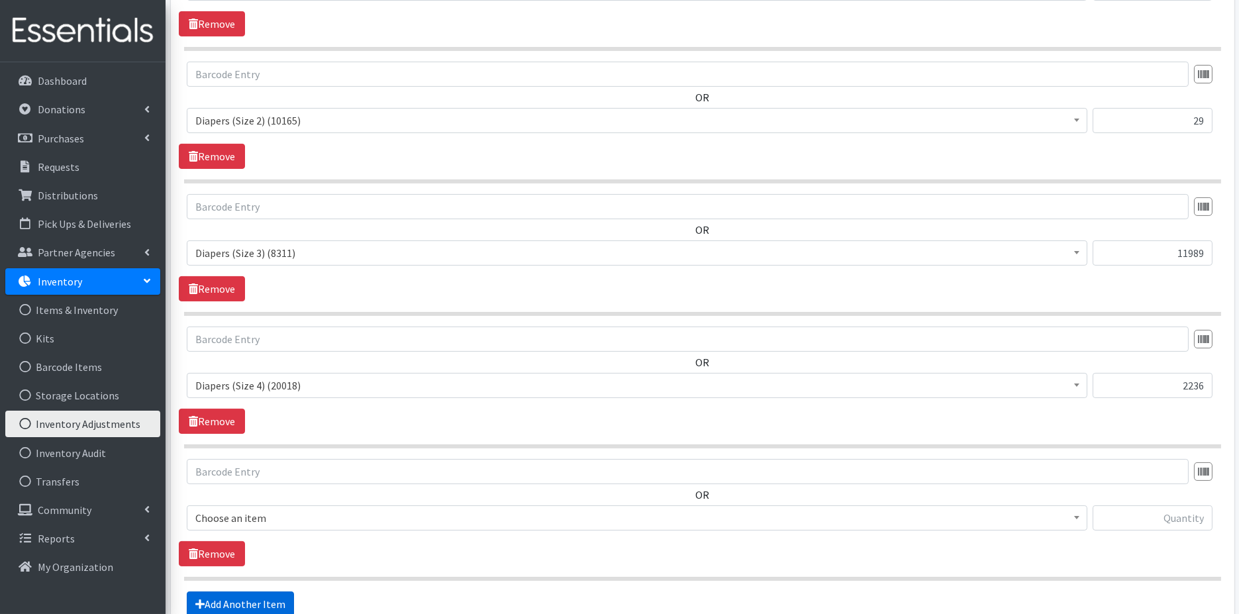
click at [266, 467] on div "OR Choose an item Baby Wipes Diapers (Newborn). Diapers (Size 1) Diapers (Size …" at bounding box center [702, 500] width 1047 height 82
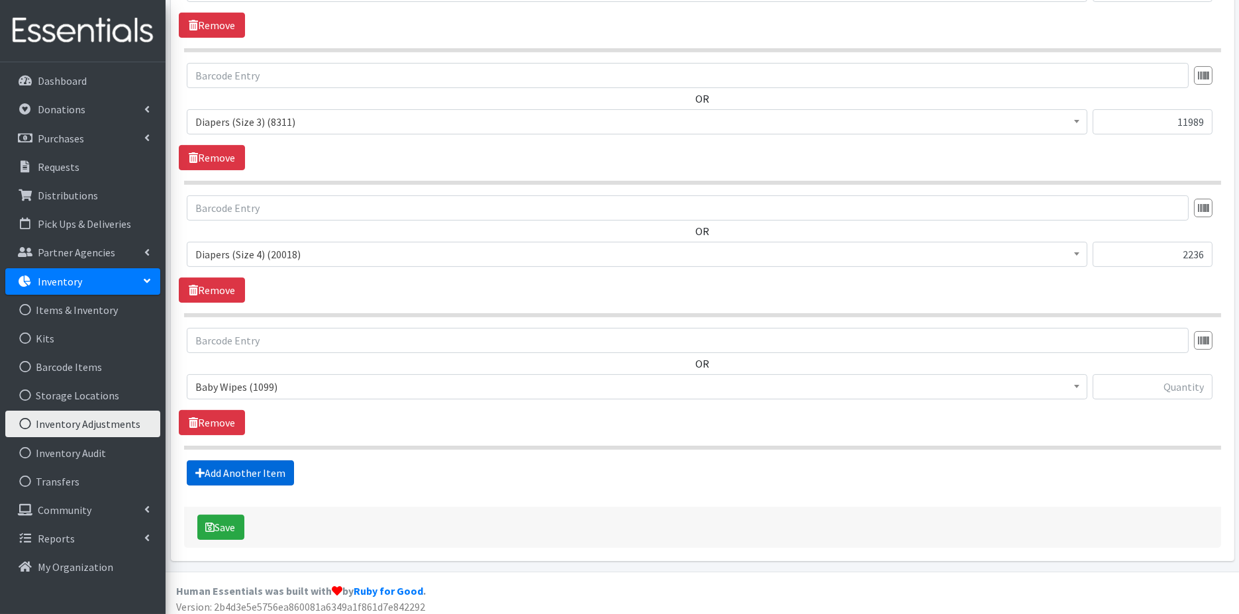
scroll to position [807, 0]
click at [1074, 384] on b at bounding box center [1076, 385] width 5 height 3
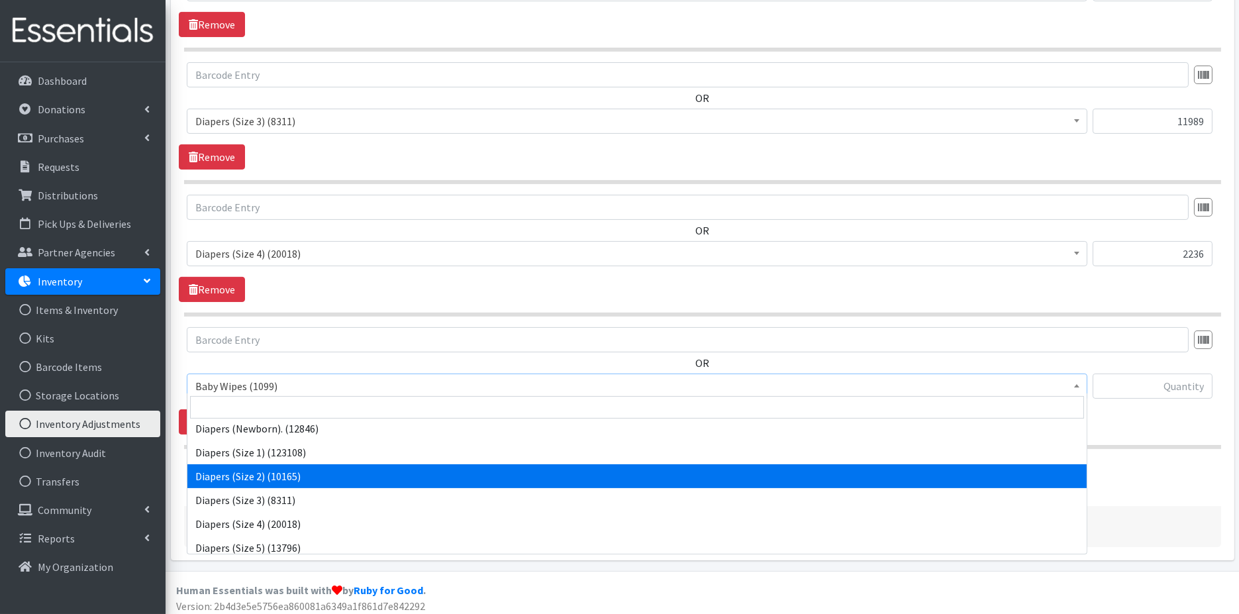
scroll to position [74, 0]
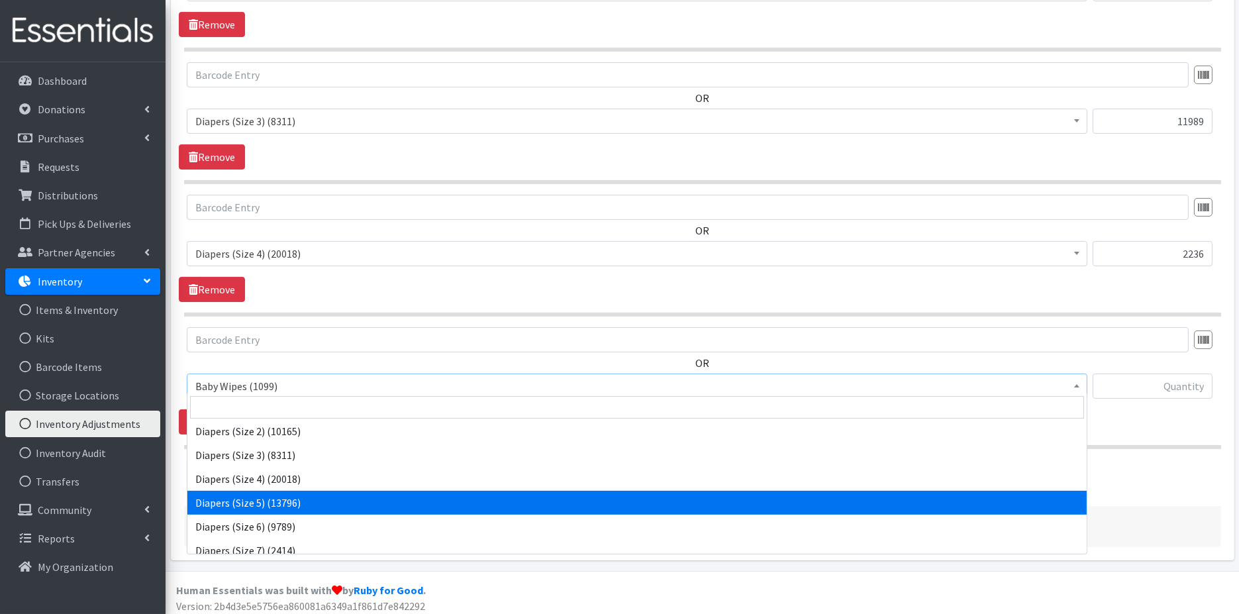
select select "11539"
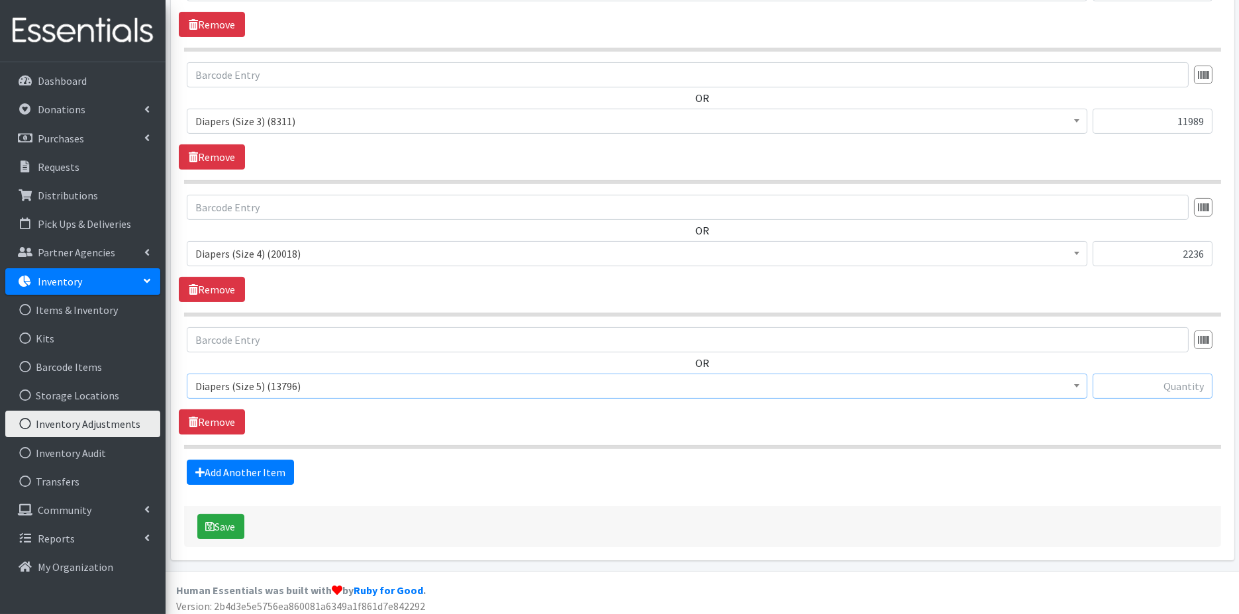
click at [1162, 374] on input "text" at bounding box center [1153, 386] width 120 height 25
type input "-1956"
click at [260, 464] on link "Add Another Item" at bounding box center [240, 472] width 107 height 25
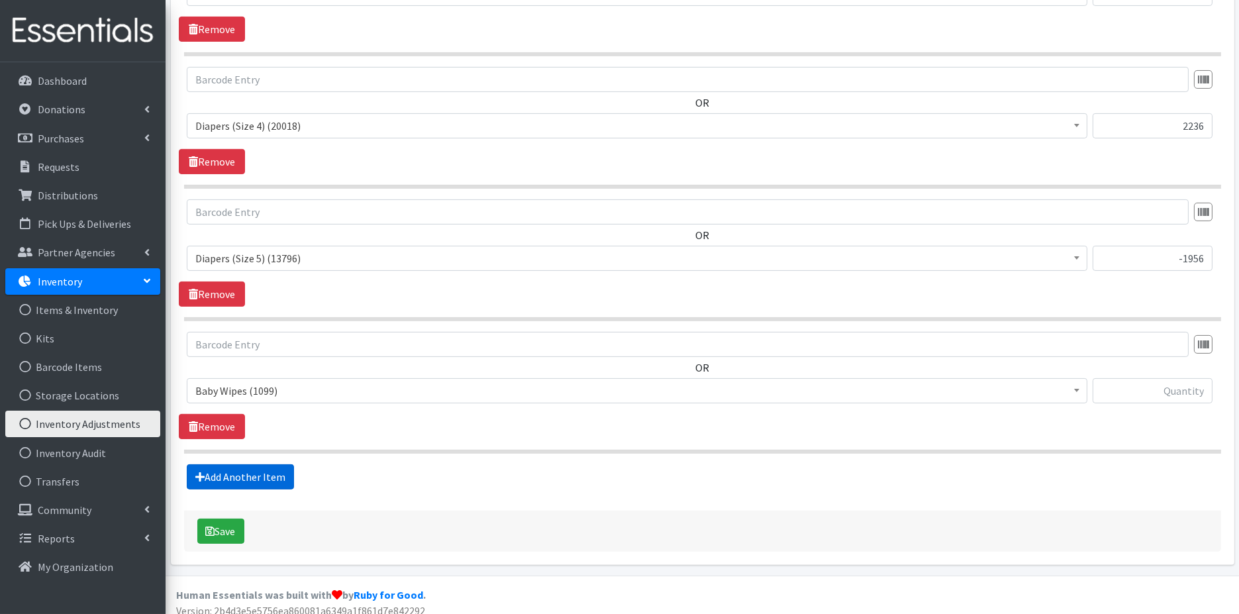
scroll to position [938, 0]
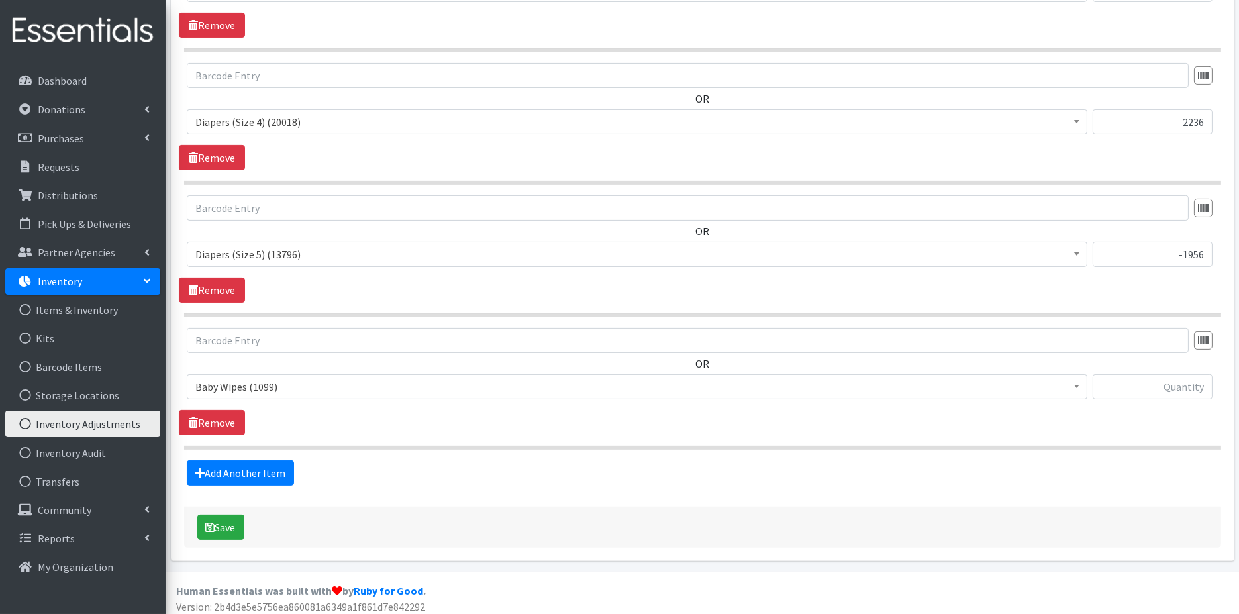
click at [767, 380] on span "Baby Wipes (1099)" at bounding box center [637, 387] width 884 height 19
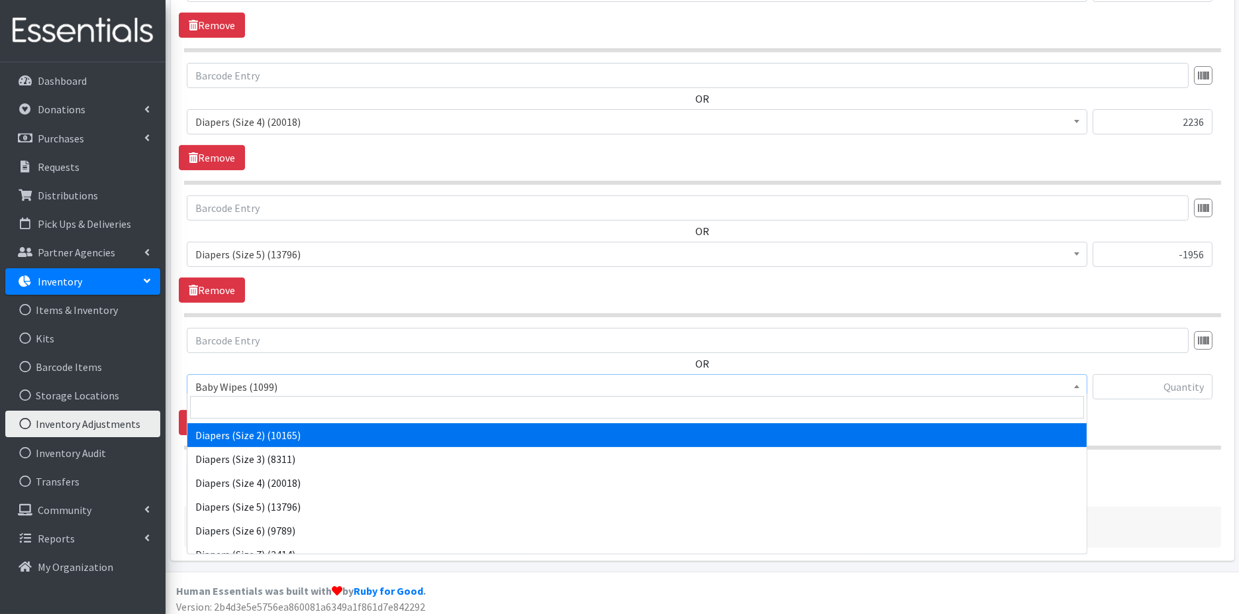
scroll to position [74, 0]
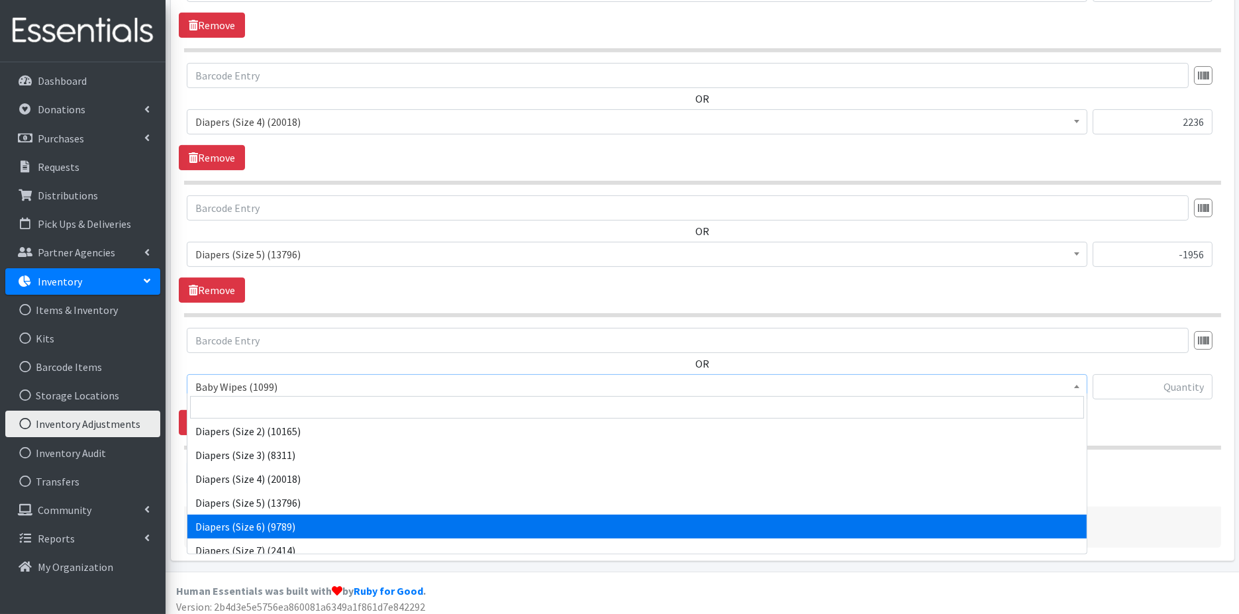
select select "11523"
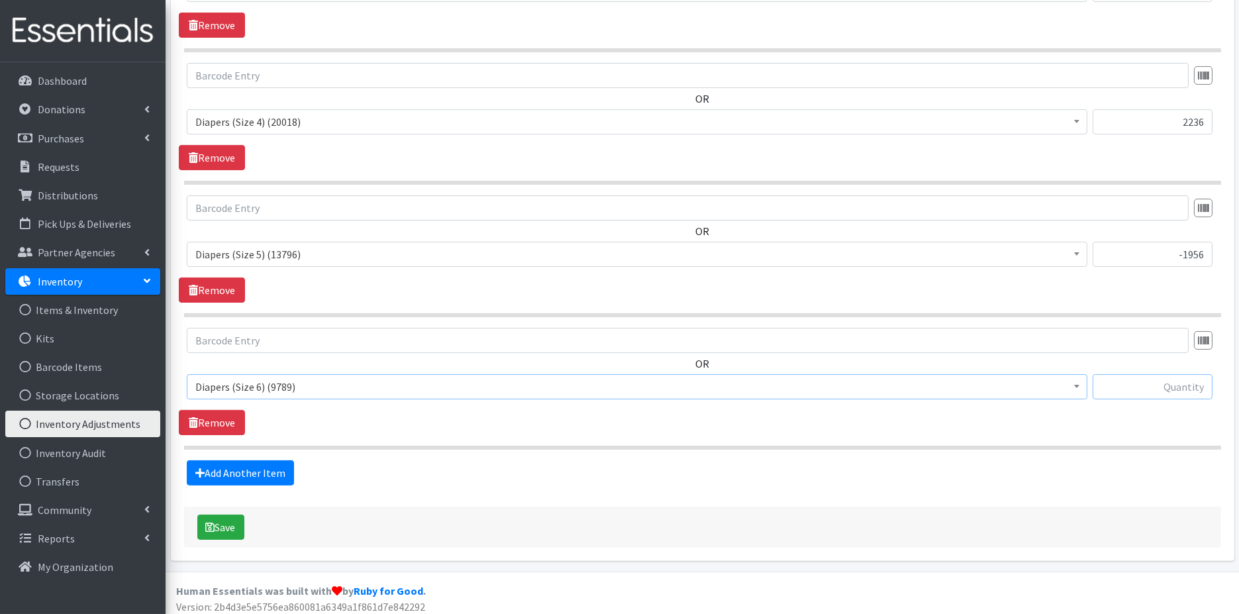
click at [1173, 380] on input "text" at bounding box center [1153, 386] width 120 height 25
type input "16346"
click at [266, 467] on link "Add Another Item" at bounding box center [240, 472] width 107 height 25
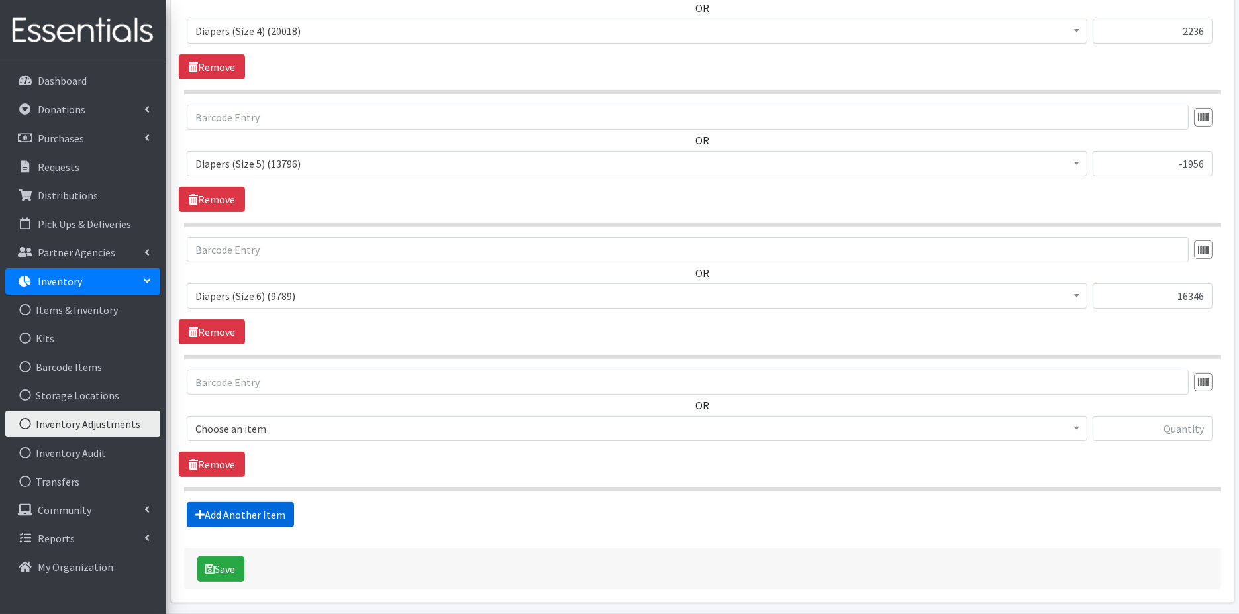
scroll to position [1070, 0]
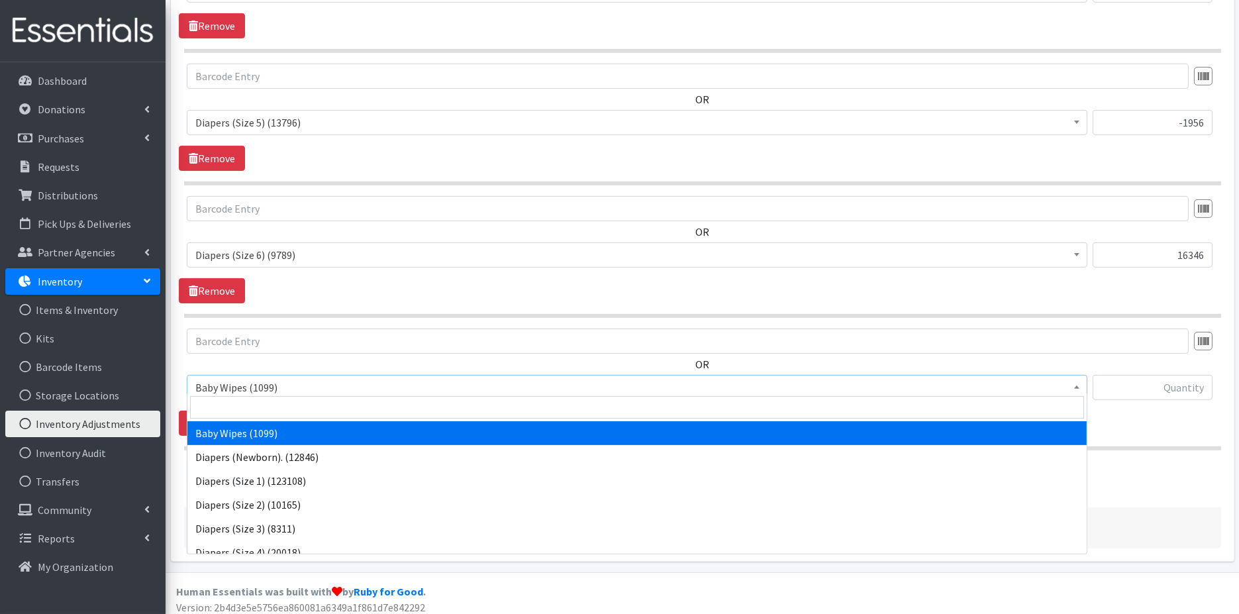
click at [524, 379] on span "Baby Wipes (1099)" at bounding box center [637, 387] width 884 height 19
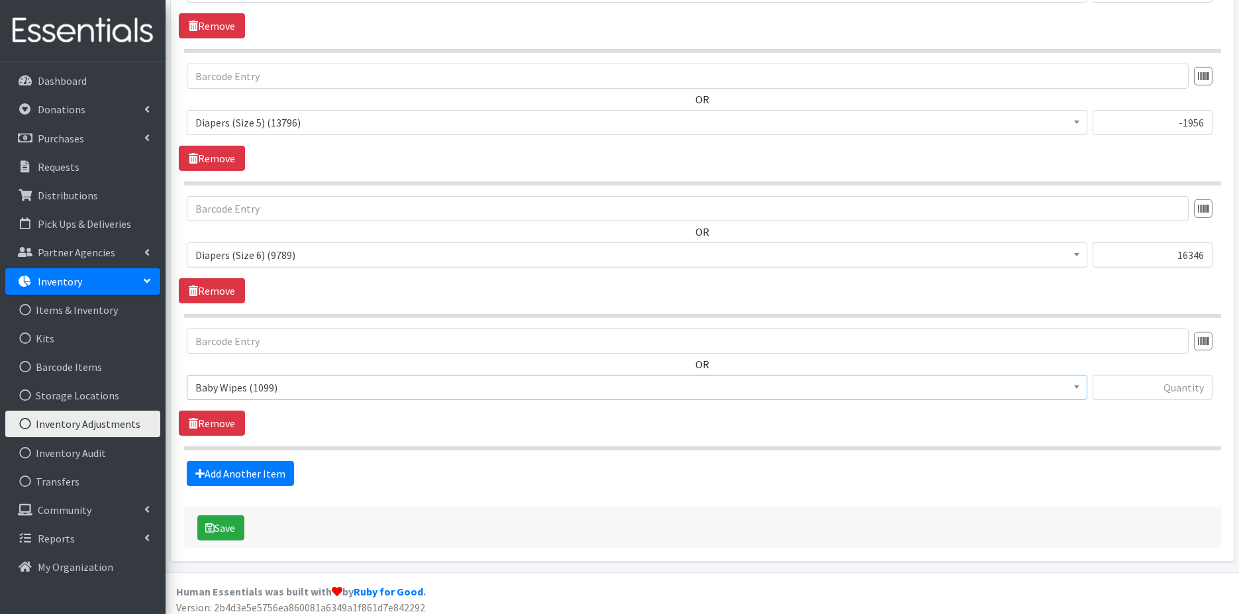
click at [516, 384] on span "Baby Wipes (1099)" at bounding box center [637, 387] width 884 height 19
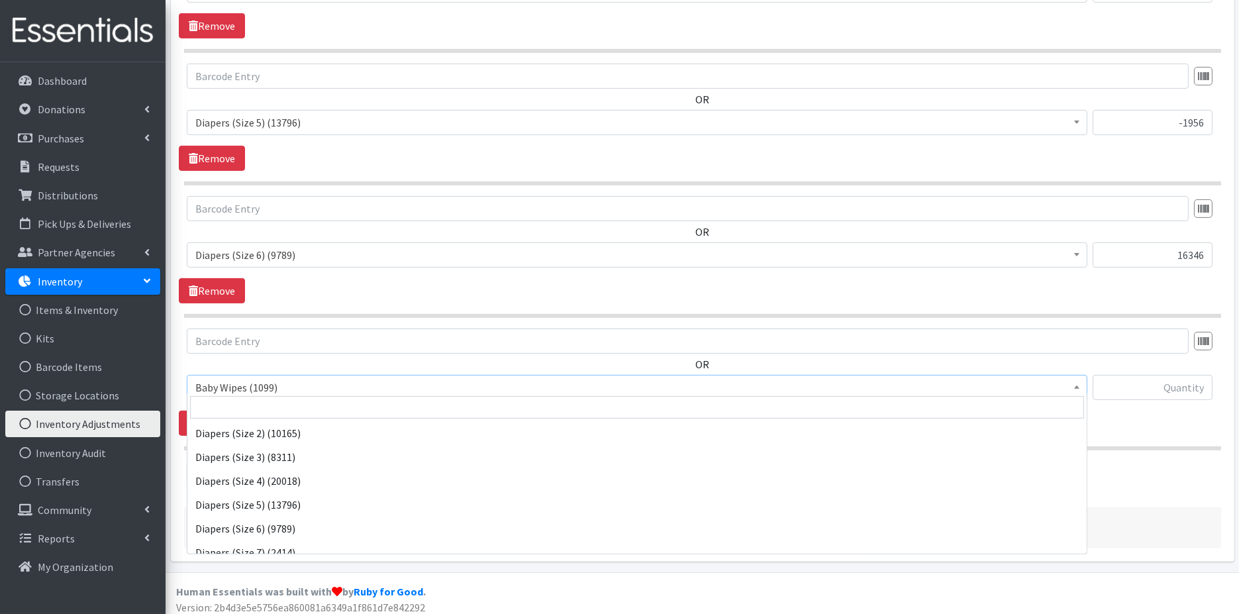
scroll to position [74, 0]
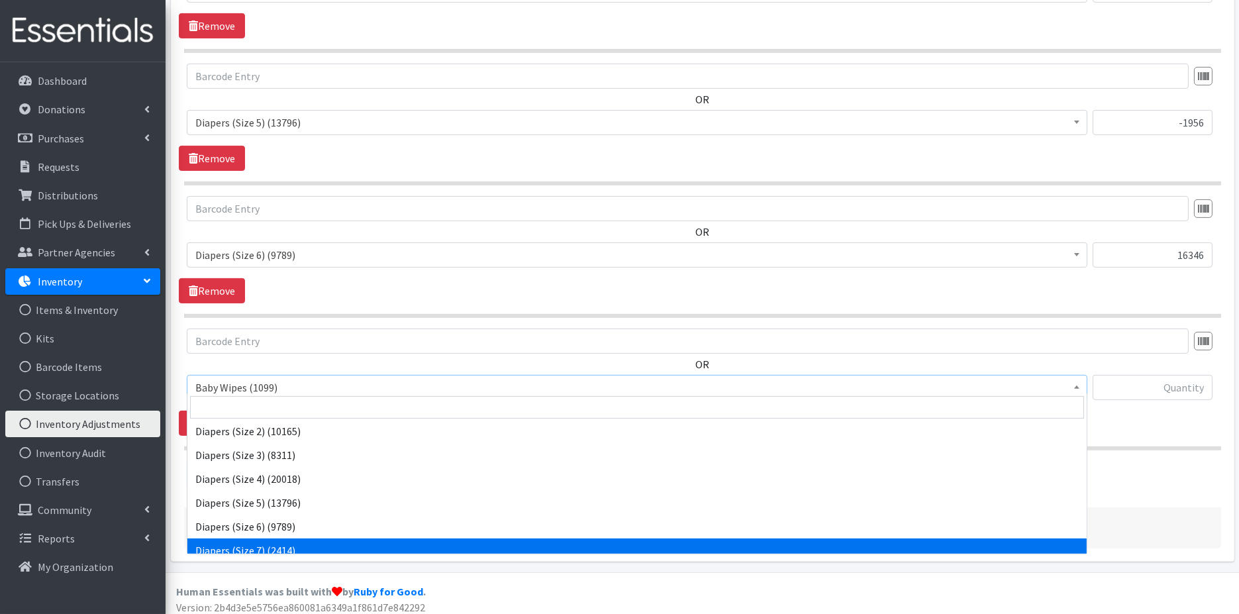
select select "14677"
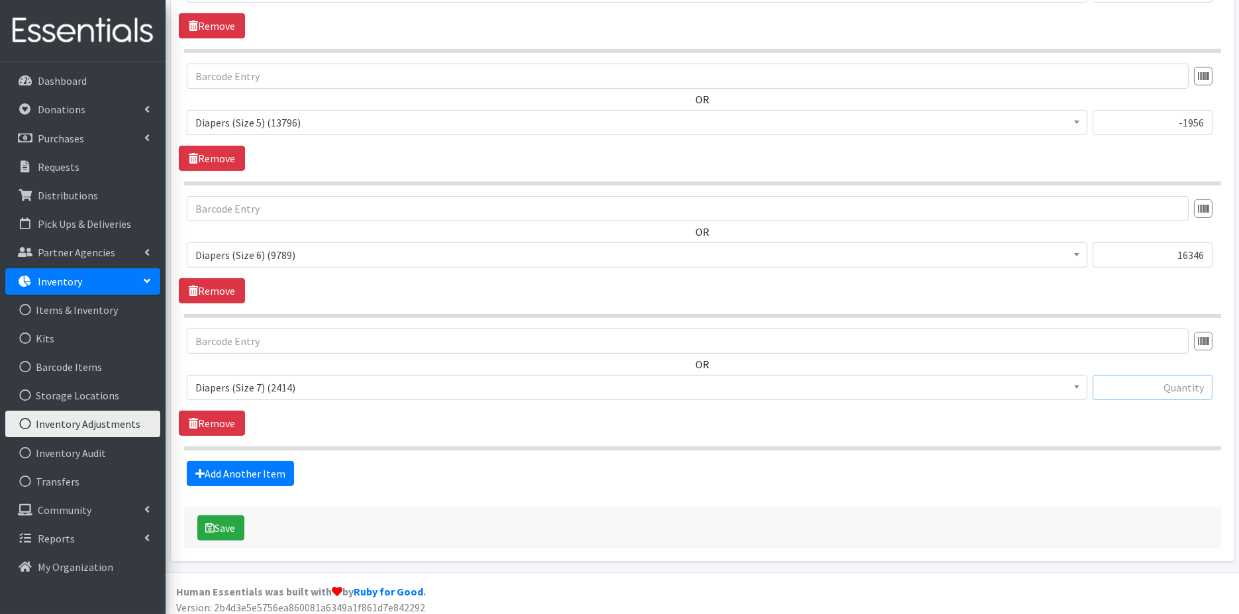
click at [1142, 383] on input "text" at bounding box center [1153, 387] width 120 height 25
type input "3914"
click at [268, 461] on link "Add Another Item" at bounding box center [240, 473] width 107 height 25
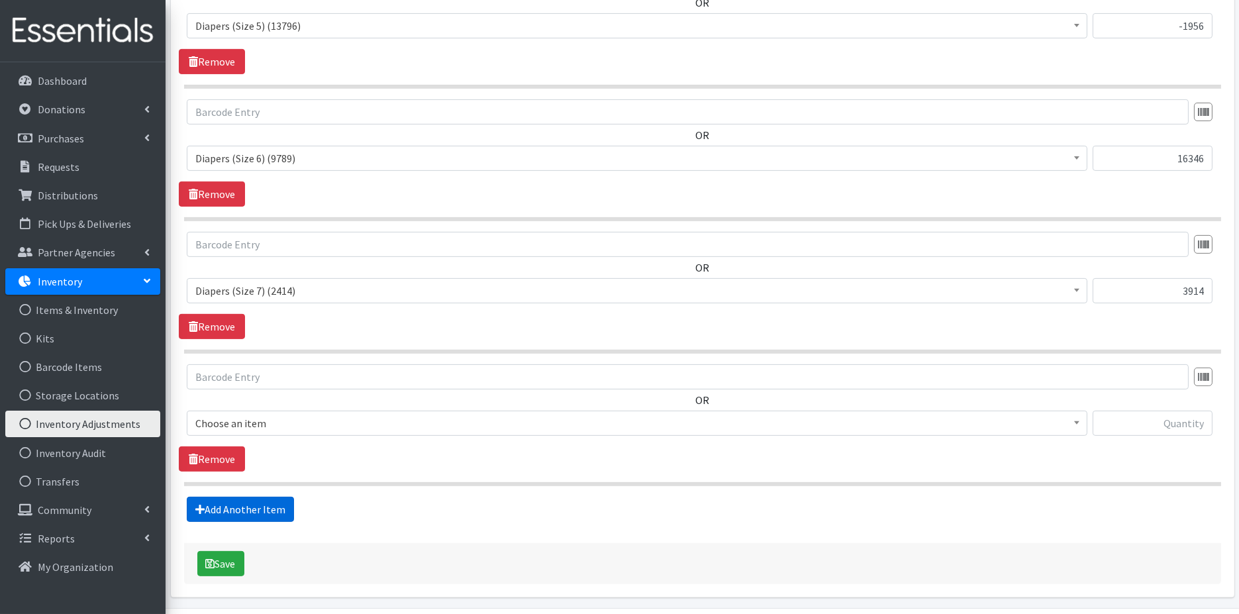
scroll to position [1202, 0]
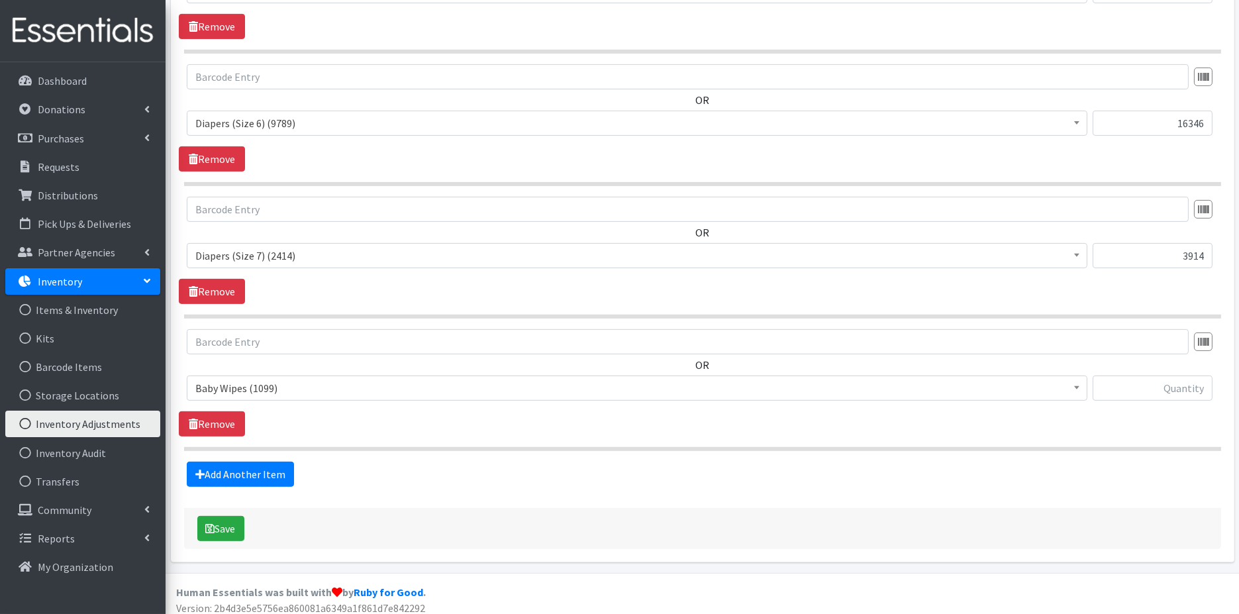
click at [434, 381] on span "Baby Wipes (1099)" at bounding box center [637, 388] width 884 height 19
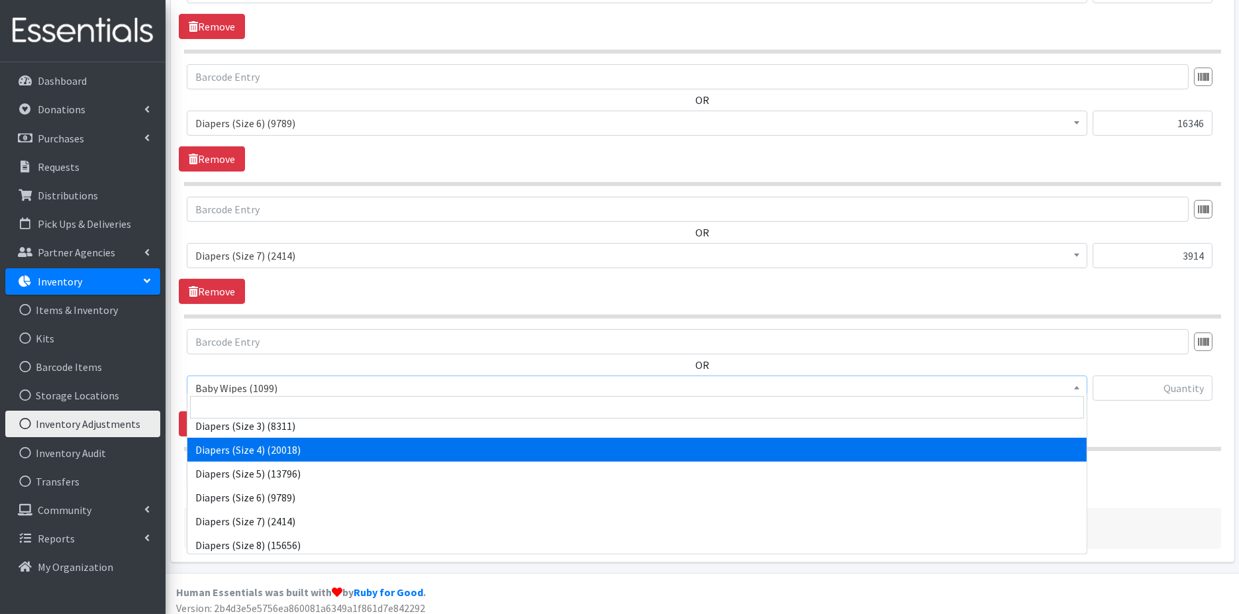
scroll to position [106, 0]
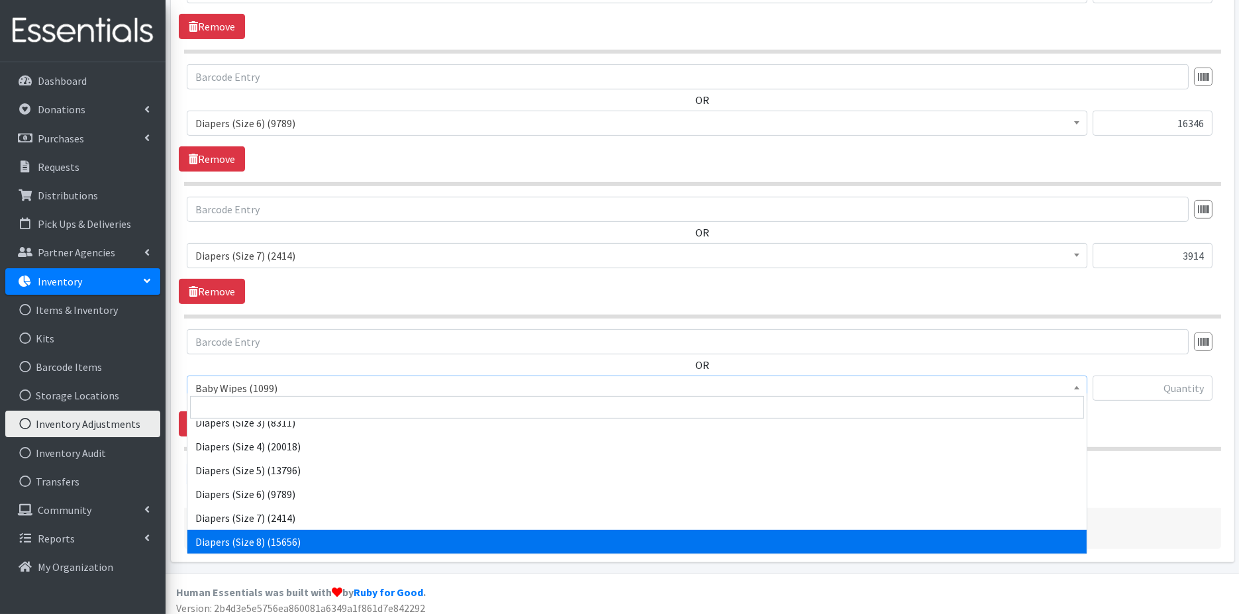
select select "15172"
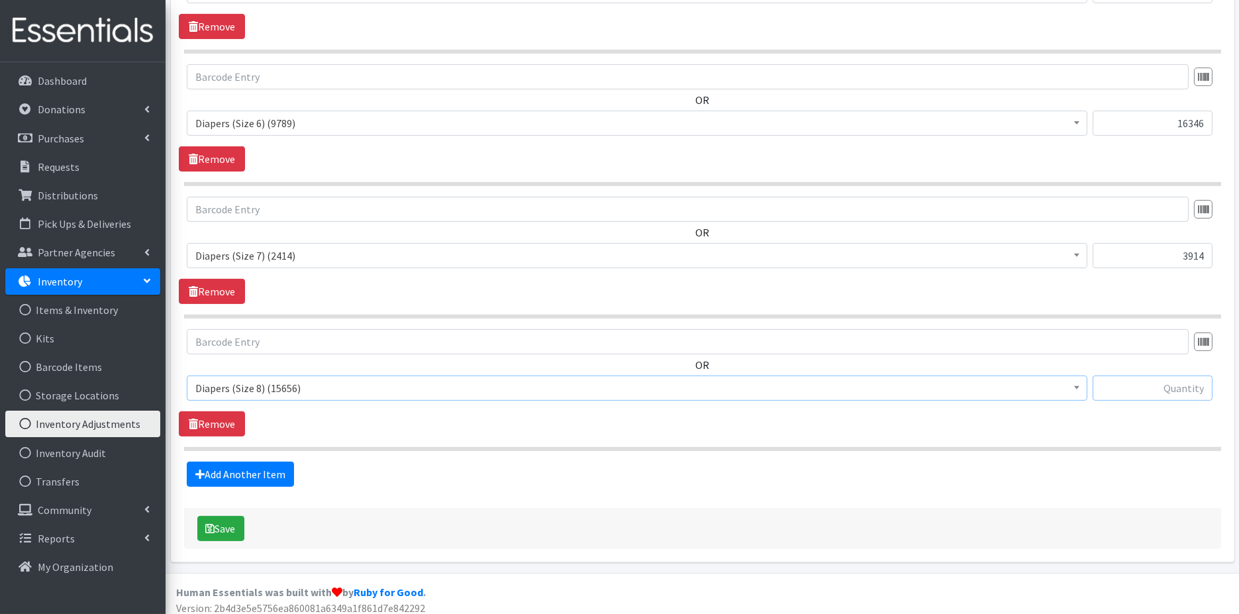
click at [1138, 382] on input "text" at bounding box center [1153, 388] width 120 height 25
type input "400"
click at [215, 522] on button "Save" at bounding box center [220, 528] width 47 height 25
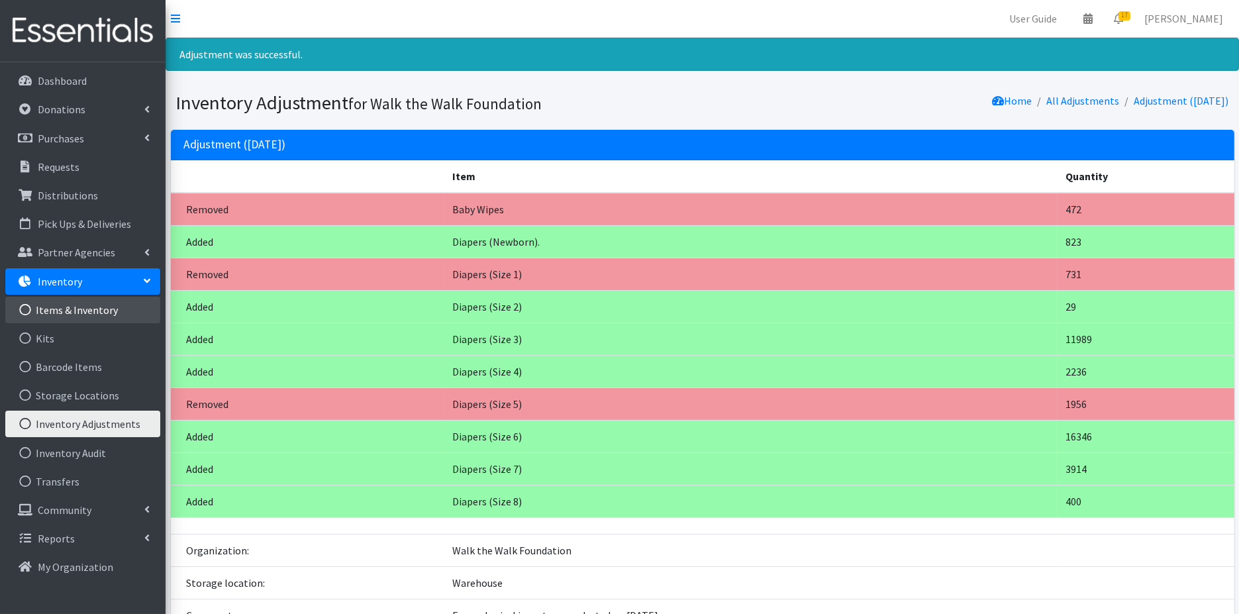
click at [76, 314] on link "Items & Inventory" at bounding box center [82, 310] width 155 height 26
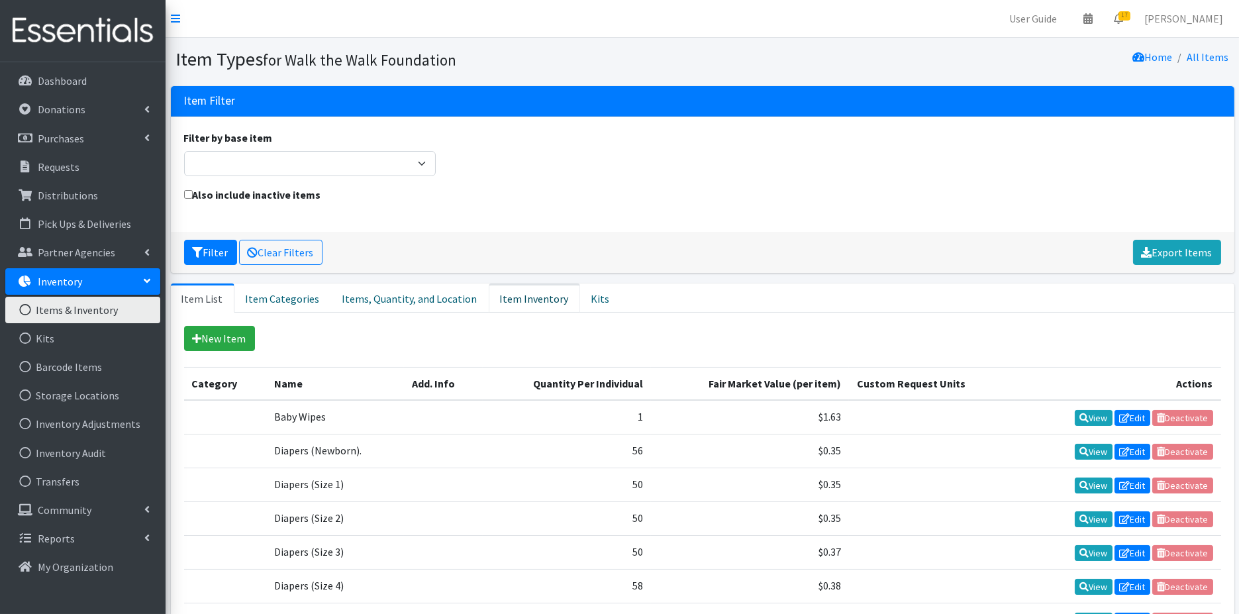
click at [518, 293] on link "Item Inventory" at bounding box center [534, 297] width 91 height 29
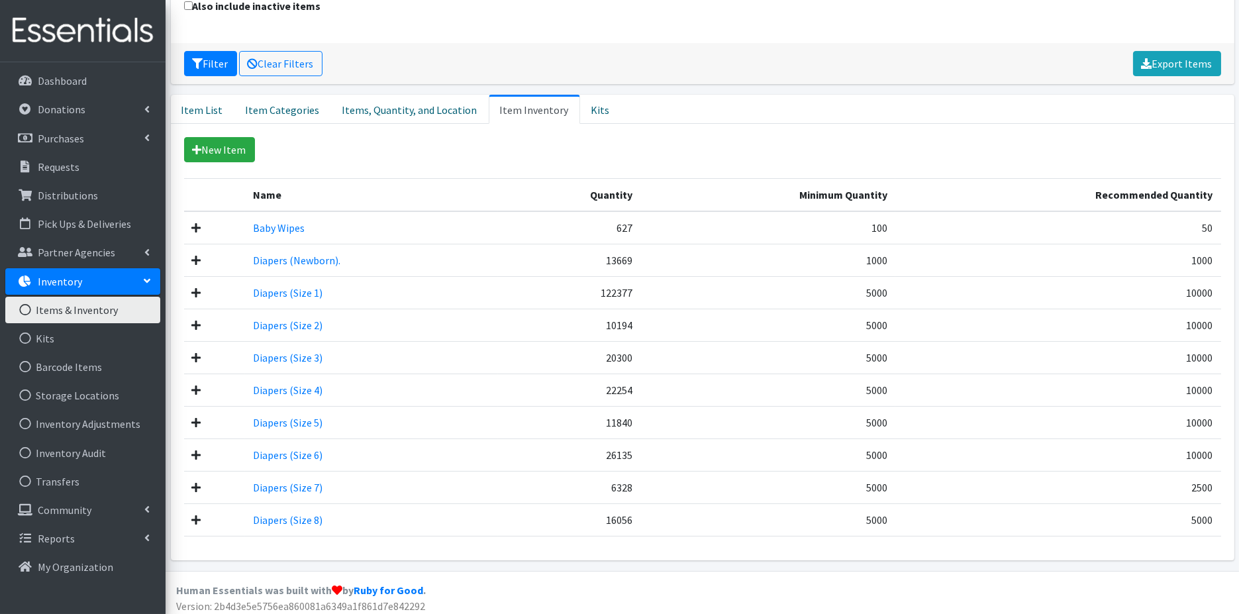
scroll to position [191, 0]
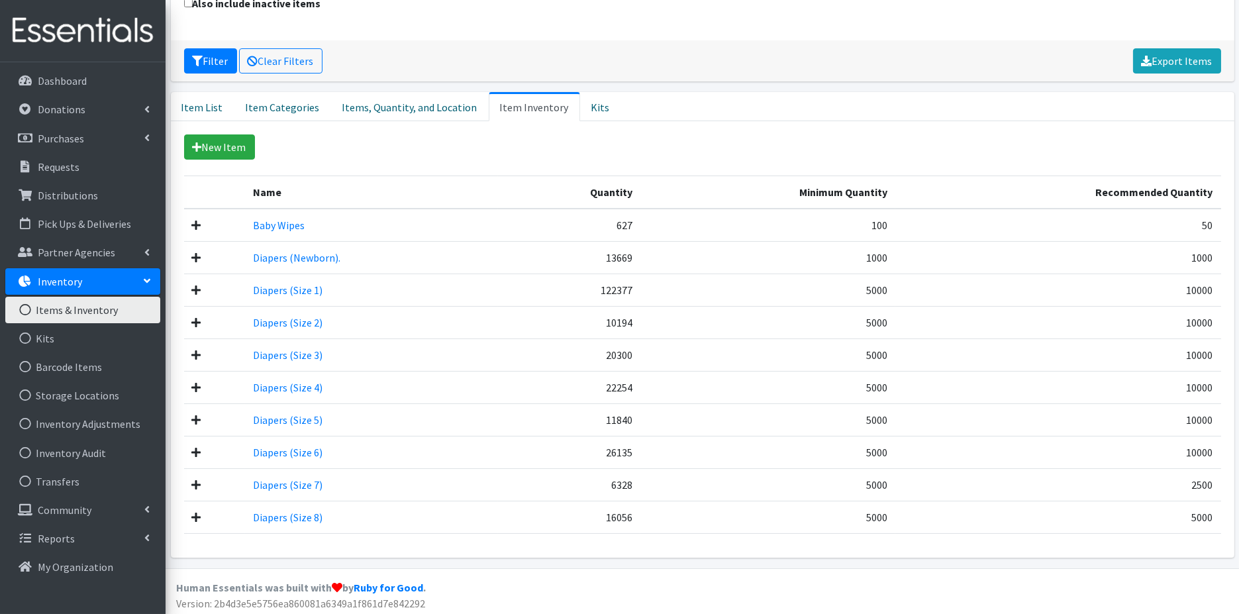
click at [195, 480] on icon at bounding box center [196, 485] width 9 height 11
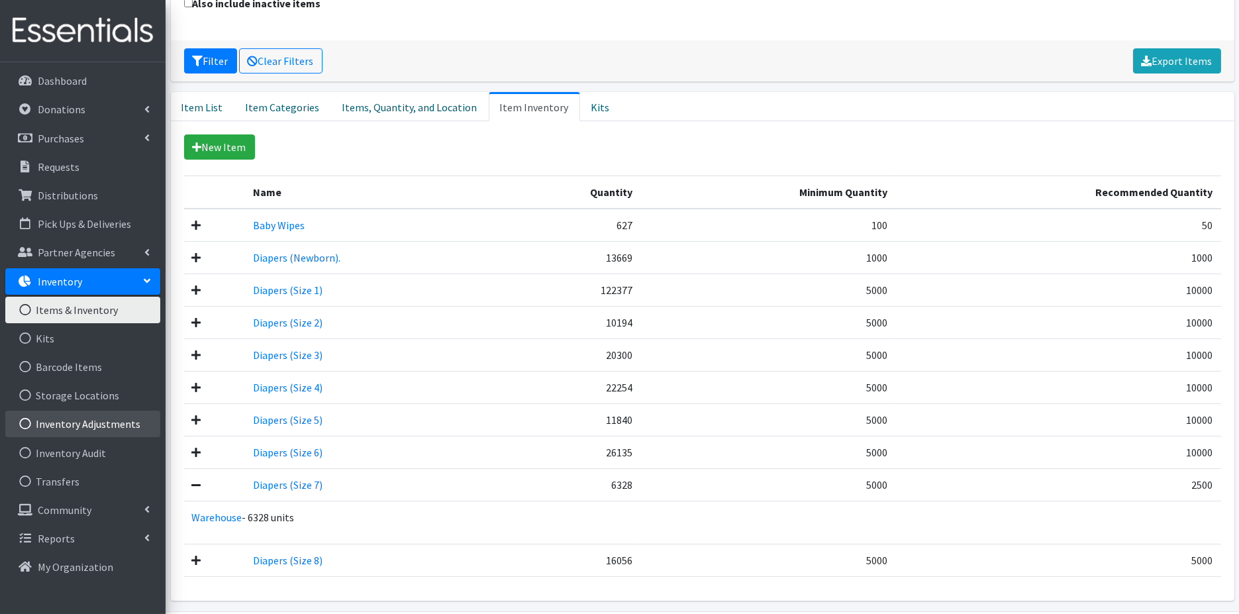
click at [71, 425] on link "Inventory Adjustments" at bounding box center [82, 424] width 155 height 26
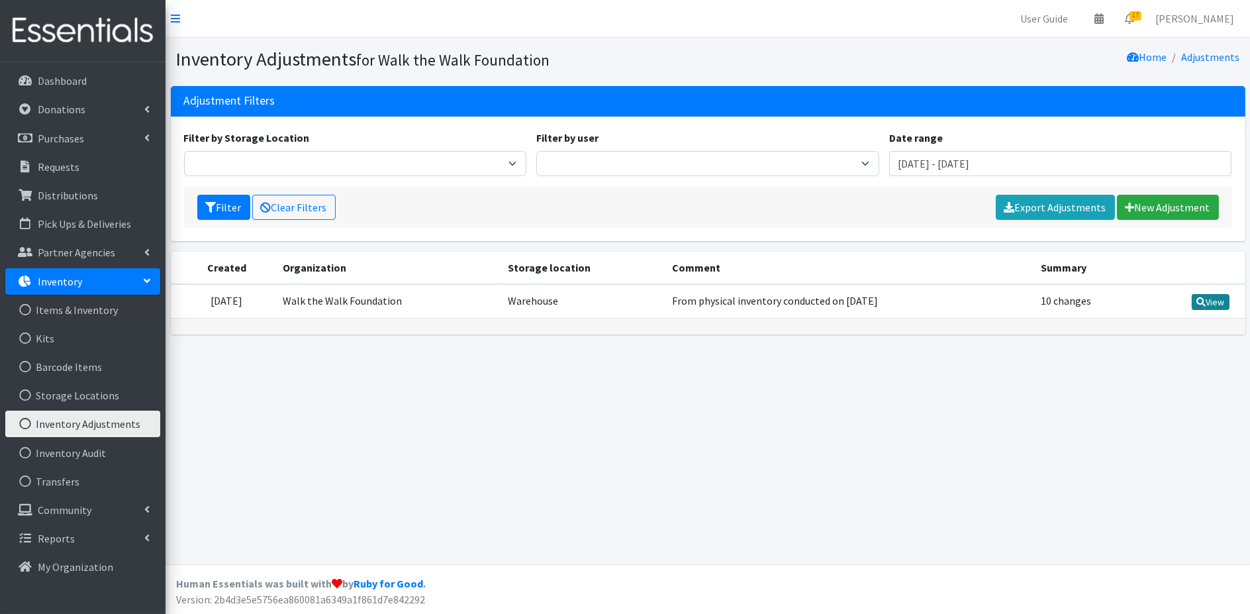
click at [1201, 297] on icon at bounding box center [1201, 301] width 9 height 9
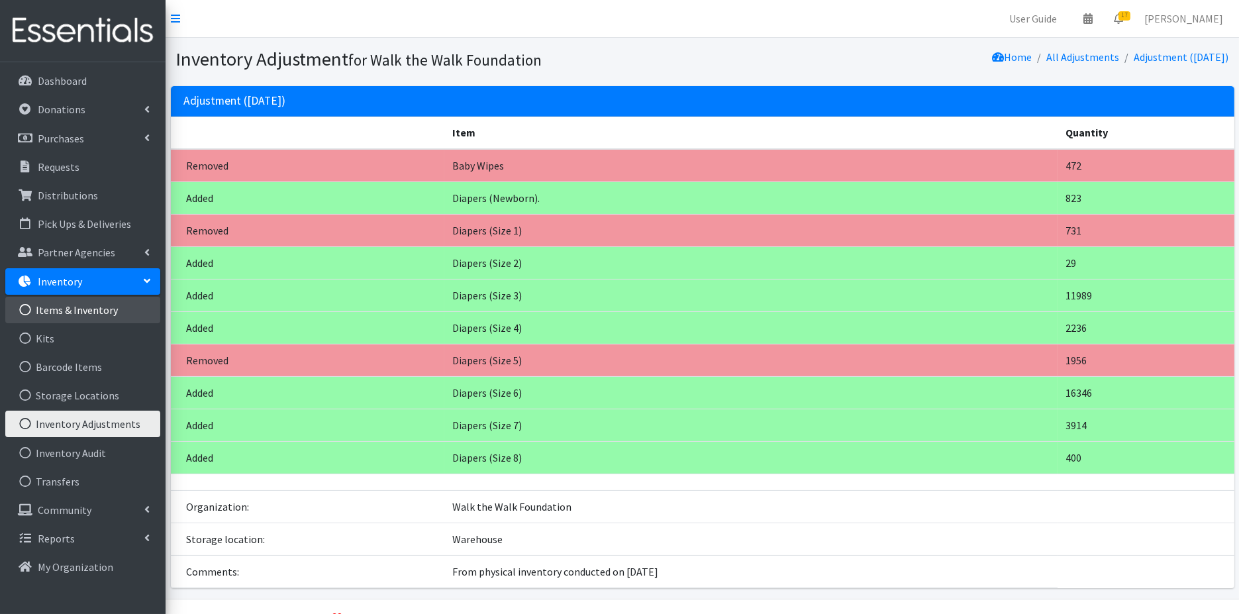
click at [93, 311] on link "Items & Inventory" at bounding box center [82, 310] width 155 height 26
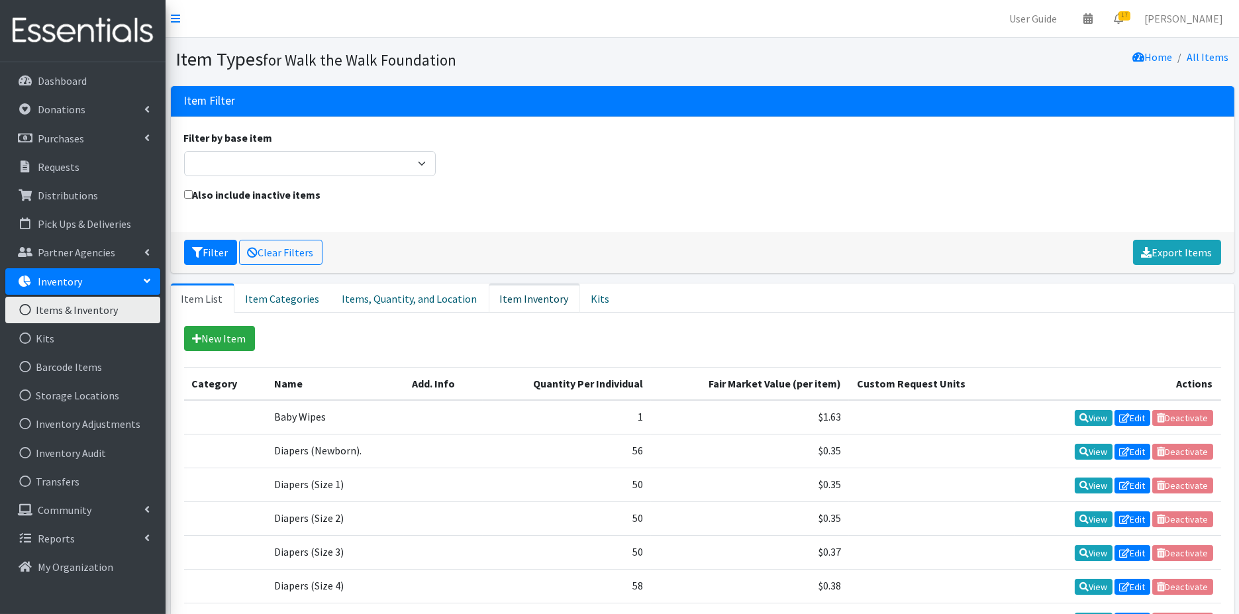
click at [532, 299] on link "Item Inventory" at bounding box center [534, 297] width 91 height 29
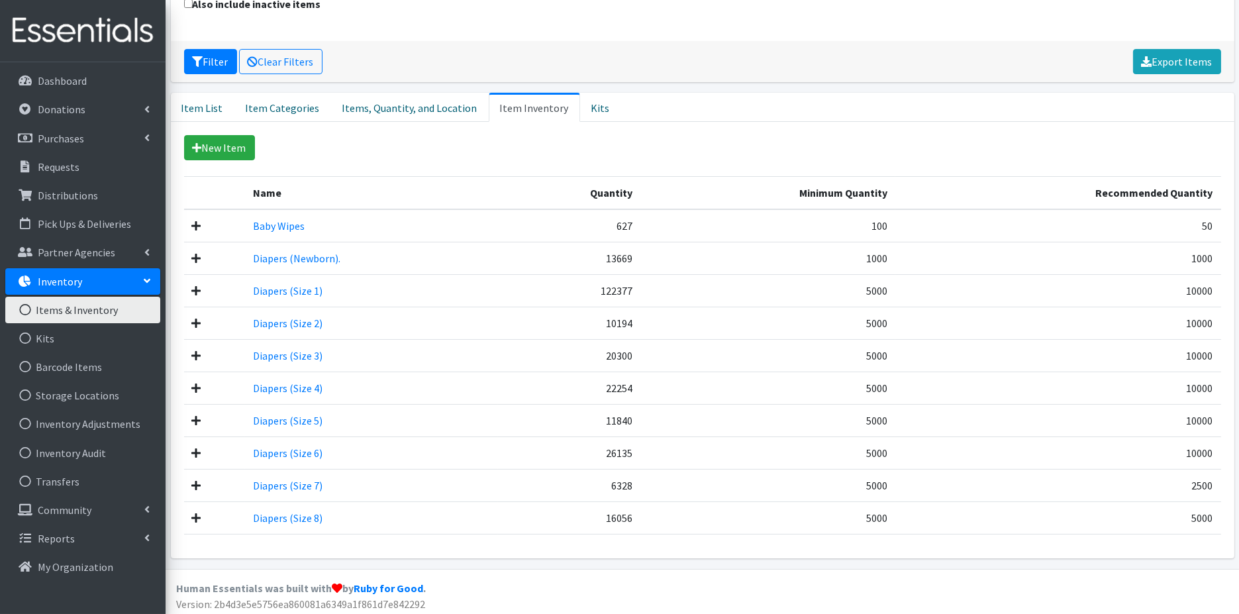
scroll to position [191, 0]
click at [56, 422] on link "Inventory Adjustments" at bounding box center [82, 424] width 155 height 26
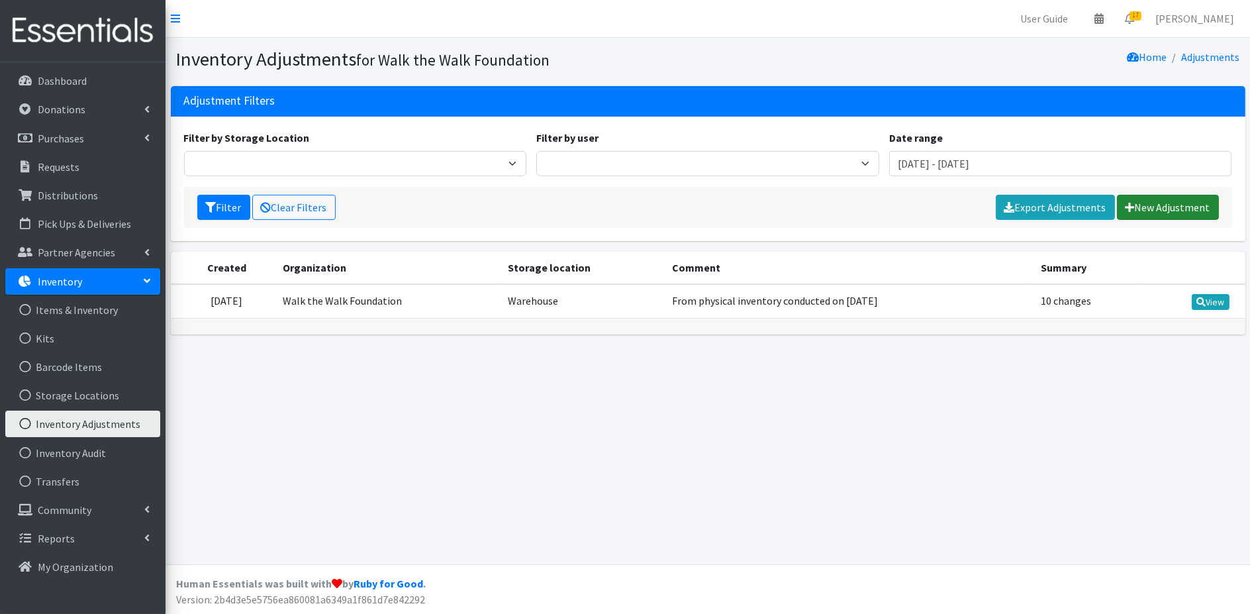
click at [1172, 207] on link "New Adjustment" at bounding box center [1168, 207] width 102 height 25
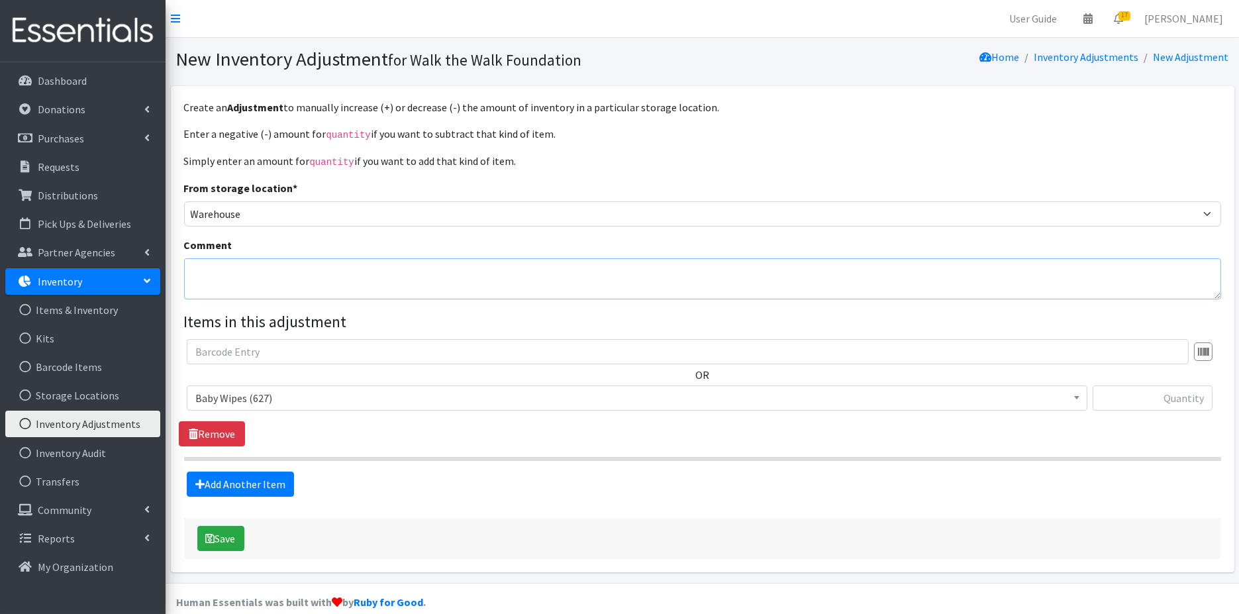
click at [578, 277] on textarea "Comment" at bounding box center [702, 278] width 1037 height 41
type textarea "Adjustments to size 7 due to an input error in previous adjustment"
click at [619, 391] on span "Baby Wipes (627)" at bounding box center [637, 398] width 884 height 19
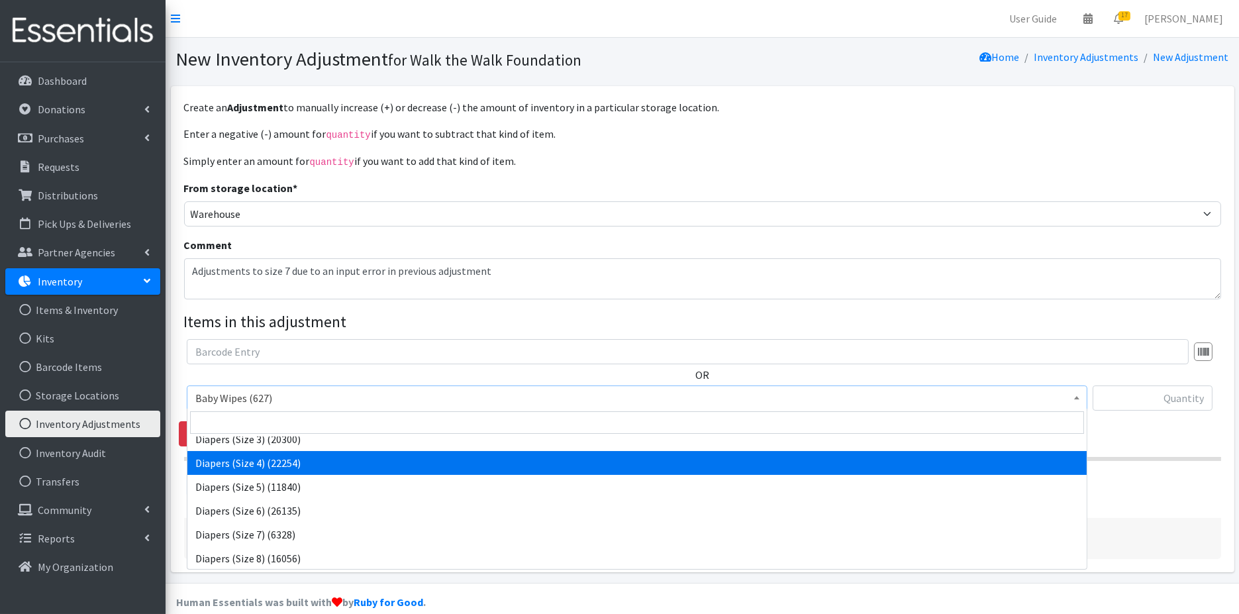
scroll to position [106, 0]
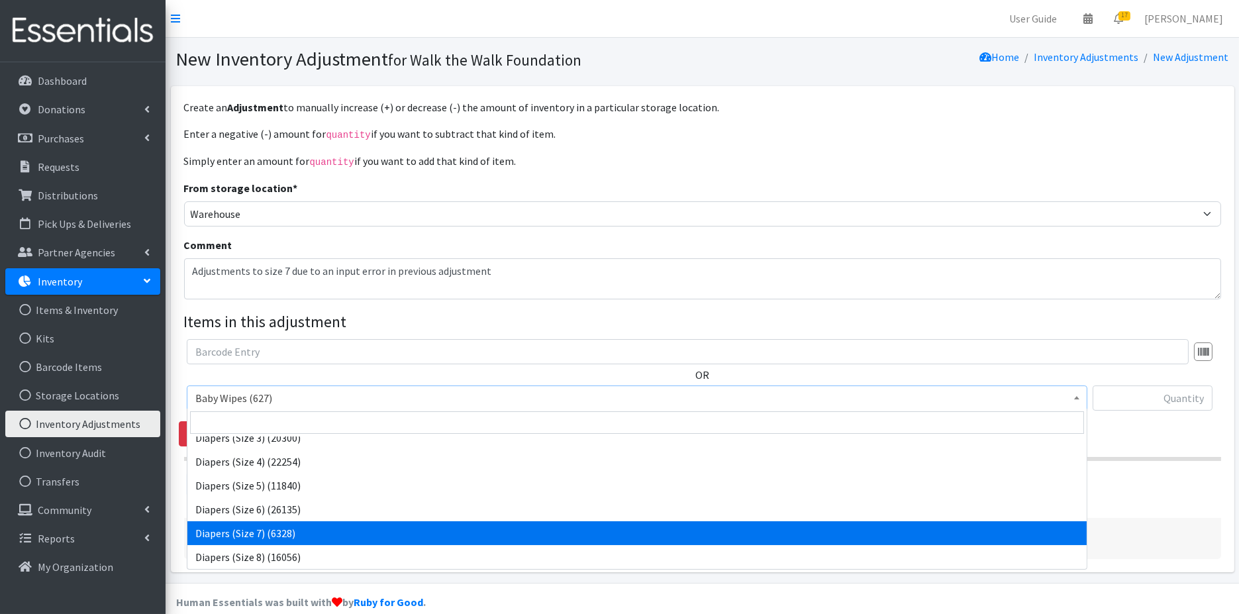
select select "14677"
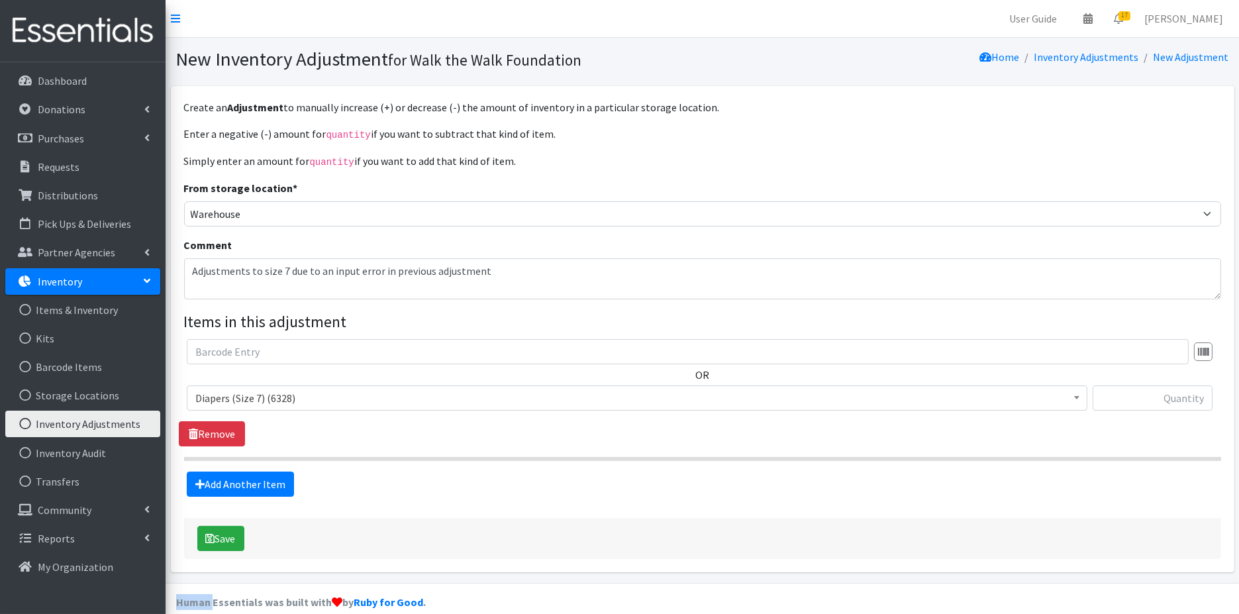
click at [633, 528] on div "Save" at bounding box center [702, 538] width 1037 height 41
click at [1178, 393] on input "text" at bounding box center [1153, 397] width 120 height 25
type input "-4828"
click at [221, 535] on button "Save" at bounding box center [220, 538] width 47 height 25
click at [221, 535] on div "Save" at bounding box center [702, 538] width 1037 height 41
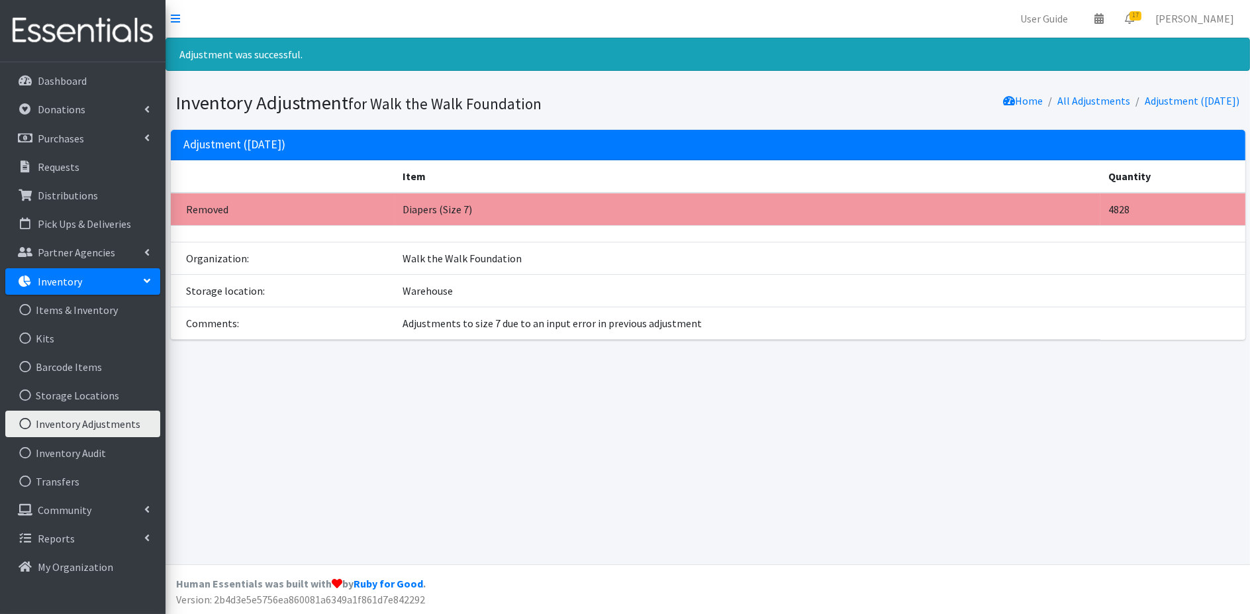
click at [925, 481] on div "Adjustment was successful. Inventory Adjustment for Walk the Walk Foundation Ho…" at bounding box center [708, 301] width 1085 height 527
click at [62, 304] on link "Items & Inventory" at bounding box center [82, 310] width 155 height 26
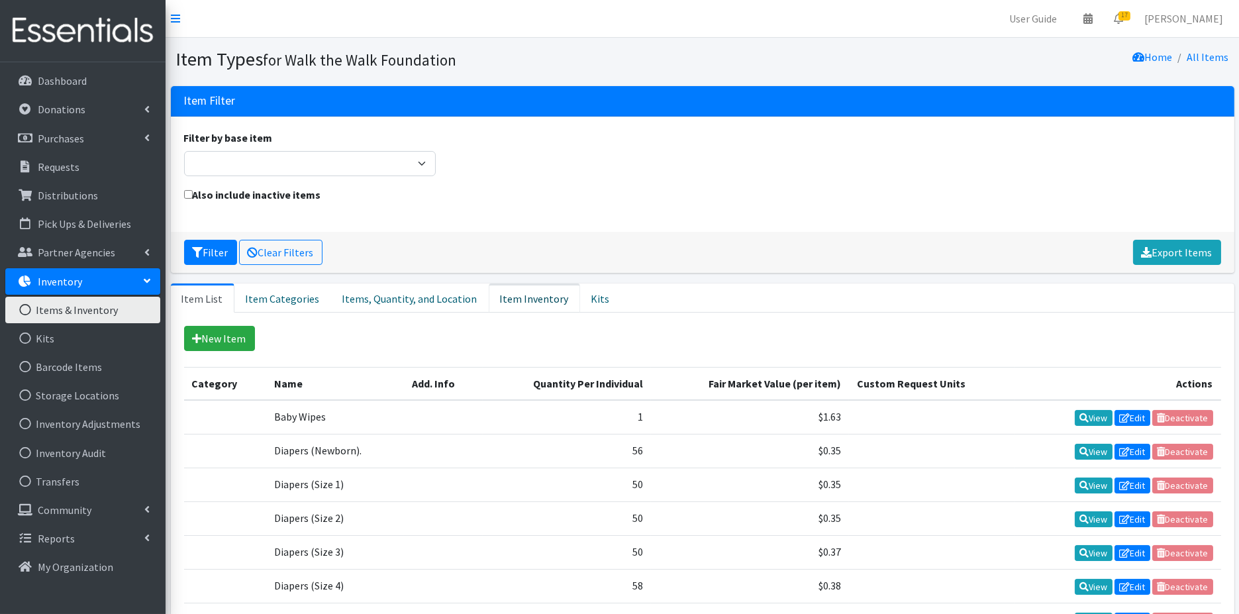
click at [505, 300] on link "Item Inventory" at bounding box center [534, 297] width 91 height 29
